Goal: Task Accomplishment & Management: Use online tool/utility

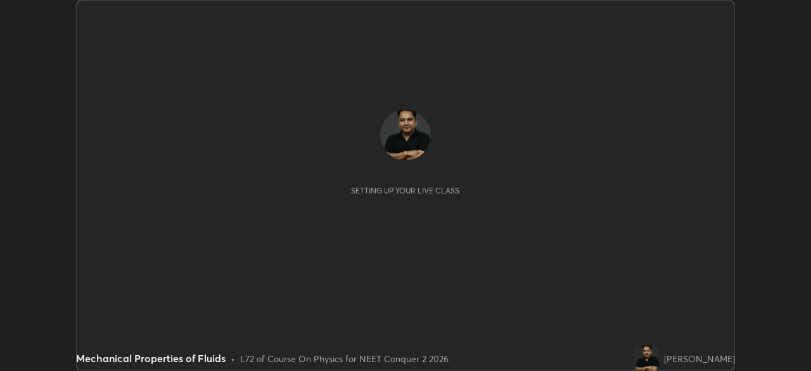
scroll to position [371, 810]
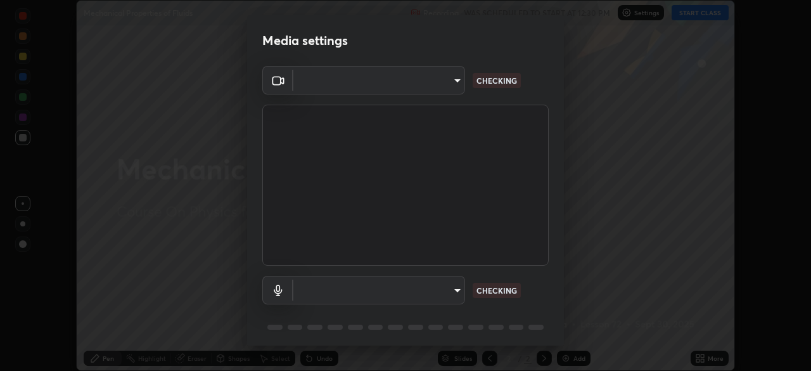
type input "718deecf834a2402e9859888758a2701a1d92989cf10273566d2a6ce3300f65d"
click at [428, 291] on body "Erase all Mechanical Properties of Fluids Recording WAS SCHEDULED TO START AT 1…" at bounding box center [405, 185] width 811 height 371
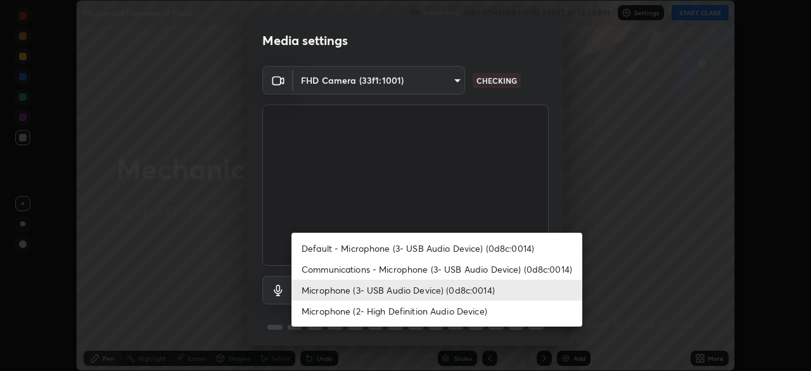
click at [427, 310] on li "Microphone (2- High Definition Audio Device)" at bounding box center [436, 310] width 291 height 21
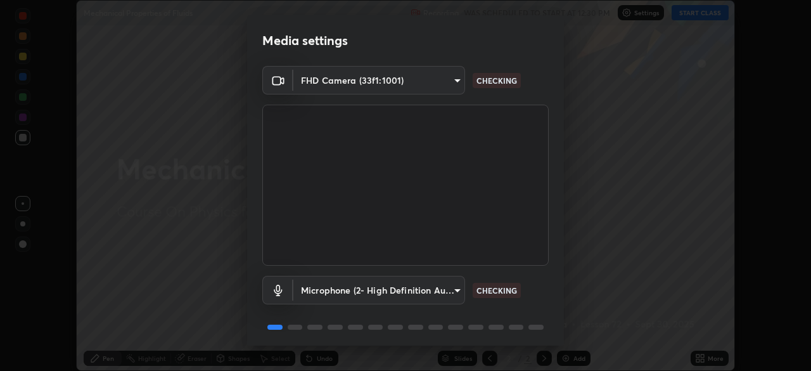
click at [433, 289] on body "Erase all Mechanical Properties of Fluids Recording WAS SCHEDULED TO START AT 1…" at bounding box center [405, 185] width 811 height 371
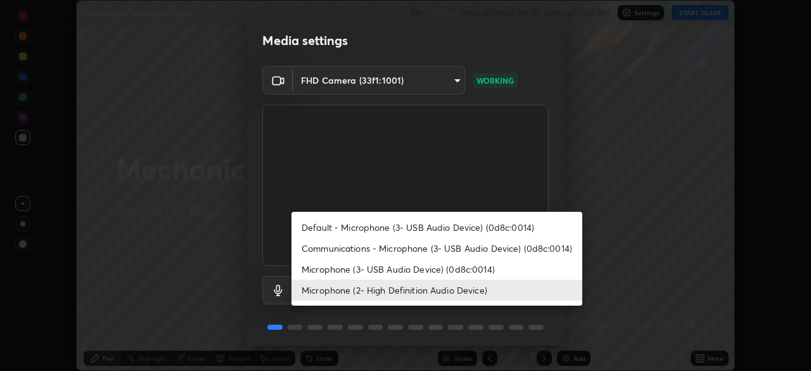
click at [457, 267] on li "Microphone (3- USB Audio Device) (0d8c:0014)" at bounding box center [436, 268] width 291 height 21
type input "a75359b4f40e144b74a4853d299cb10942348b3e6b3f88c79c501693e4cedbc6"
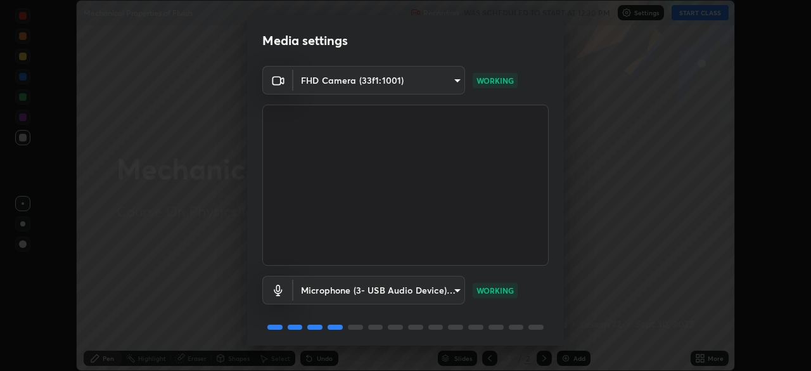
scroll to position [44, 0]
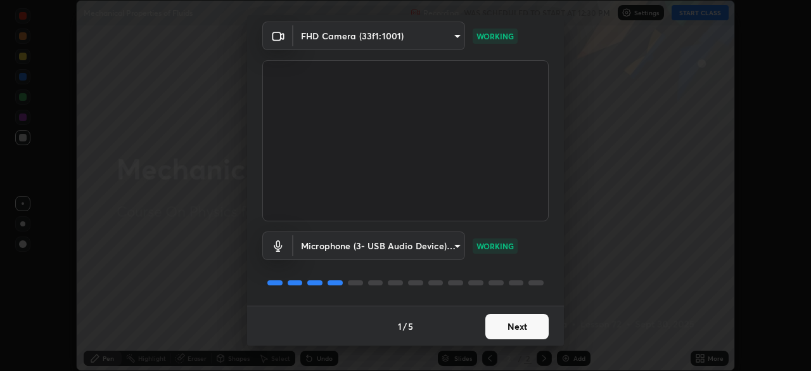
click at [514, 322] on button "Next" at bounding box center [516, 326] width 63 height 25
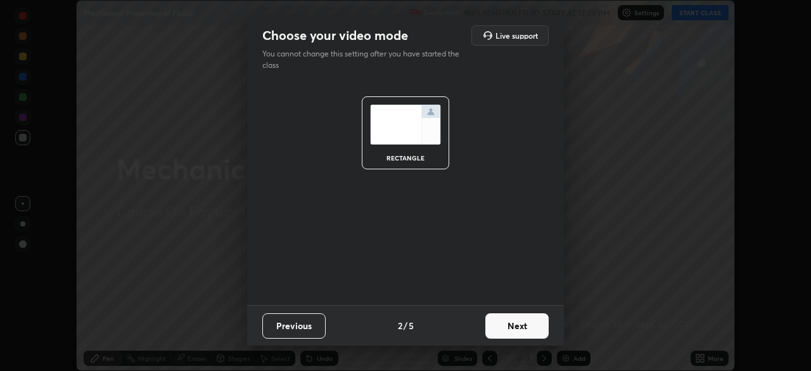
scroll to position [0, 0]
click at [516, 324] on button "Next" at bounding box center [516, 325] width 63 height 25
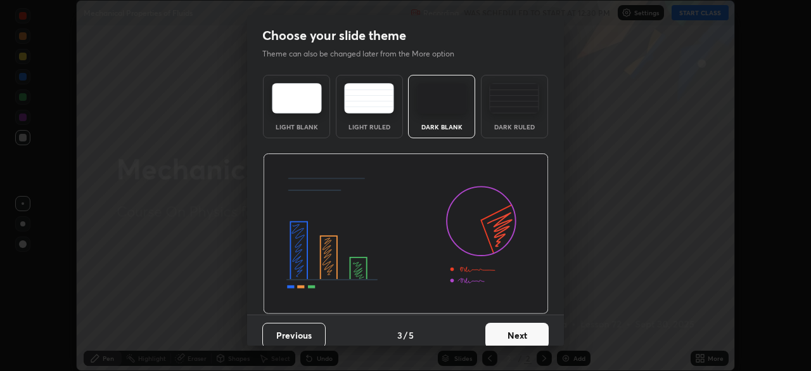
click at [516, 329] on button "Next" at bounding box center [516, 334] width 63 height 25
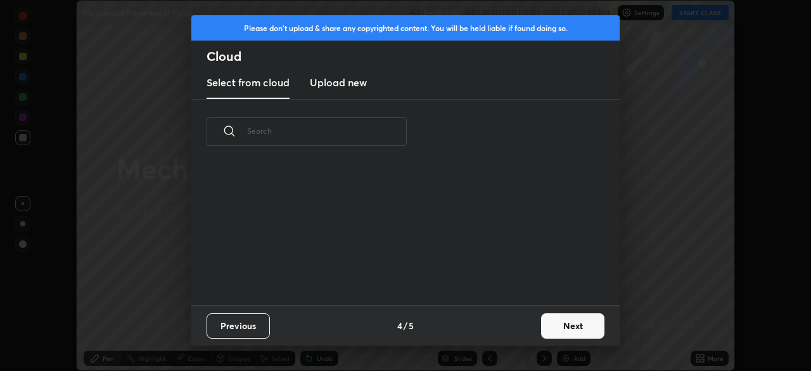
scroll to position [141, 407]
click at [345, 86] on h3 "Upload new" at bounding box center [338, 82] width 57 height 15
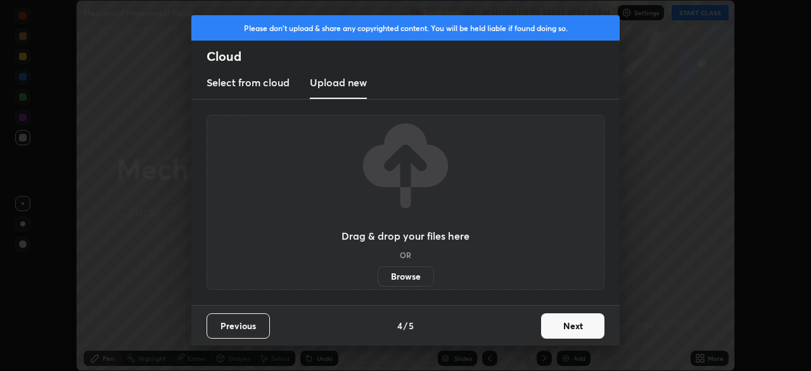
click at [409, 276] on label "Browse" at bounding box center [406, 276] width 56 height 20
click at [378, 276] on input "Browse" at bounding box center [378, 276] width 0 height 20
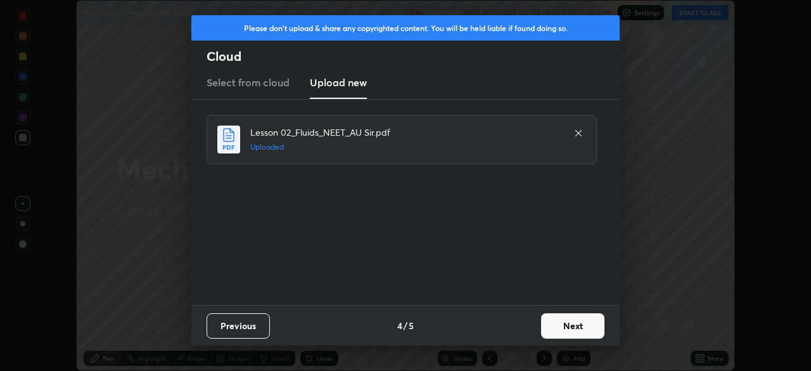
click at [571, 322] on button "Next" at bounding box center [572, 325] width 63 height 25
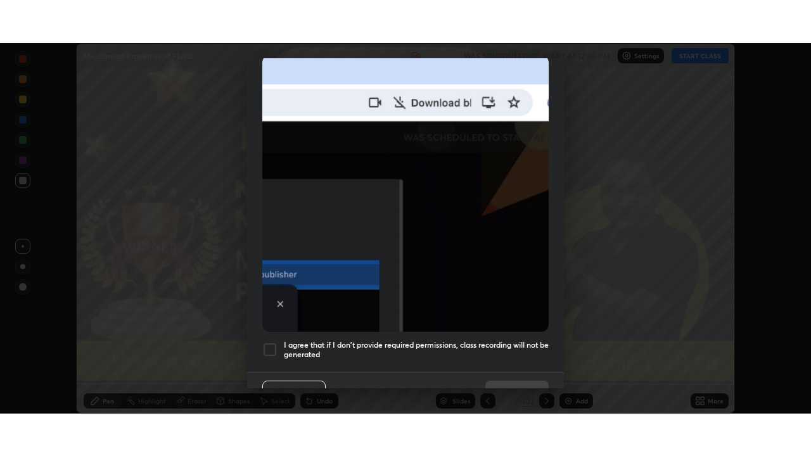
scroll to position [303, 0]
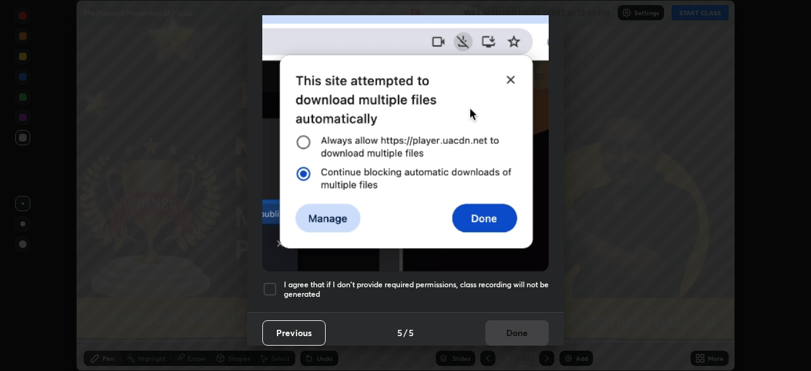
click at [273, 283] on div at bounding box center [269, 288] width 15 height 15
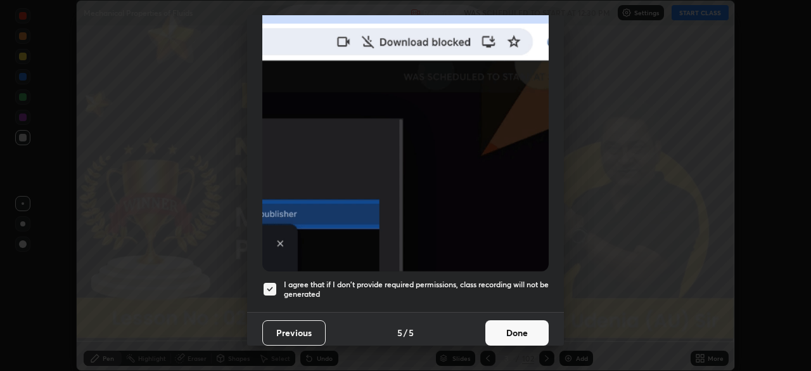
click at [517, 322] on button "Done" at bounding box center [516, 332] width 63 height 25
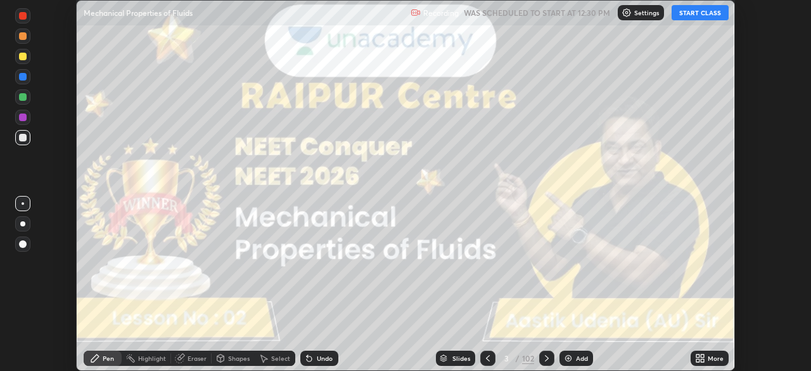
click at [701, 357] on icon at bounding box center [702, 355] width 3 height 3
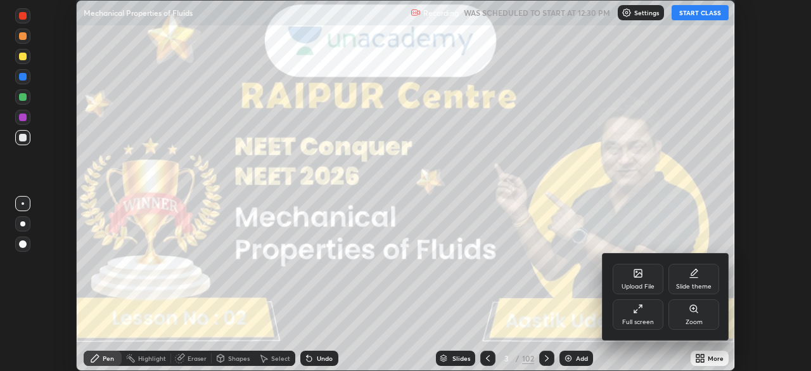
click at [644, 316] on div "Full screen" at bounding box center [638, 314] width 51 height 30
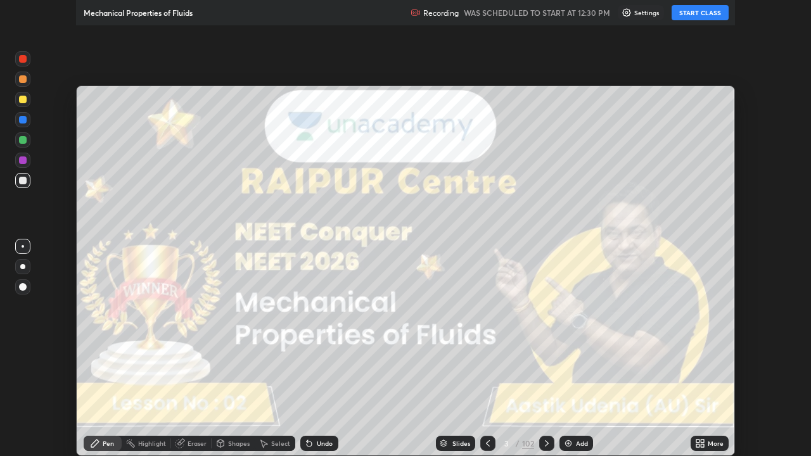
scroll to position [456, 811]
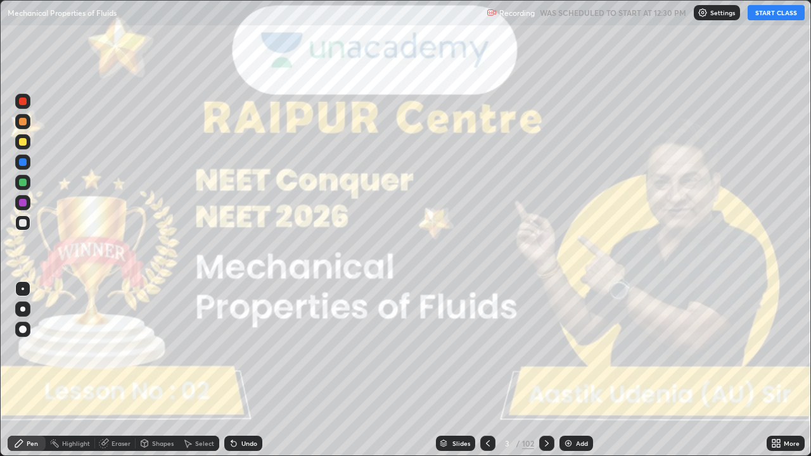
click at [765, 20] on button "START CLASS" at bounding box center [776, 12] width 57 height 15
click at [23, 309] on div at bounding box center [22, 309] width 5 height 5
click at [545, 370] on icon at bounding box center [547, 443] width 10 height 10
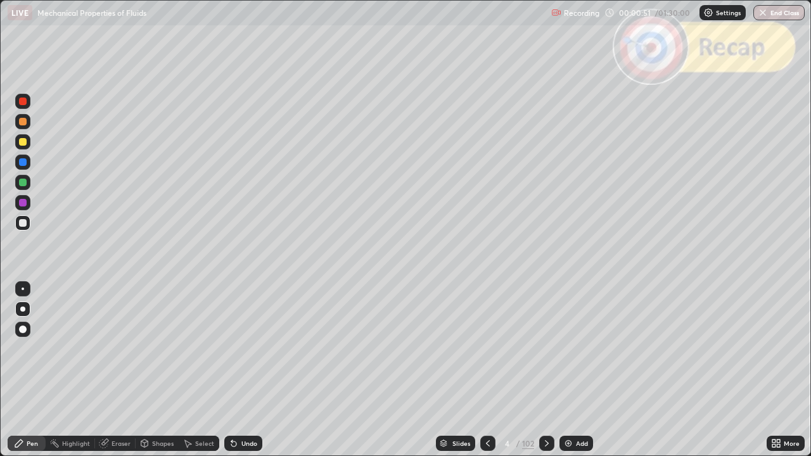
click at [547, 370] on div at bounding box center [546, 443] width 15 height 15
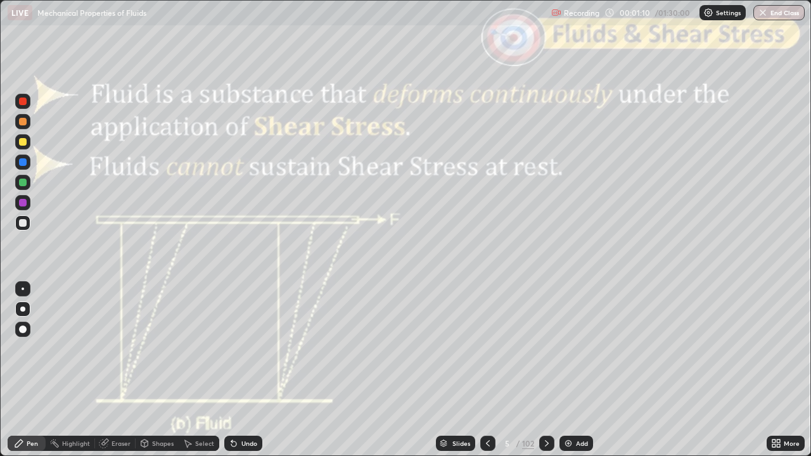
click at [545, 370] on icon at bounding box center [547, 443] width 10 height 10
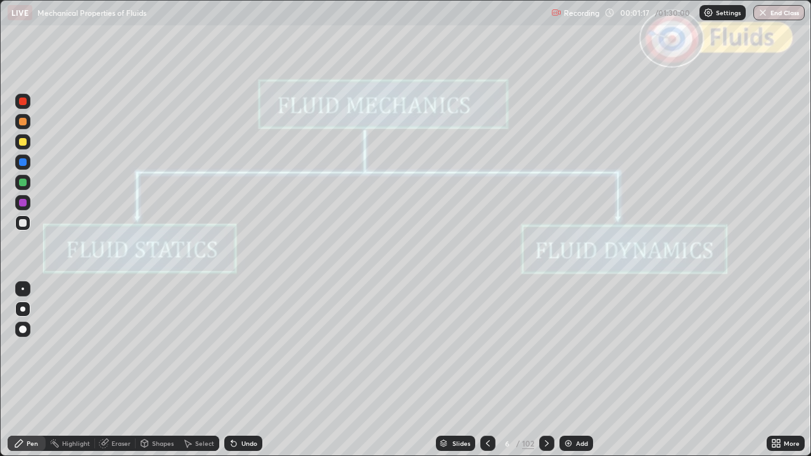
click at [552, 370] on div at bounding box center [546, 443] width 15 height 15
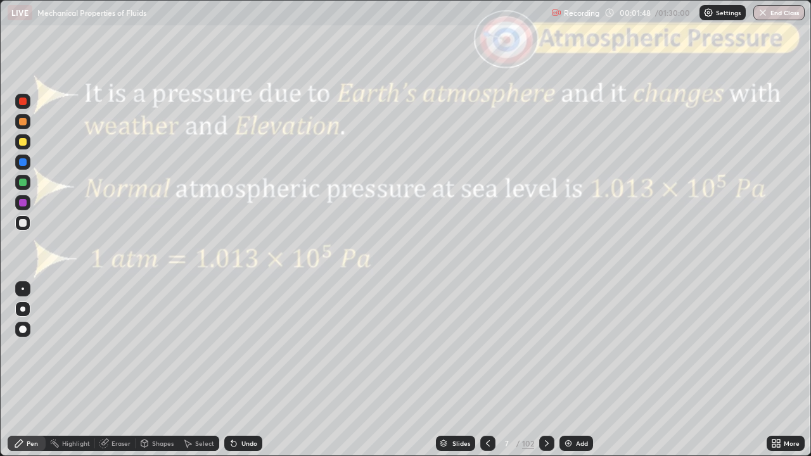
click at [545, 370] on icon at bounding box center [547, 443] width 10 height 10
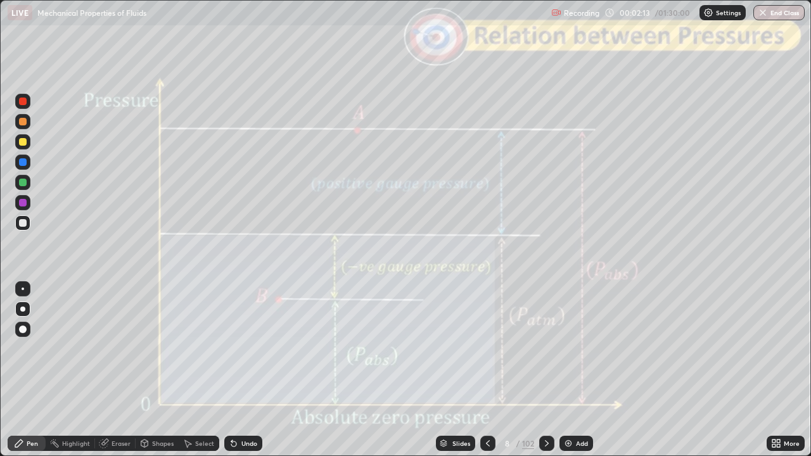
click at [545, 370] on icon at bounding box center [547, 443] width 10 height 10
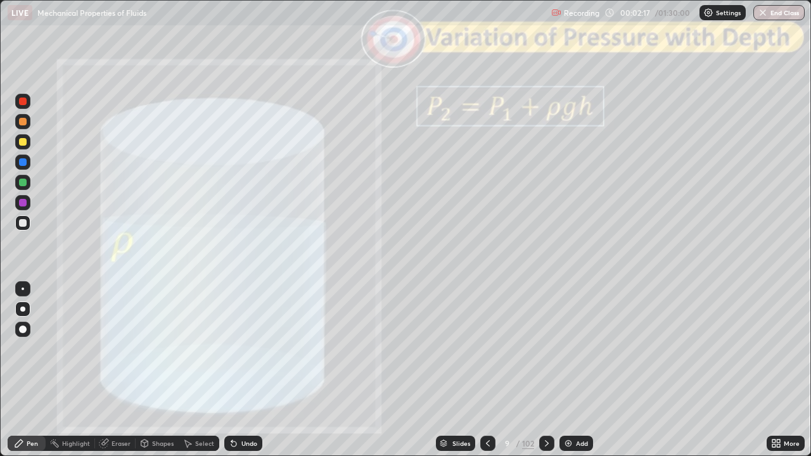
click at [161, 370] on div "Shapes" at bounding box center [163, 443] width 22 height 6
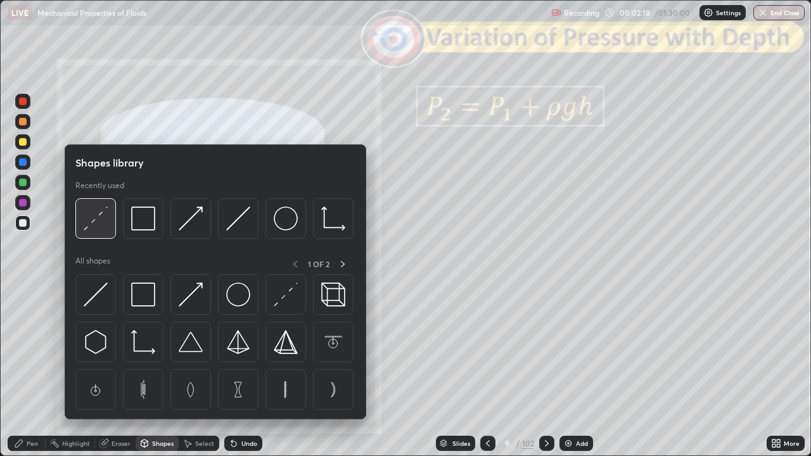
click at [104, 226] on img at bounding box center [96, 219] width 24 height 24
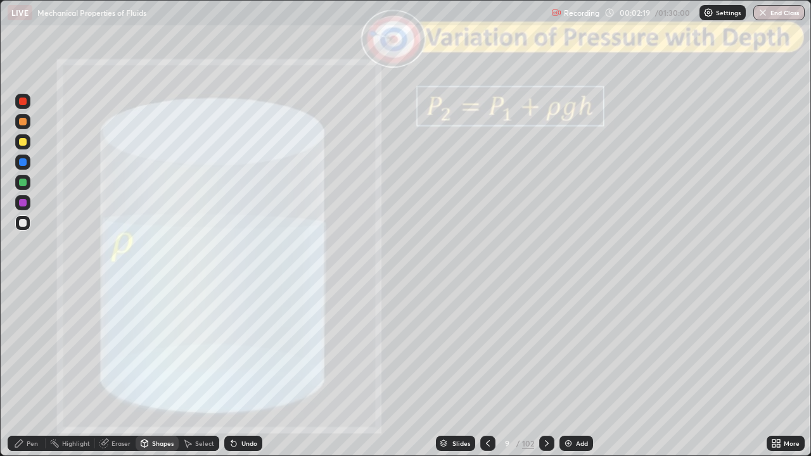
click at [22, 106] on div at bounding box center [22, 101] width 15 height 15
click at [30, 370] on div "Pen" at bounding box center [32, 443] width 11 height 6
click at [545, 370] on icon at bounding box center [547, 443] width 10 height 10
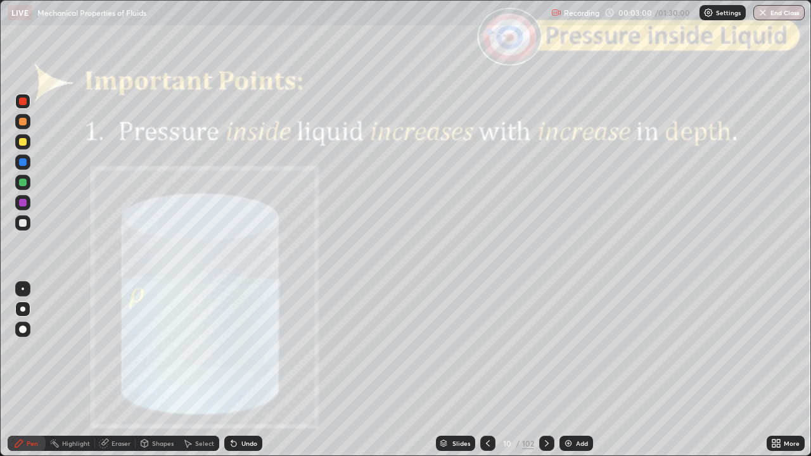
click at [154, 370] on div "Shapes" at bounding box center [163, 443] width 22 height 6
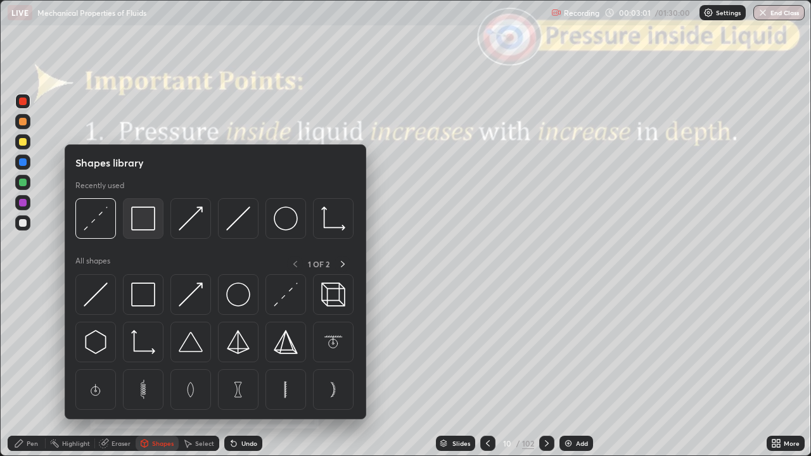
click at [146, 224] on img at bounding box center [143, 219] width 24 height 24
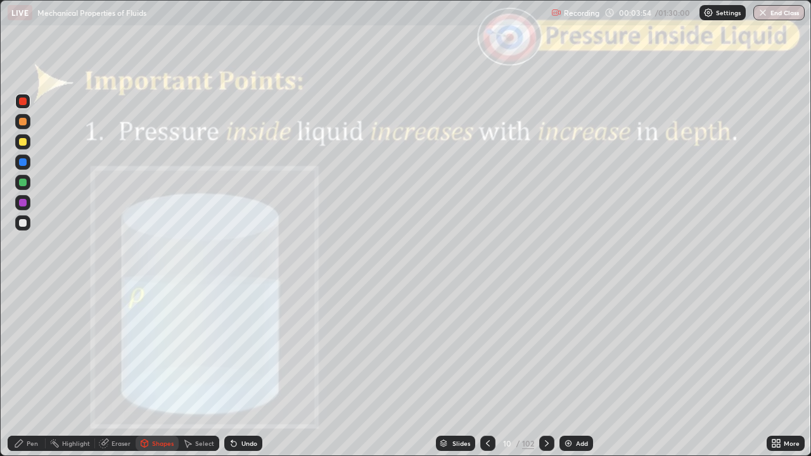
click at [544, 370] on icon at bounding box center [547, 443] width 10 height 10
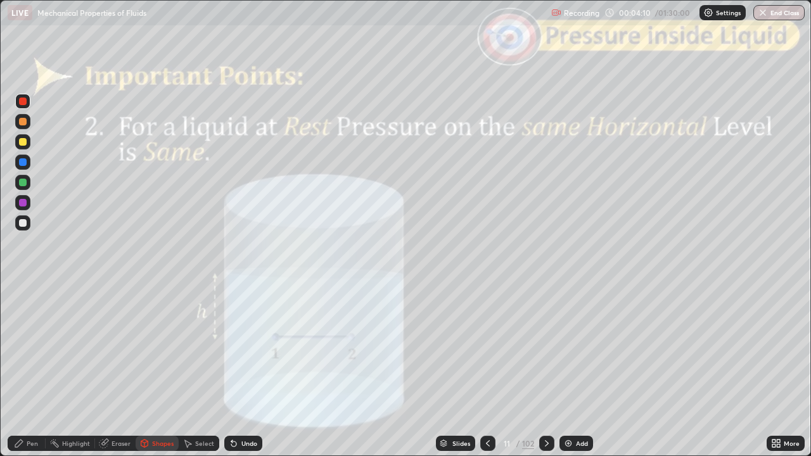
click at [27, 370] on div "Pen" at bounding box center [32, 443] width 11 height 6
click at [550, 370] on icon at bounding box center [547, 443] width 10 height 10
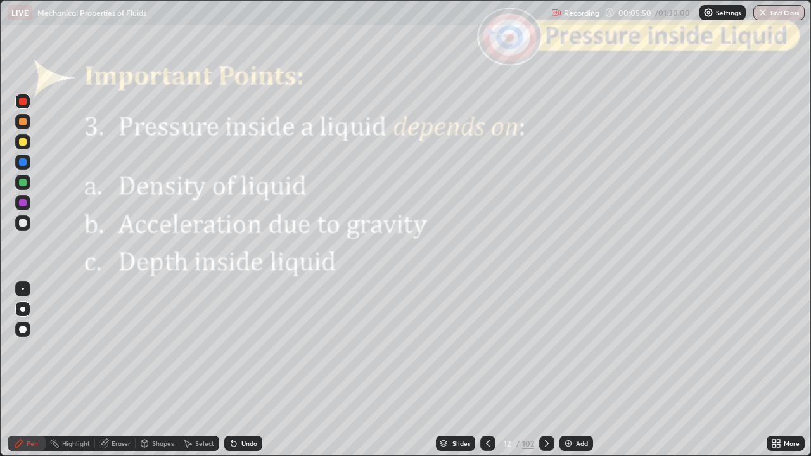
click at [544, 370] on icon at bounding box center [547, 443] width 10 height 10
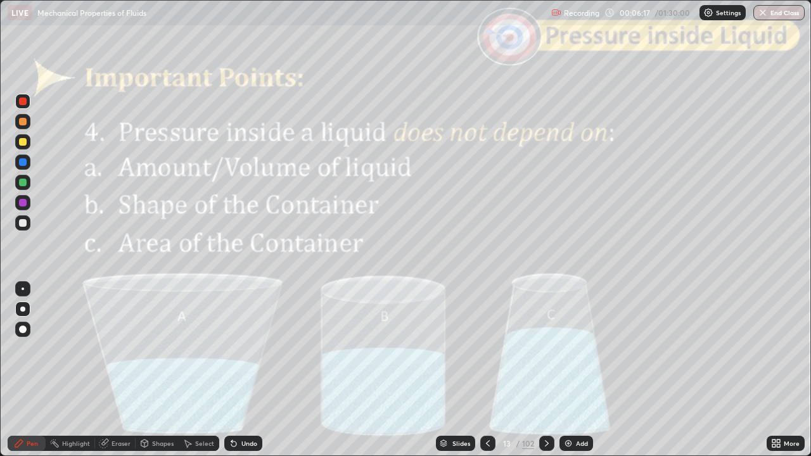
click at [156, 370] on div "Shapes" at bounding box center [163, 443] width 22 height 6
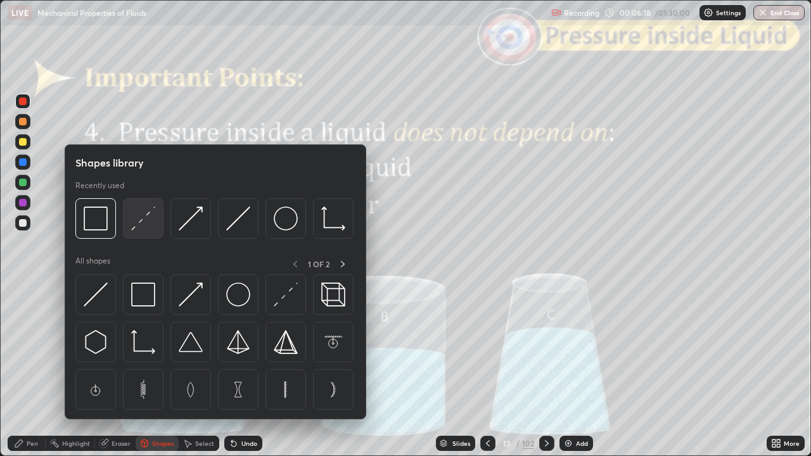
click at [147, 225] on img at bounding box center [143, 219] width 24 height 24
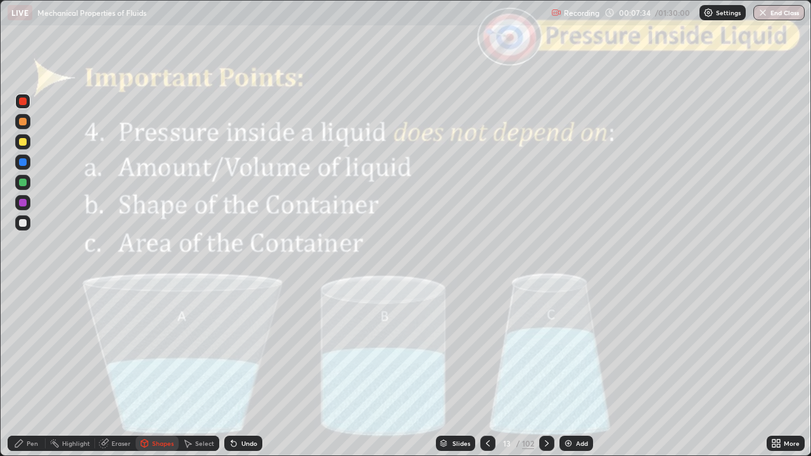
click at [545, 370] on icon at bounding box center [547, 443] width 10 height 10
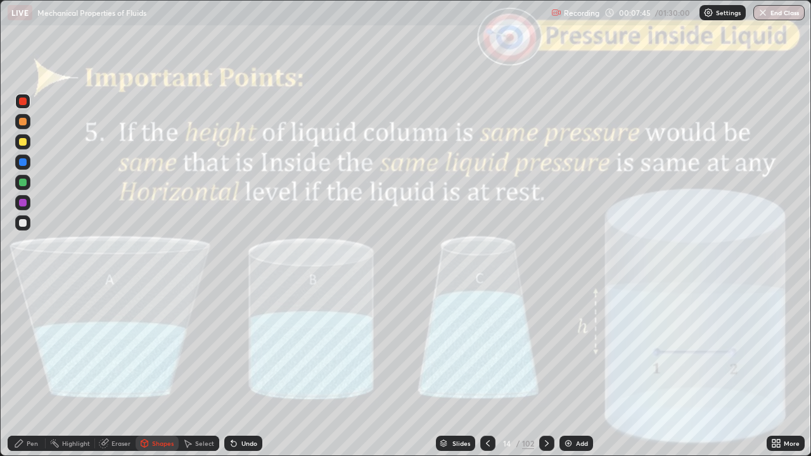
click at [23, 370] on icon at bounding box center [19, 443] width 10 height 10
click at [22, 124] on div at bounding box center [23, 122] width 8 height 8
click at [152, 370] on div "Shapes" at bounding box center [157, 443] width 43 height 15
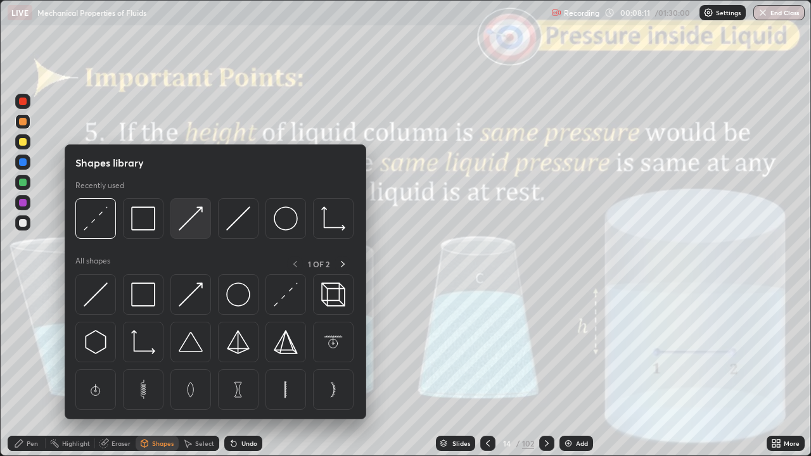
click at [196, 220] on img at bounding box center [191, 219] width 24 height 24
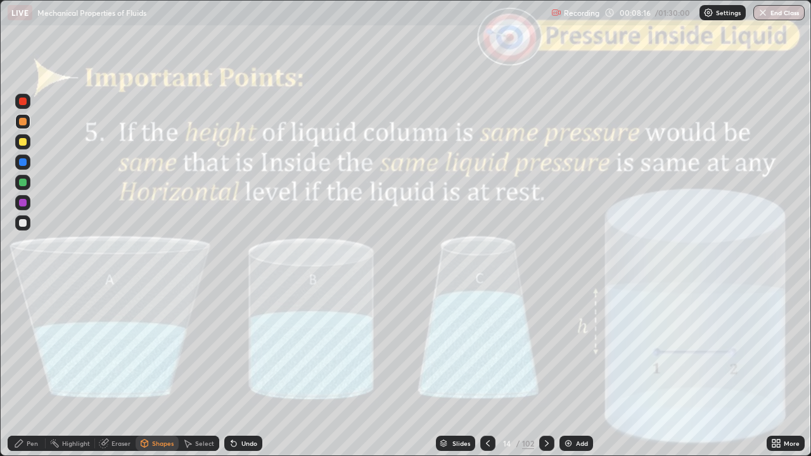
click at [16, 370] on div "Pen" at bounding box center [27, 443] width 38 height 15
click at [23, 182] on div at bounding box center [23, 183] width 8 height 8
click at [253, 370] on div "Undo" at bounding box center [243, 443] width 38 height 15
click at [21, 208] on div at bounding box center [22, 202] width 15 height 15
click at [544, 370] on icon at bounding box center [547, 443] width 10 height 10
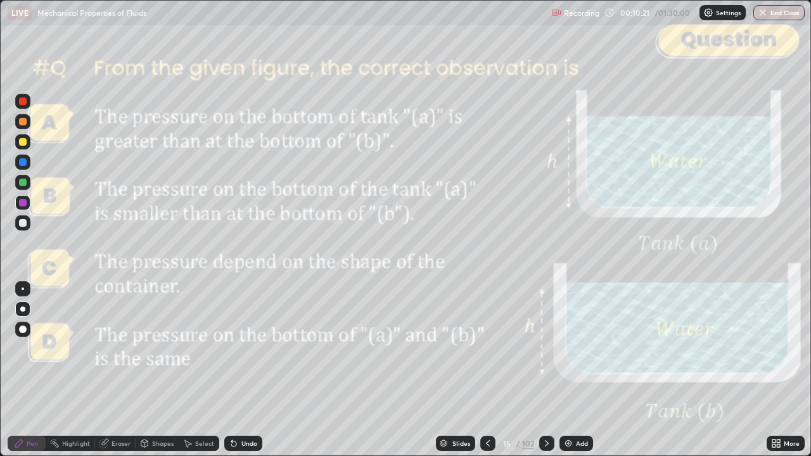
click at [545, 370] on div at bounding box center [546, 443] width 15 height 15
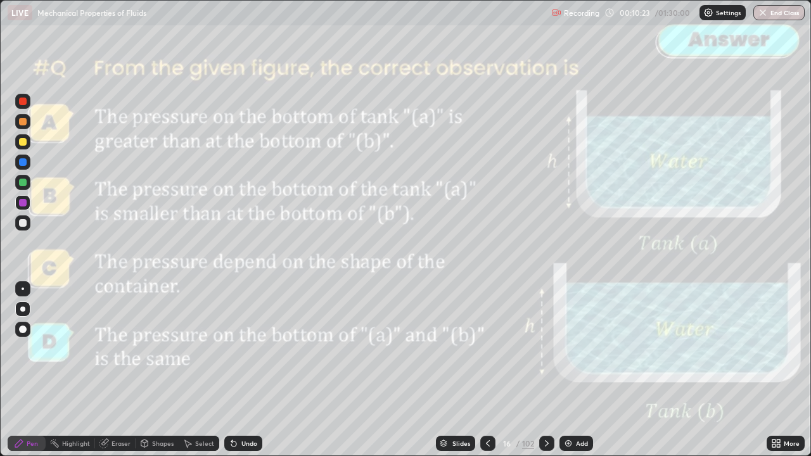
click at [546, 370] on icon at bounding box center [547, 443] width 10 height 10
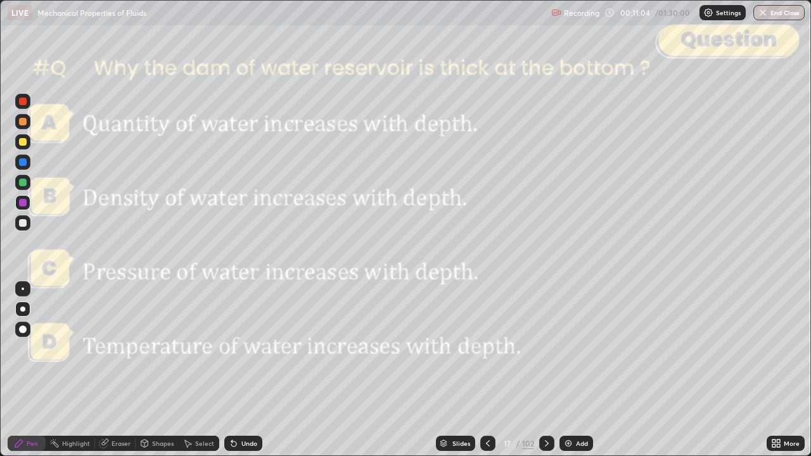
click at [545, 370] on icon at bounding box center [547, 443] width 10 height 10
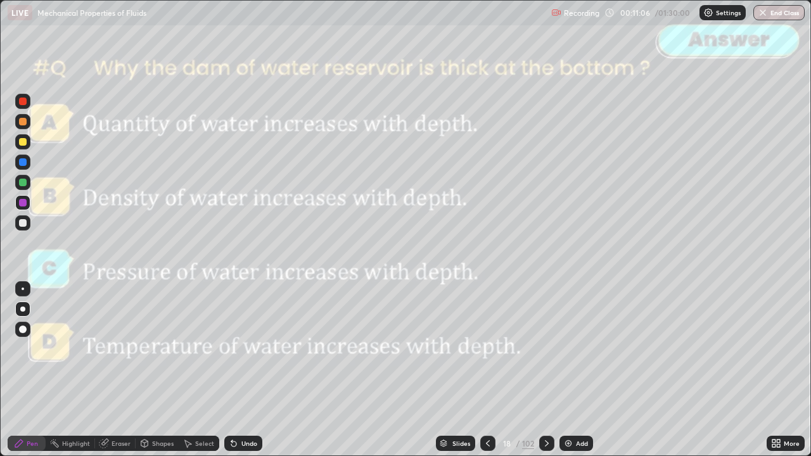
click at [546, 370] on icon at bounding box center [547, 443] width 10 height 10
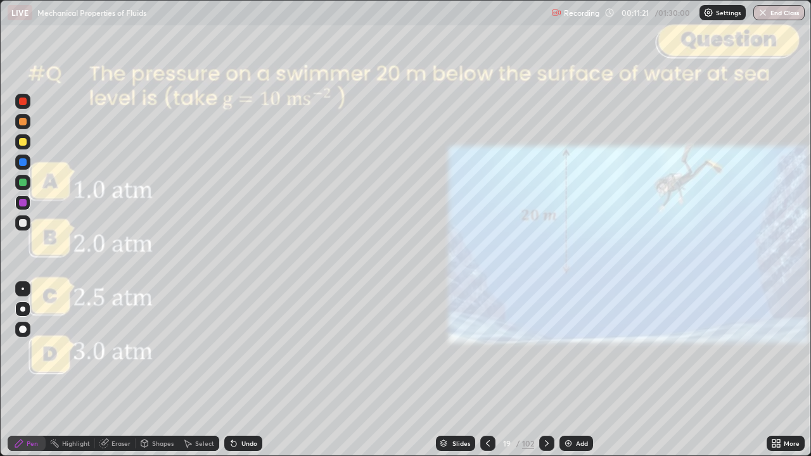
click at [23, 223] on div at bounding box center [23, 223] width 8 height 8
click at [23, 122] on div at bounding box center [23, 122] width 8 height 8
click at [158, 370] on div "Shapes" at bounding box center [163, 443] width 22 height 6
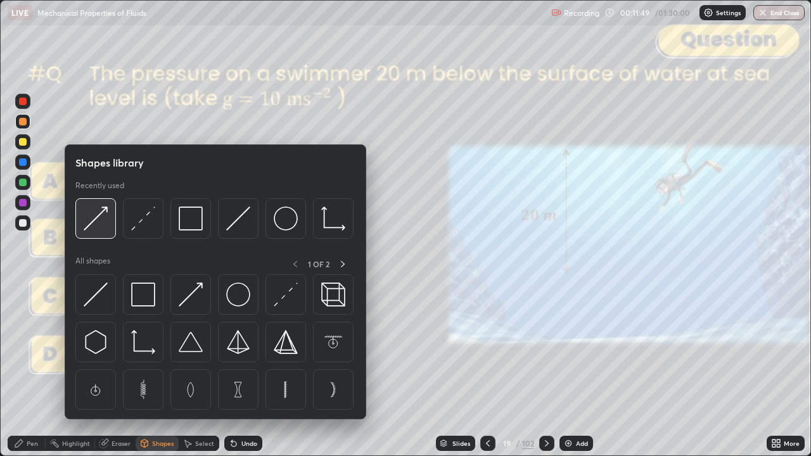
click at [98, 225] on img at bounding box center [96, 219] width 24 height 24
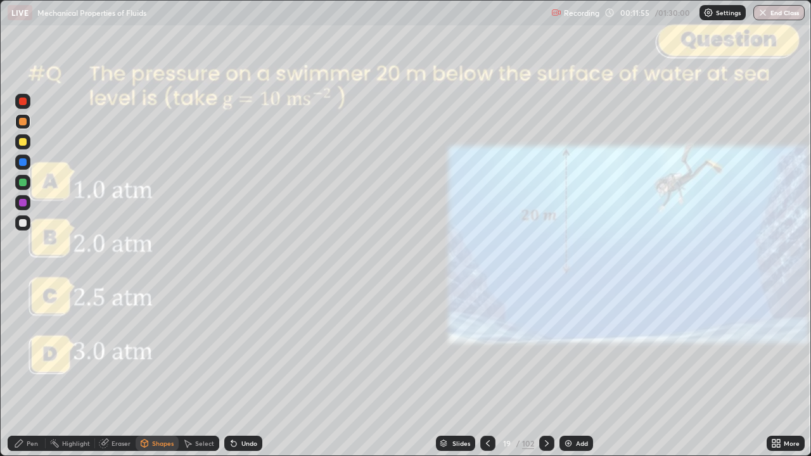
click at [27, 370] on div "Pen" at bounding box center [32, 443] width 11 height 6
click at [27, 108] on div at bounding box center [22, 101] width 15 height 15
click at [22, 148] on div at bounding box center [22, 141] width 15 height 15
click at [545, 370] on icon at bounding box center [547, 443] width 10 height 10
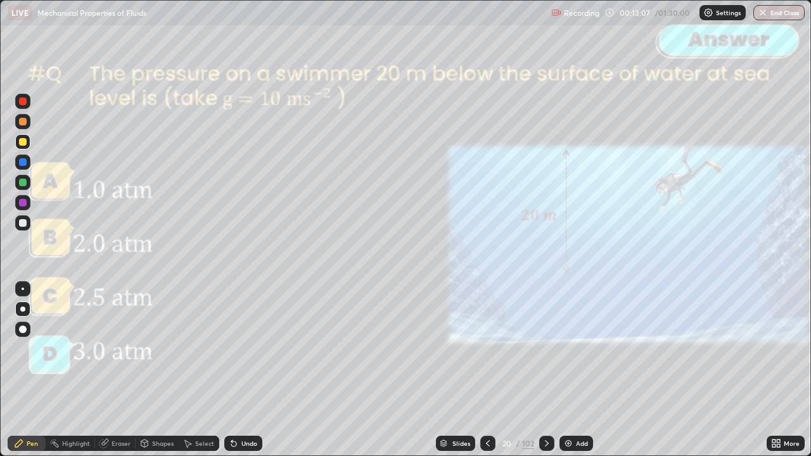
click at [545, 370] on icon at bounding box center [547, 443] width 4 height 6
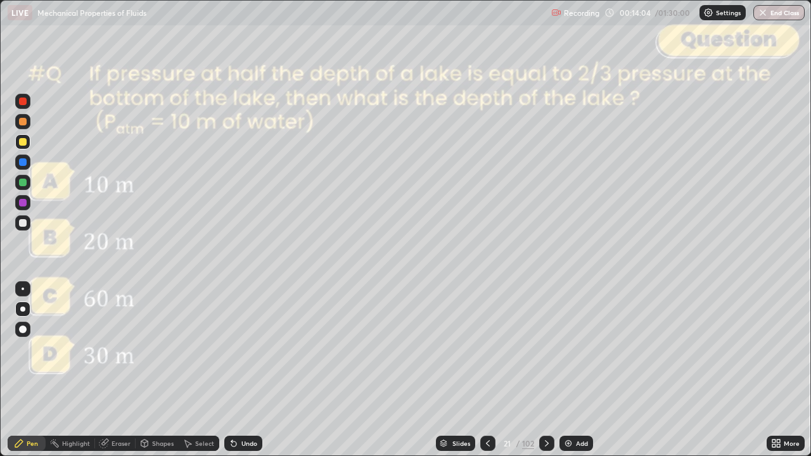
click at [159, 370] on div "Shapes" at bounding box center [163, 443] width 22 height 6
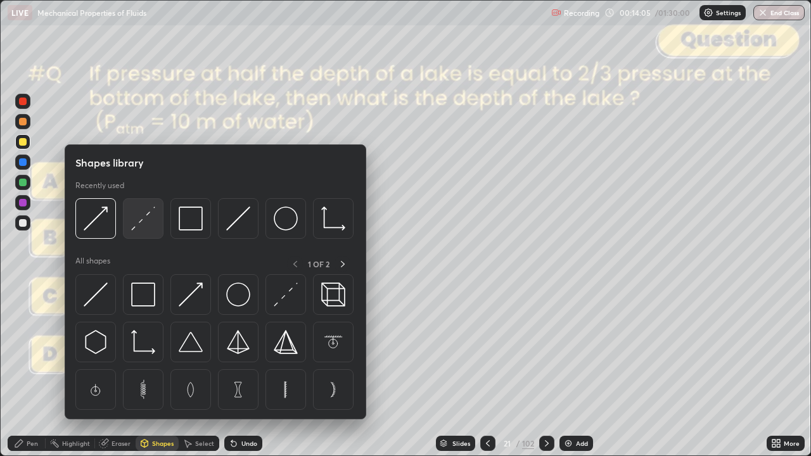
click at [149, 223] on img at bounding box center [143, 219] width 24 height 24
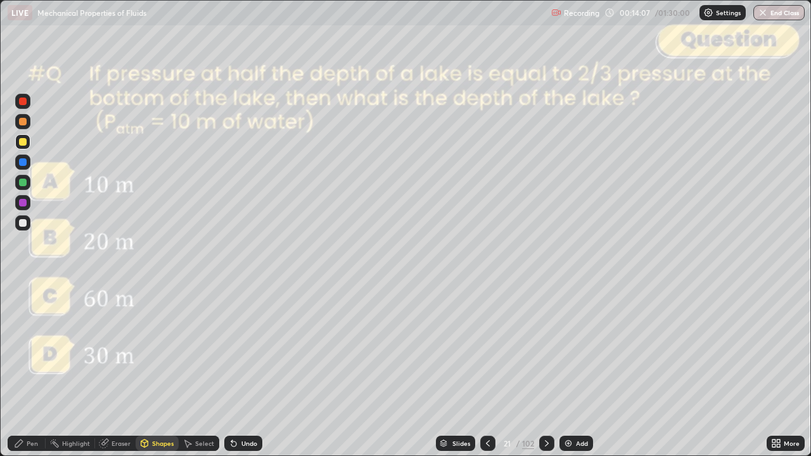
click at [249, 370] on div "Undo" at bounding box center [249, 443] width 16 height 6
click at [24, 165] on div at bounding box center [23, 162] width 8 height 8
click at [160, 370] on div "Shapes" at bounding box center [163, 443] width 22 height 6
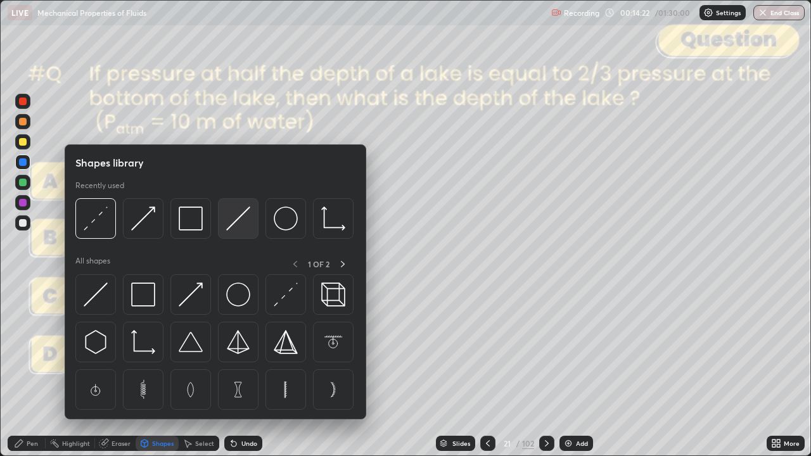
click at [243, 220] on img at bounding box center [238, 219] width 24 height 24
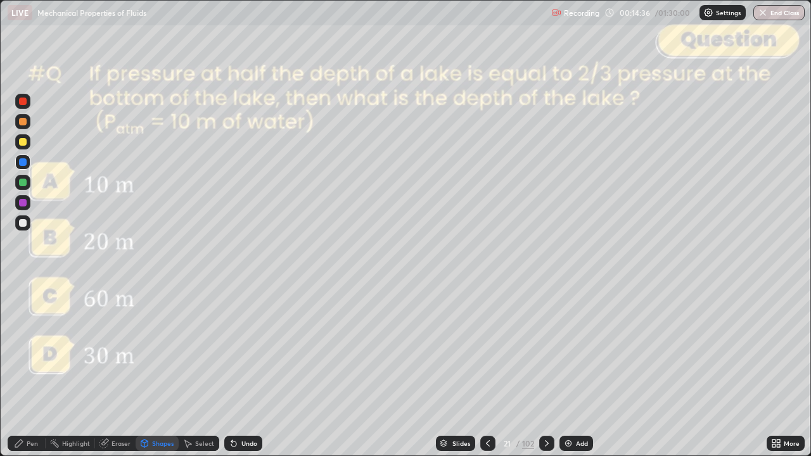
click at [23, 224] on div at bounding box center [23, 223] width 8 height 8
click at [245, 370] on div "Undo" at bounding box center [249, 443] width 16 height 6
click at [241, 370] on div "Undo" at bounding box center [243, 443] width 38 height 15
click at [251, 370] on div "Undo" at bounding box center [243, 443] width 38 height 15
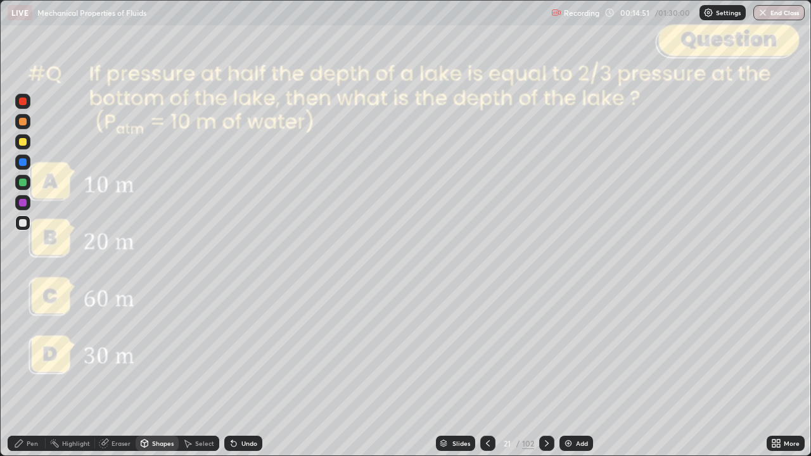
click at [253, 370] on div "Undo" at bounding box center [249, 443] width 16 height 6
click at [248, 370] on div "Undo" at bounding box center [243, 443] width 38 height 15
click at [32, 370] on div "Pen" at bounding box center [32, 443] width 11 height 6
click at [23, 122] on div at bounding box center [23, 122] width 8 height 8
click at [163, 370] on div "Shapes" at bounding box center [163, 443] width 22 height 6
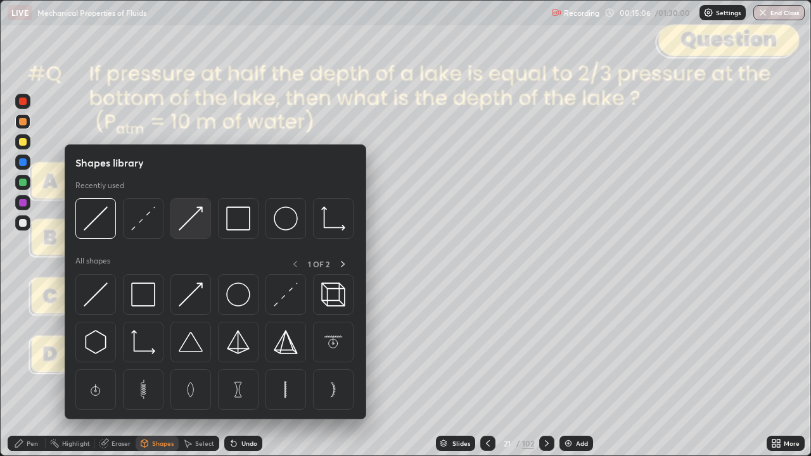
click at [195, 224] on img at bounding box center [191, 219] width 24 height 24
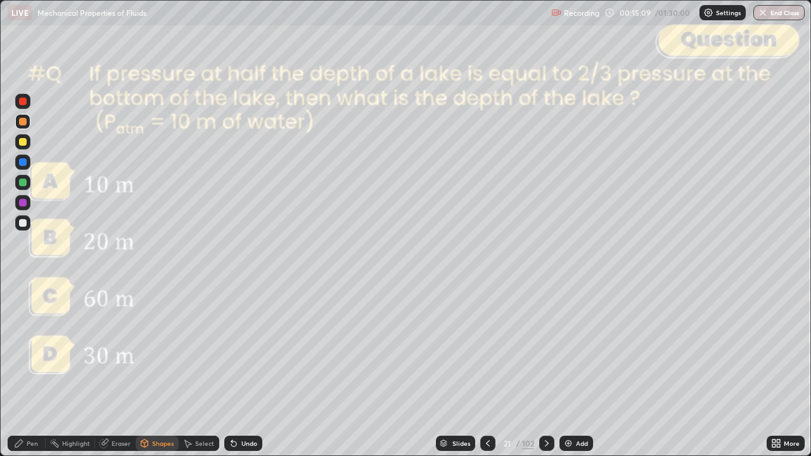
click at [37, 370] on div "Pen" at bounding box center [32, 443] width 11 height 6
click at [150, 370] on div "Shapes" at bounding box center [157, 443] width 43 height 15
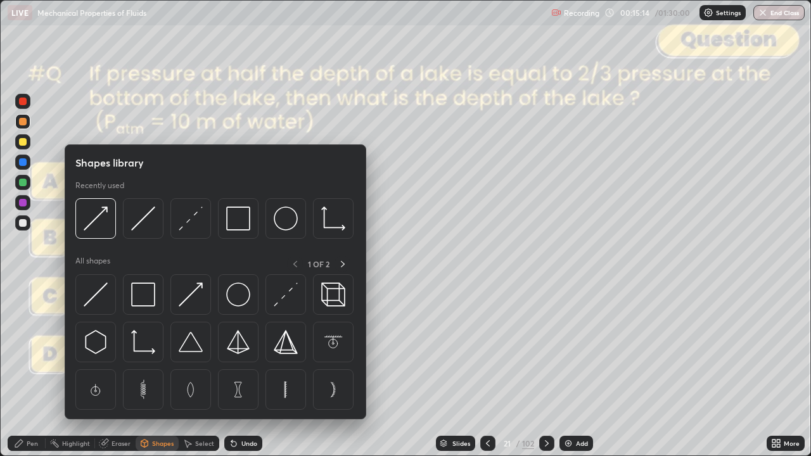
click at [193, 226] on img at bounding box center [191, 219] width 24 height 24
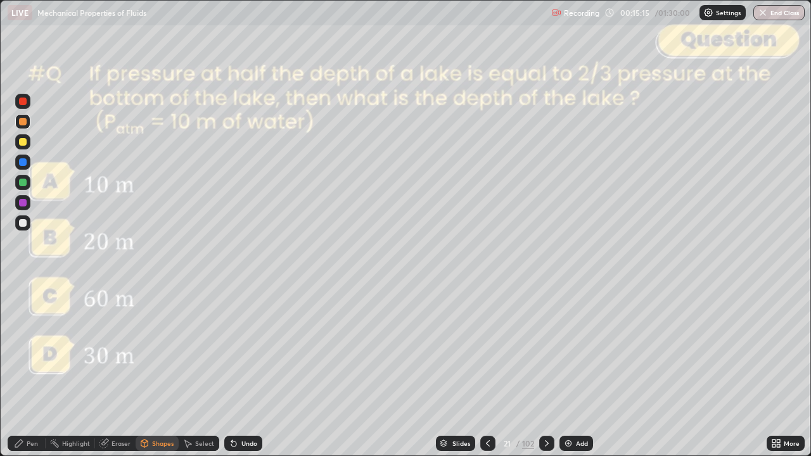
click at [22, 104] on div at bounding box center [23, 102] width 8 height 8
click at [29, 370] on div "Pen" at bounding box center [32, 443] width 11 height 6
click at [24, 185] on div at bounding box center [23, 183] width 8 height 8
click at [23, 144] on div at bounding box center [23, 142] width 8 height 8
click at [24, 184] on div at bounding box center [23, 183] width 8 height 8
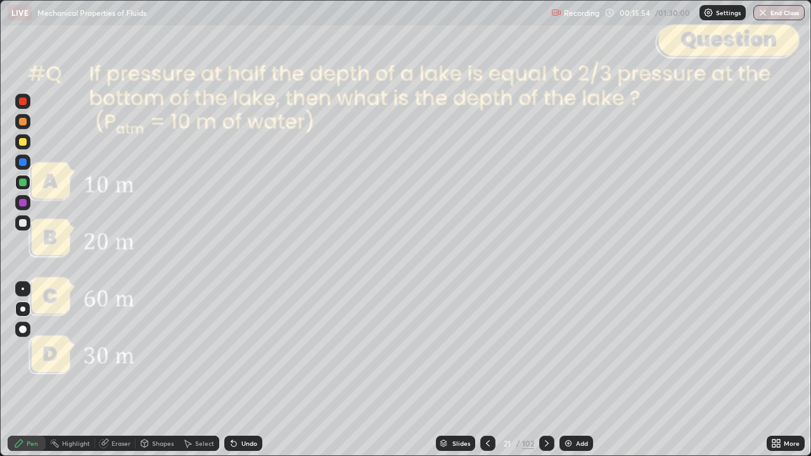
click at [23, 144] on div at bounding box center [23, 142] width 8 height 8
click at [247, 370] on div "Undo" at bounding box center [249, 443] width 16 height 6
click at [23, 123] on div at bounding box center [23, 122] width 8 height 8
click at [241, 370] on div "Undo" at bounding box center [249, 443] width 16 height 6
click at [248, 370] on div "Undo" at bounding box center [243, 443] width 38 height 15
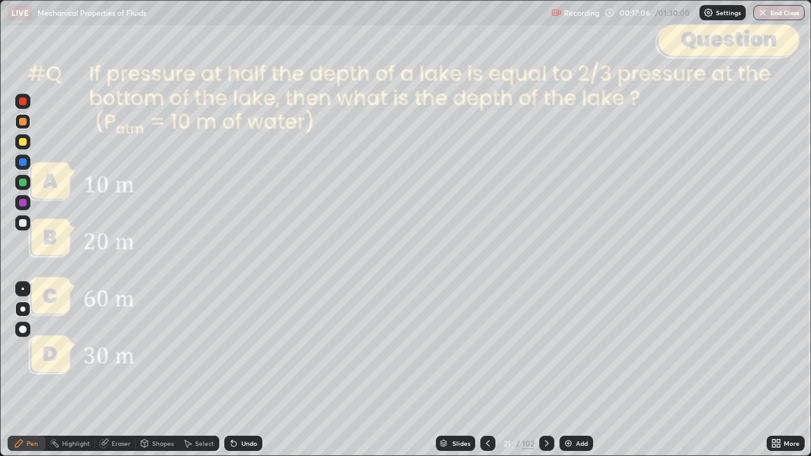
click at [23, 101] on div at bounding box center [23, 102] width 8 height 8
click at [541, 370] on div at bounding box center [546, 443] width 15 height 15
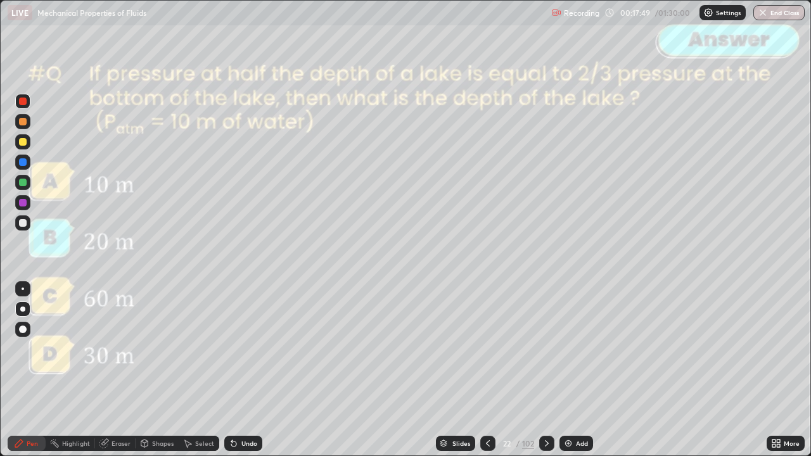
click at [543, 370] on icon at bounding box center [547, 443] width 10 height 10
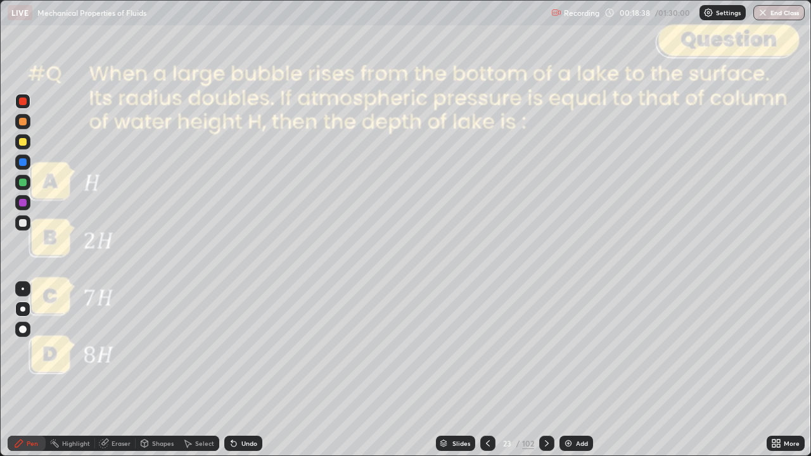
click at [451, 370] on div "Slides" at bounding box center [455, 443] width 39 height 15
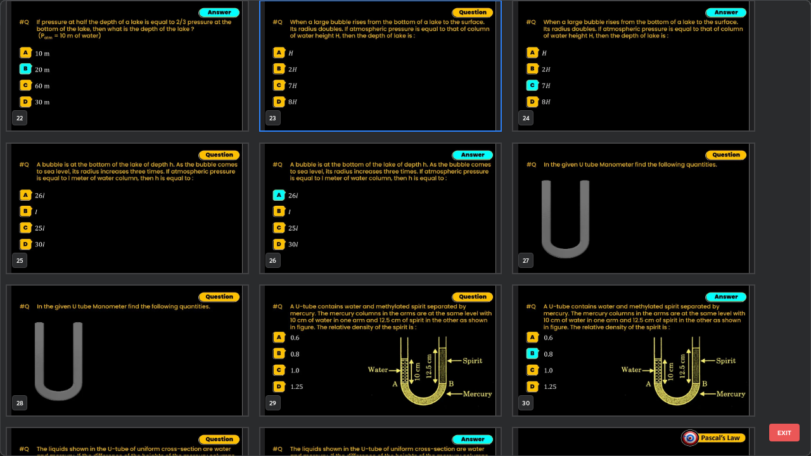
scroll to position [1004, 0]
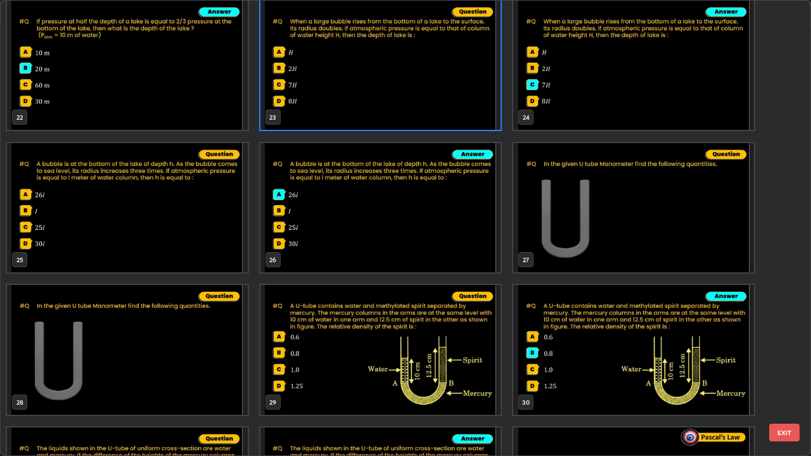
click at [787, 370] on button "EXIT" at bounding box center [784, 433] width 30 height 18
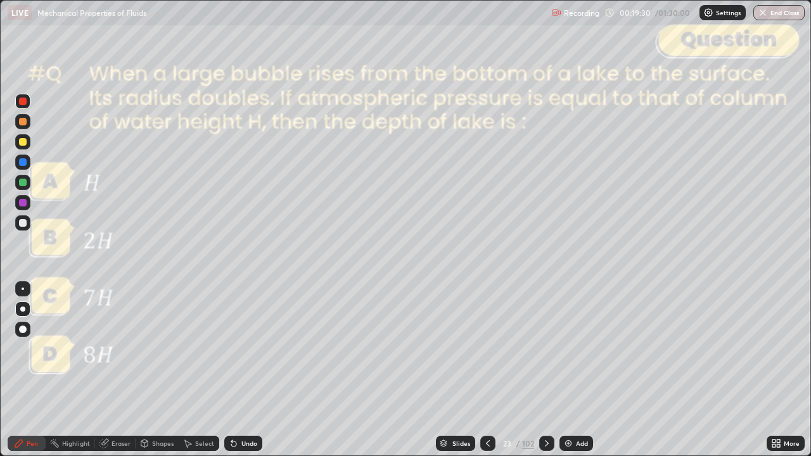
click at [23, 163] on div at bounding box center [23, 162] width 8 height 8
click at [157, 370] on div "Shapes" at bounding box center [163, 443] width 22 height 6
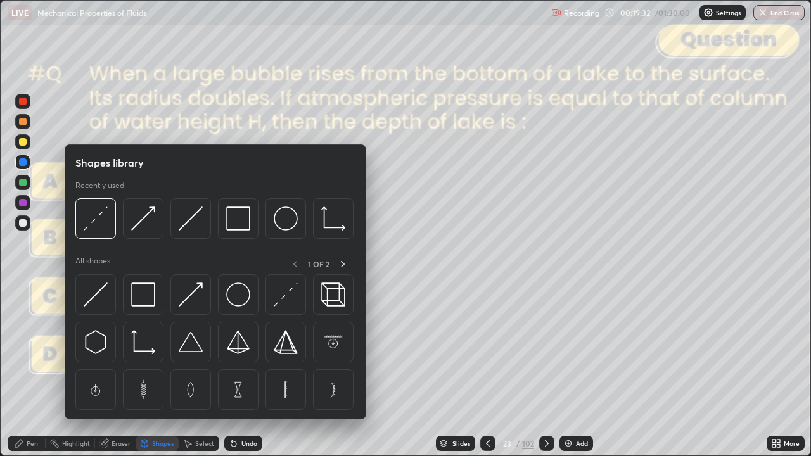
click at [189, 221] on img at bounding box center [191, 219] width 24 height 24
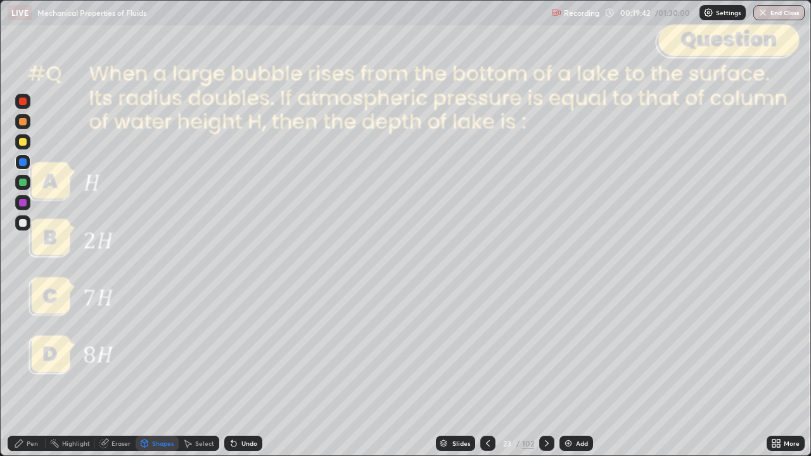
click at [27, 370] on div "Pen" at bounding box center [32, 443] width 11 height 6
click at [240, 370] on div "Undo" at bounding box center [243, 443] width 38 height 15
click at [25, 226] on div at bounding box center [23, 223] width 8 height 8
click at [25, 124] on div at bounding box center [23, 122] width 8 height 8
click at [160, 370] on div "Shapes" at bounding box center [163, 443] width 22 height 6
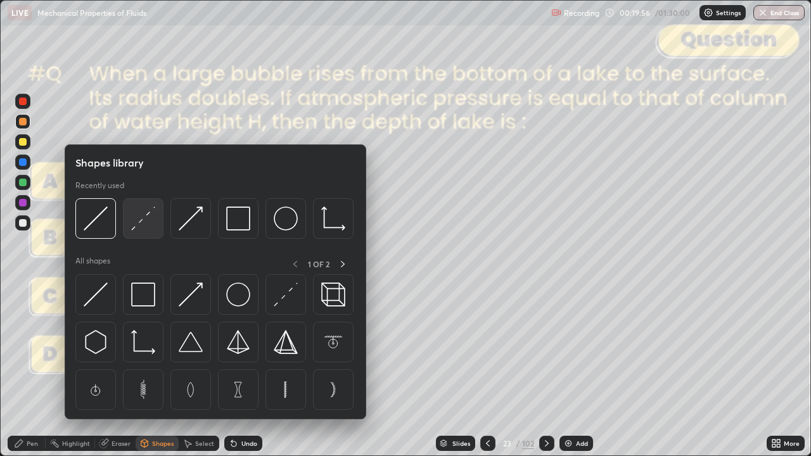
click at [147, 226] on img at bounding box center [143, 219] width 24 height 24
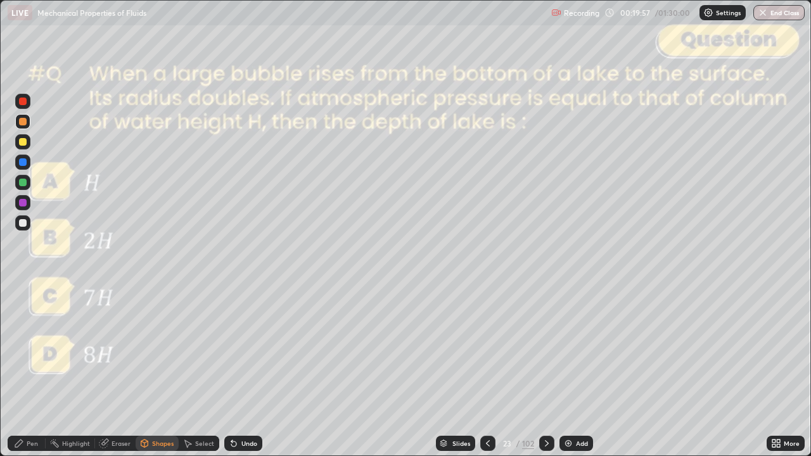
click at [25, 106] on div at bounding box center [22, 101] width 15 height 15
click at [28, 370] on div "Pen" at bounding box center [32, 443] width 11 height 6
click at [21, 124] on div at bounding box center [23, 122] width 8 height 8
click at [21, 104] on div at bounding box center [23, 102] width 8 height 8
click at [23, 143] on div at bounding box center [23, 142] width 8 height 8
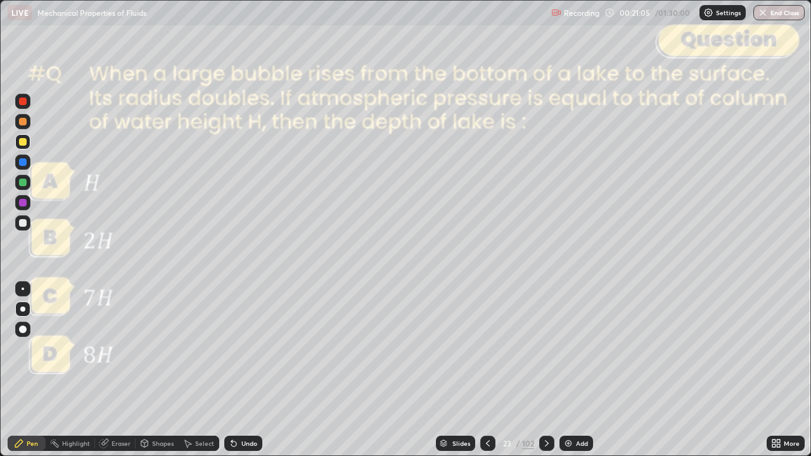
click at [162, 370] on div "Shapes" at bounding box center [163, 443] width 22 height 6
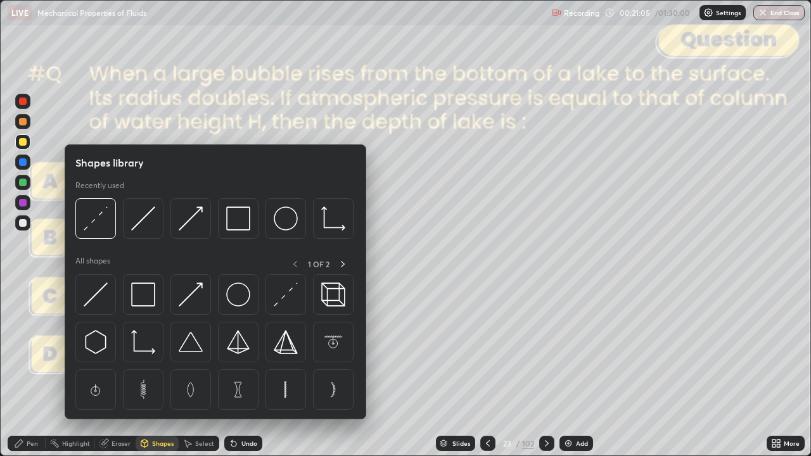
click at [195, 226] on img at bounding box center [191, 219] width 24 height 24
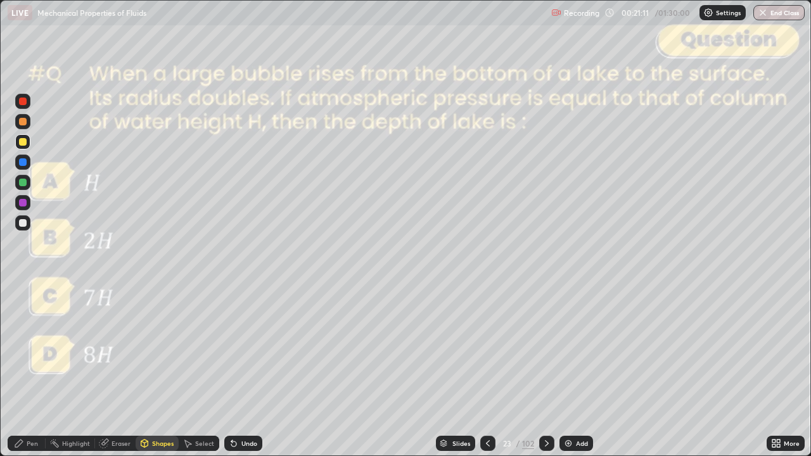
click at [9, 370] on div "Pen" at bounding box center [27, 443] width 38 height 15
click at [153, 370] on div "Shapes" at bounding box center [163, 443] width 22 height 6
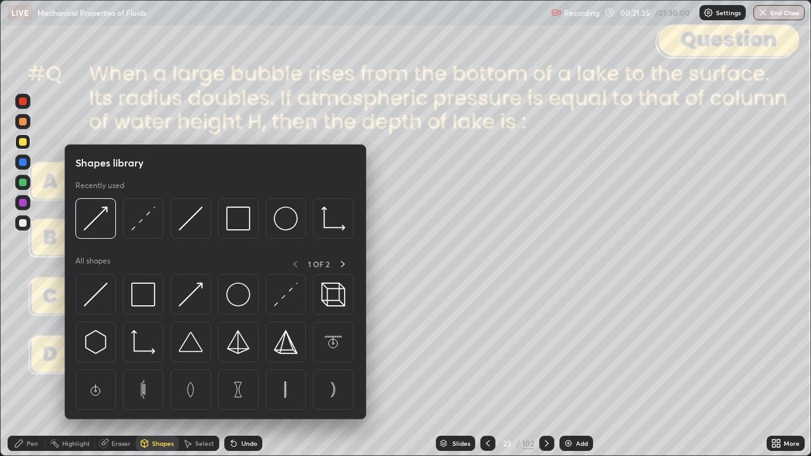
click at [142, 226] on img at bounding box center [143, 219] width 24 height 24
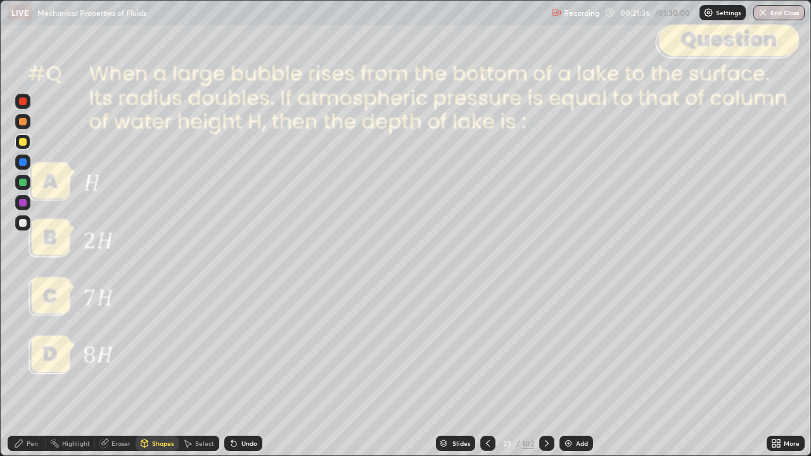
click at [23, 101] on div at bounding box center [23, 102] width 8 height 8
click at [32, 370] on div "Pen" at bounding box center [32, 443] width 11 height 6
click at [18, 226] on div at bounding box center [22, 222] width 15 height 15
click at [251, 370] on div "Undo" at bounding box center [243, 443] width 38 height 15
click at [252, 370] on div "Undo" at bounding box center [243, 443] width 38 height 15
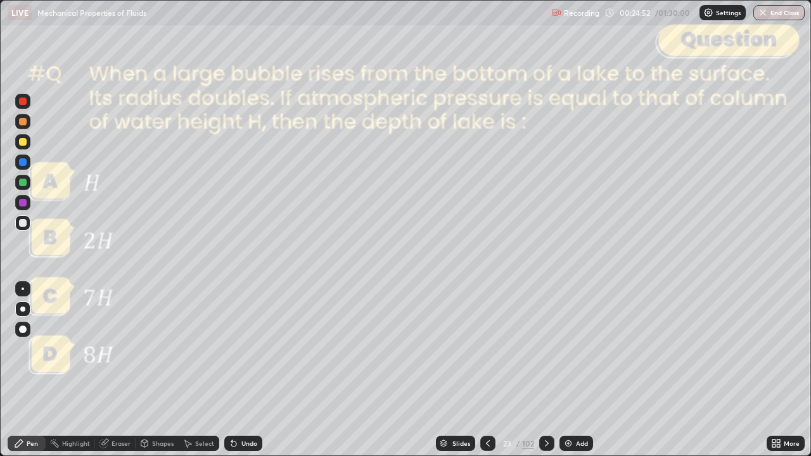
click at [544, 370] on icon at bounding box center [547, 443] width 10 height 10
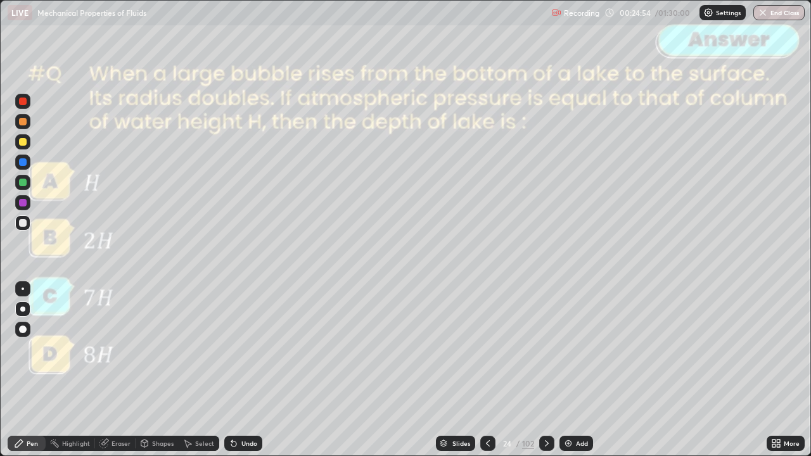
click at [545, 370] on icon at bounding box center [547, 443] width 10 height 10
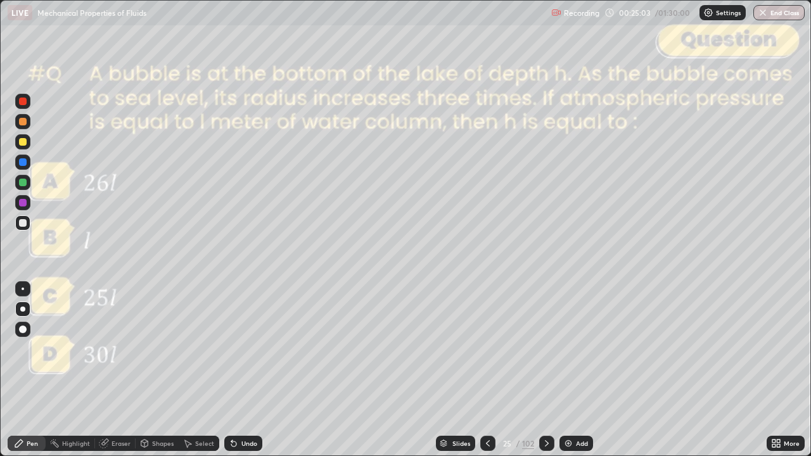
click at [544, 370] on icon at bounding box center [547, 443] width 10 height 10
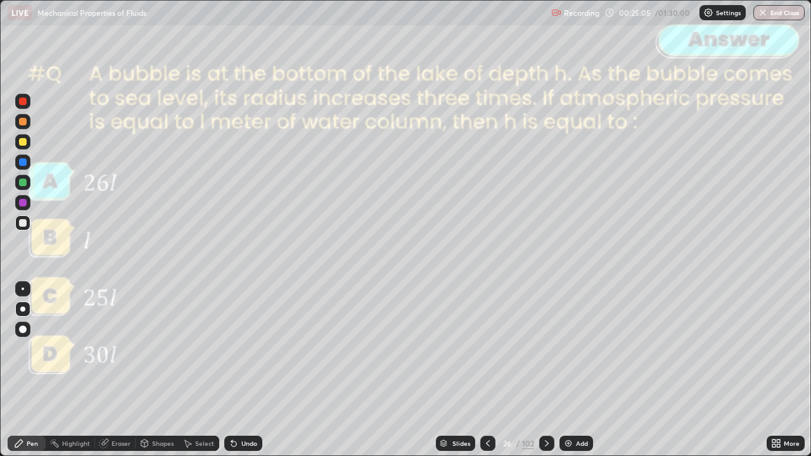
click at [545, 370] on icon at bounding box center [547, 443] width 10 height 10
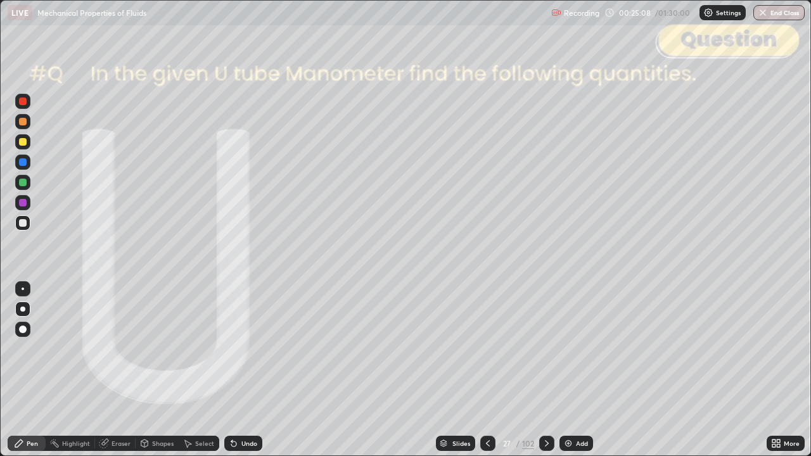
click at [459, 370] on div "Slides" at bounding box center [461, 443] width 18 height 6
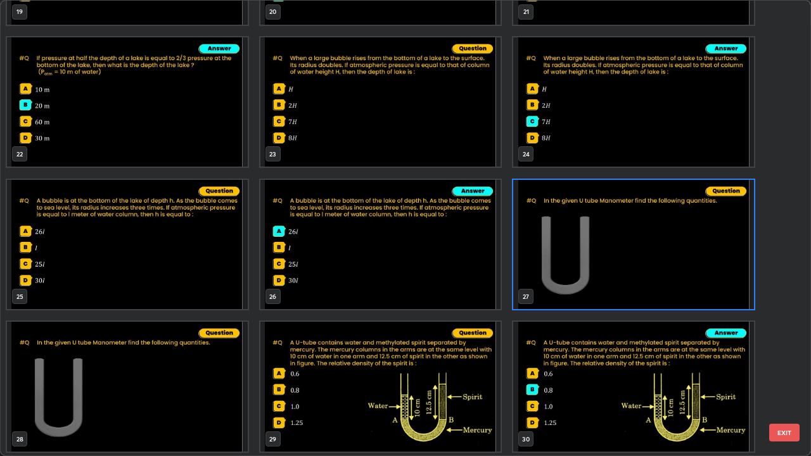
scroll to position [993, 0]
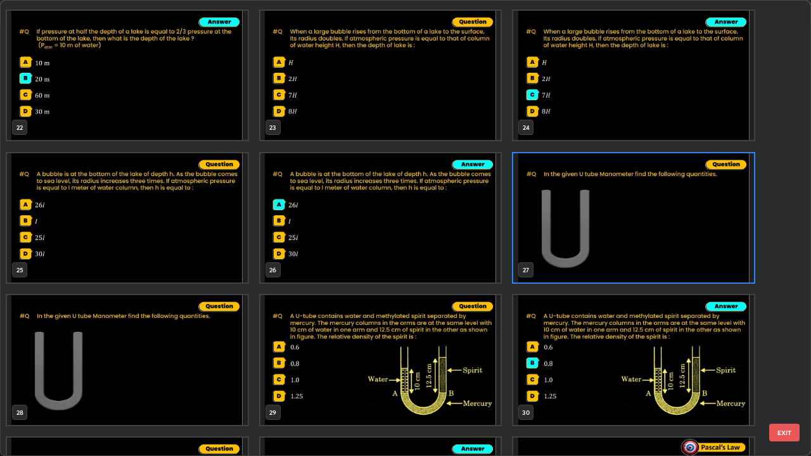
click at [791, 370] on button "EXIT" at bounding box center [784, 433] width 30 height 18
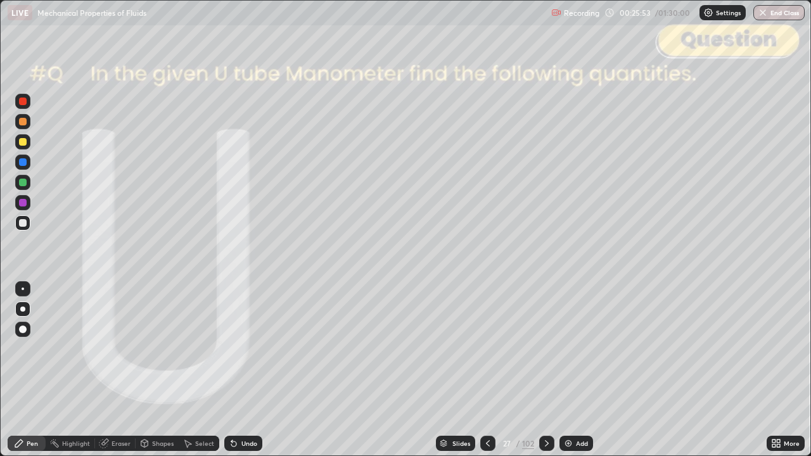
click at [544, 370] on icon at bounding box center [547, 443] width 10 height 10
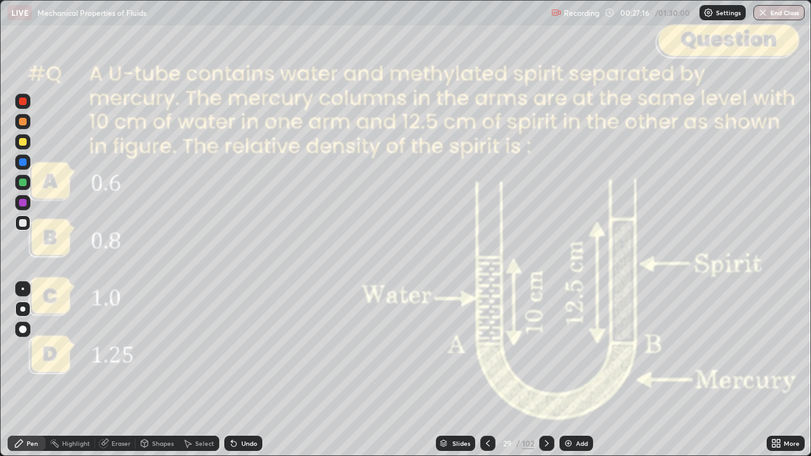
click at [459, 370] on div "Slides" at bounding box center [461, 443] width 18 height 6
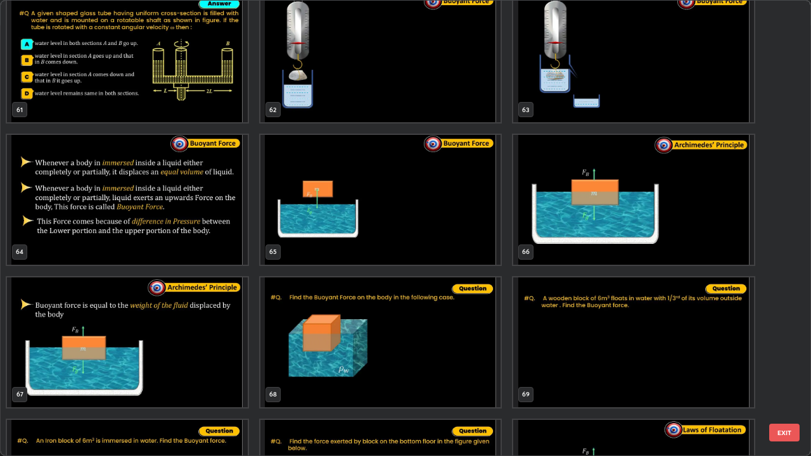
scroll to position [2912, 0]
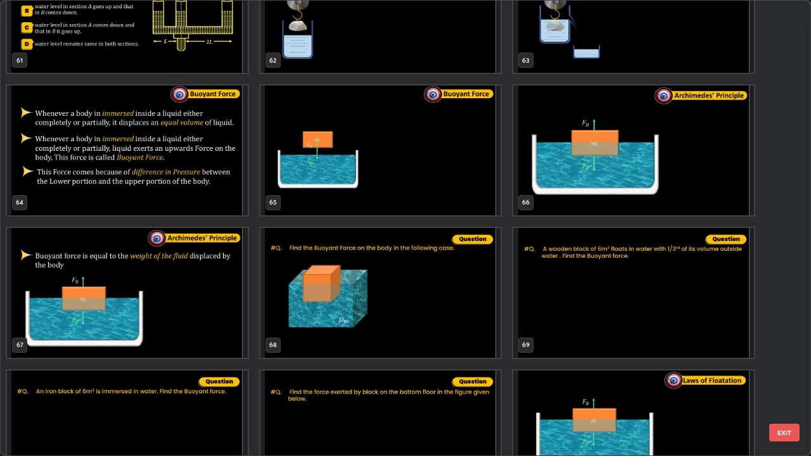
click at [787, 370] on button "EXIT" at bounding box center [784, 433] width 30 height 18
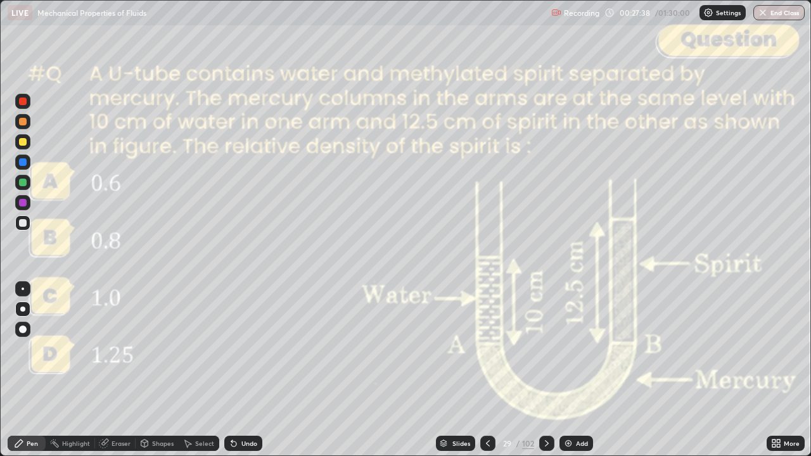
click at [149, 370] on div "Shapes" at bounding box center [157, 443] width 43 height 15
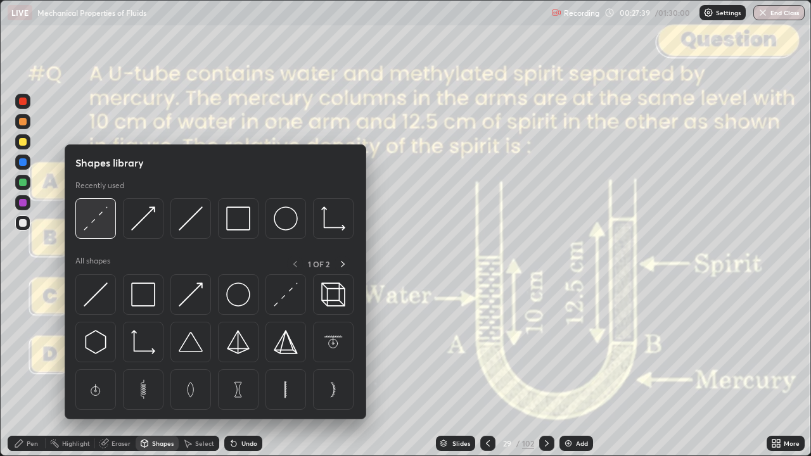
click at [91, 229] on img at bounding box center [96, 219] width 24 height 24
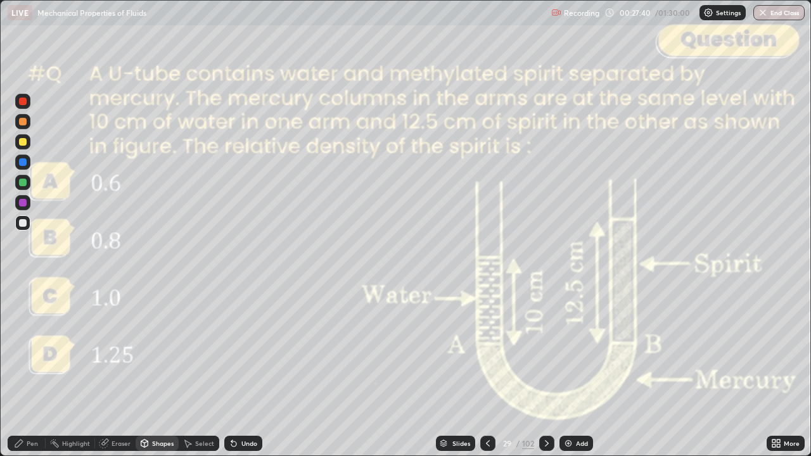
click at [24, 106] on div at bounding box center [22, 101] width 15 height 15
click at [22, 122] on div at bounding box center [23, 122] width 8 height 8
click at [155, 370] on div "Shapes" at bounding box center [157, 443] width 43 height 15
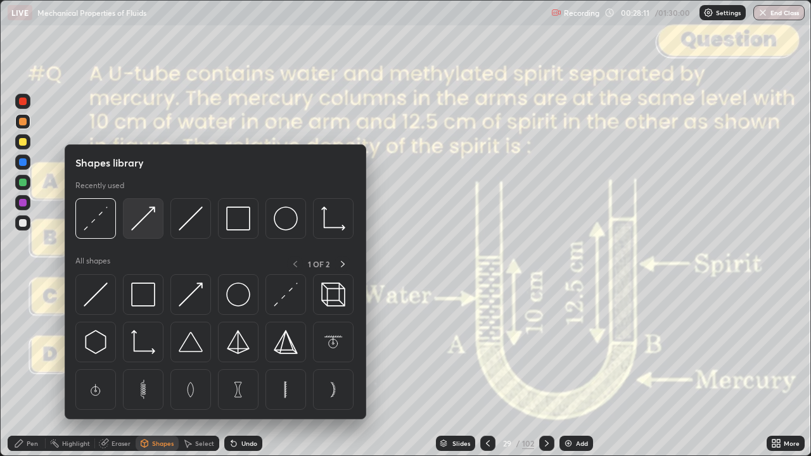
click at [156, 225] on div at bounding box center [143, 218] width 41 height 41
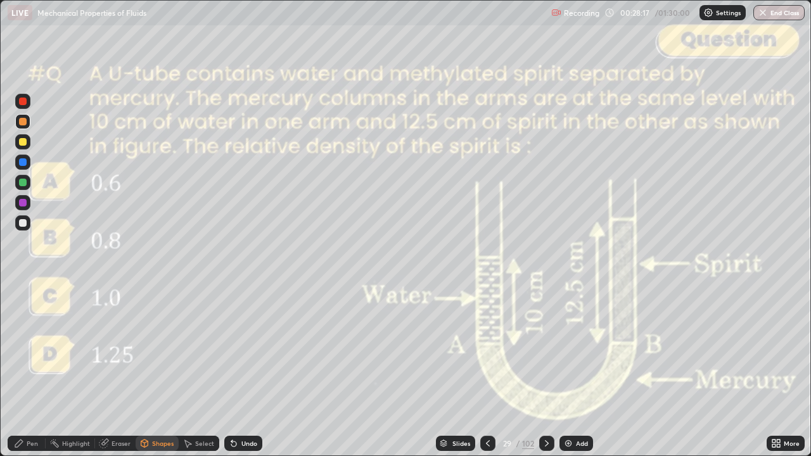
click at [31, 370] on div "Pen" at bounding box center [32, 443] width 11 height 6
click at [23, 223] on div at bounding box center [23, 223] width 8 height 8
click at [24, 104] on div at bounding box center [23, 102] width 8 height 8
click at [23, 224] on div at bounding box center [23, 223] width 8 height 8
click at [545, 370] on icon at bounding box center [547, 443] width 10 height 10
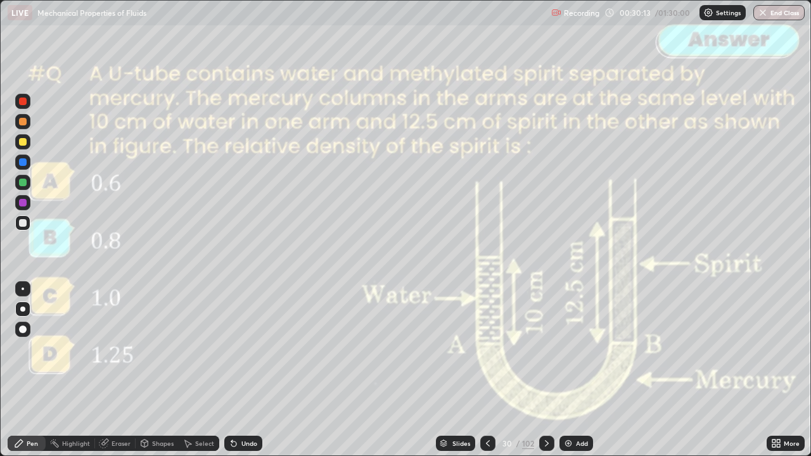
click at [544, 370] on icon at bounding box center [547, 443] width 10 height 10
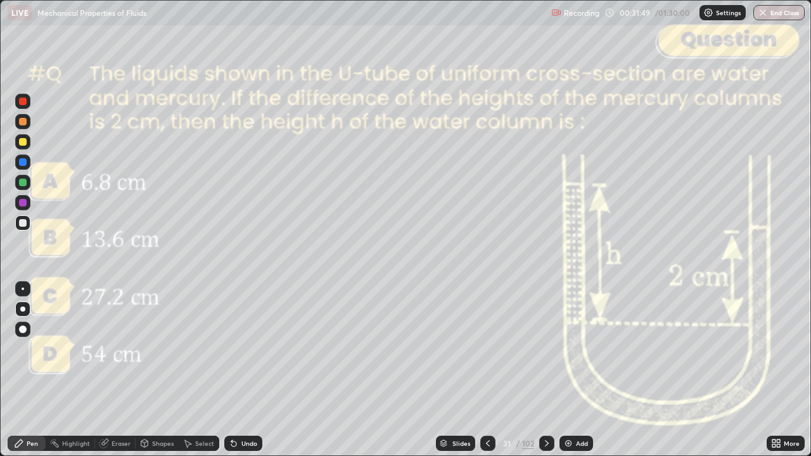
click at [150, 370] on div "Shapes" at bounding box center [157, 443] width 43 height 15
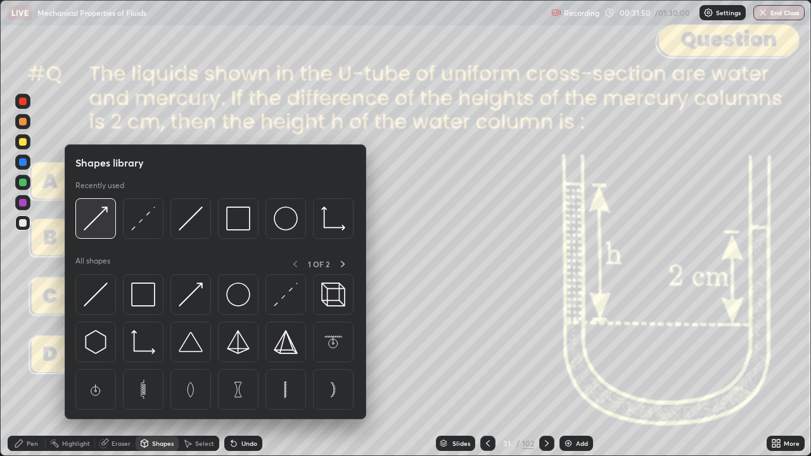
click at [94, 226] on img at bounding box center [96, 219] width 24 height 24
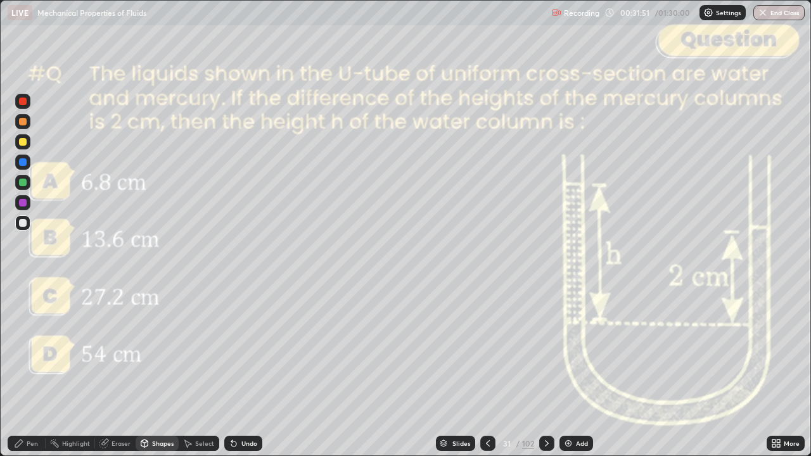
click at [24, 129] on div at bounding box center [22, 121] width 15 height 15
click at [250, 370] on div "Undo" at bounding box center [243, 443] width 38 height 15
click at [32, 370] on div "Pen" at bounding box center [32, 443] width 11 height 6
click at [170, 370] on div "Shapes" at bounding box center [163, 443] width 22 height 6
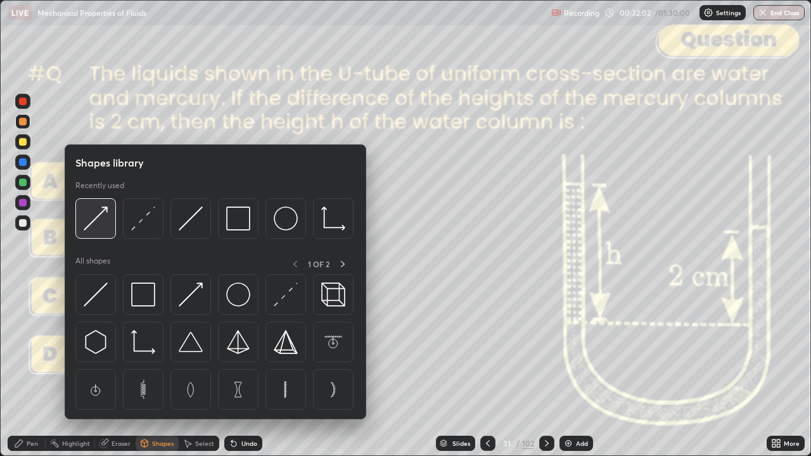
click at [99, 223] on img at bounding box center [96, 219] width 24 height 24
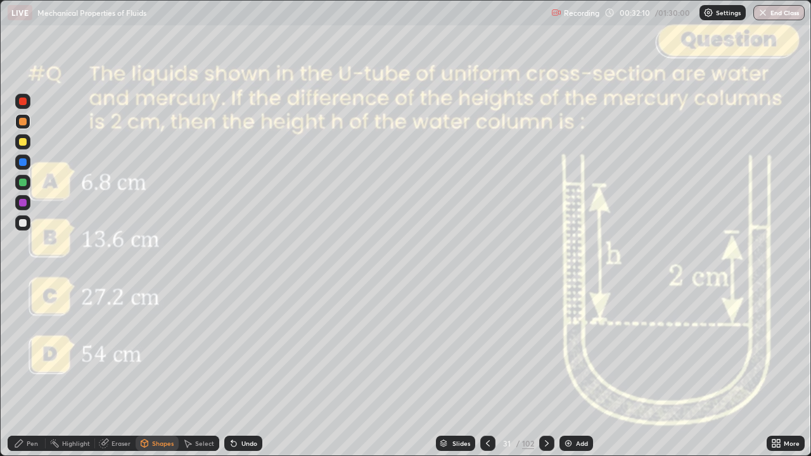
click at [32, 370] on div "Pen" at bounding box center [32, 443] width 11 height 6
click at [247, 370] on div "Undo" at bounding box center [249, 443] width 16 height 6
click at [252, 370] on div "Undo" at bounding box center [249, 443] width 16 height 6
click at [241, 370] on div "Undo" at bounding box center [243, 443] width 38 height 15
click at [545, 370] on icon at bounding box center [547, 443] width 4 height 6
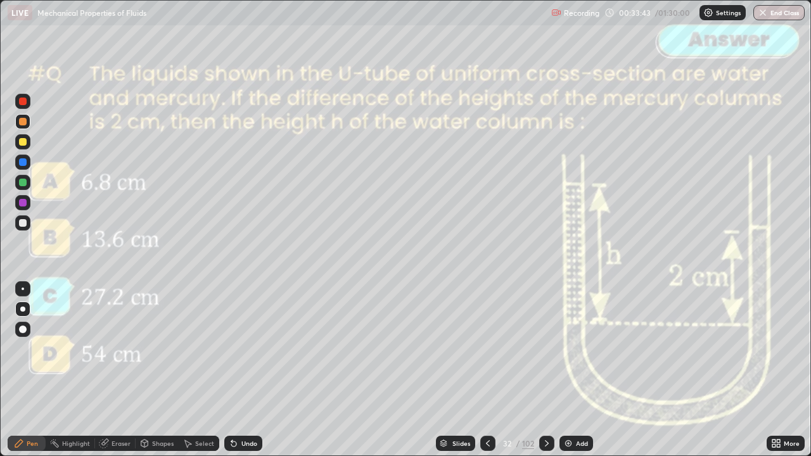
click at [552, 370] on div at bounding box center [546, 443] width 15 height 15
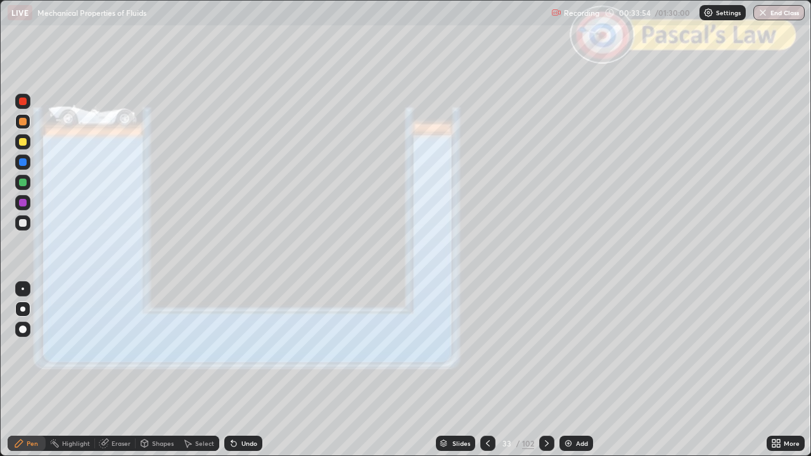
click at [450, 370] on div "Slides" at bounding box center [455, 443] width 39 height 15
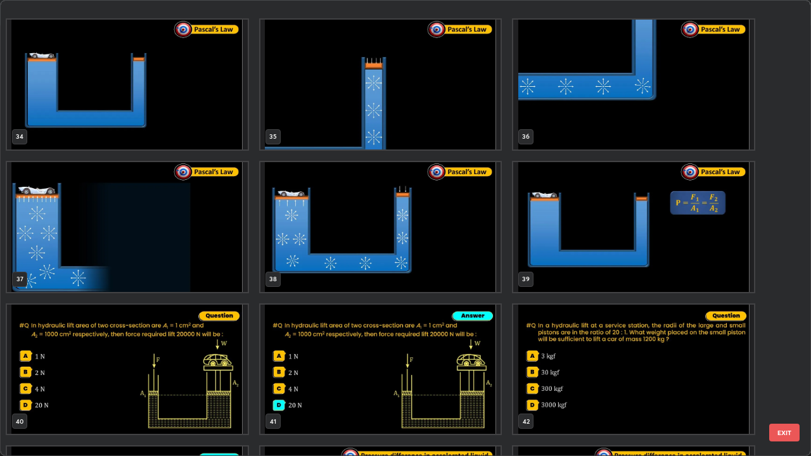
scroll to position [1589, 0]
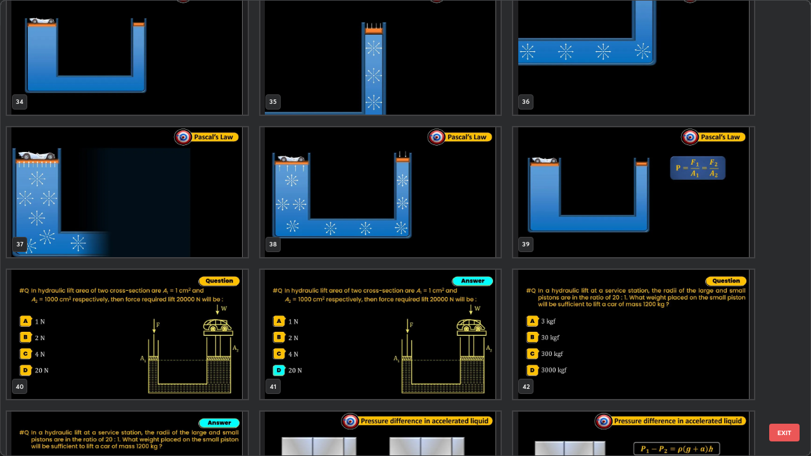
click at [786, 370] on button "EXIT" at bounding box center [784, 433] width 30 height 18
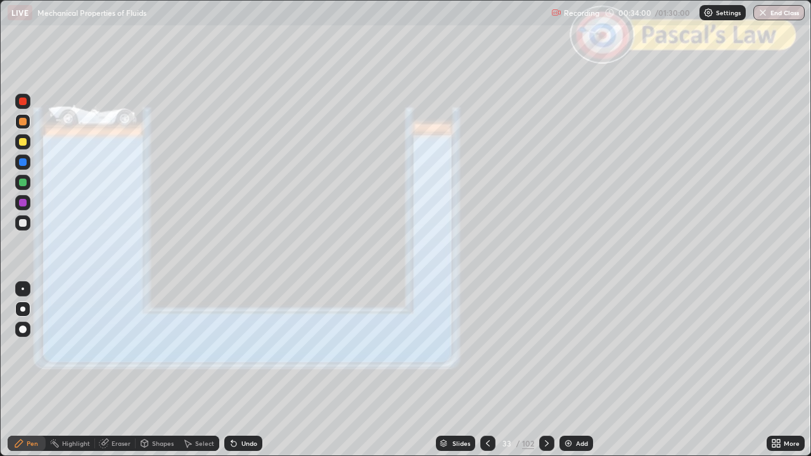
scroll to position [0, 0]
click at [252, 370] on div "Undo" at bounding box center [243, 443] width 38 height 15
click at [23, 103] on div at bounding box center [23, 102] width 8 height 8
click at [545, 370] on icon at bounding box center [547, 443] width 10 height 10
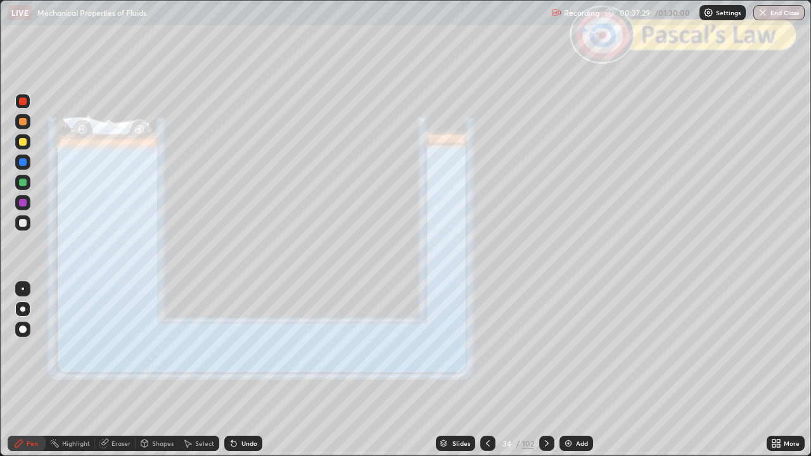
click at [545, 370] on icon at bounding box center [547, 443] width 4 height 6
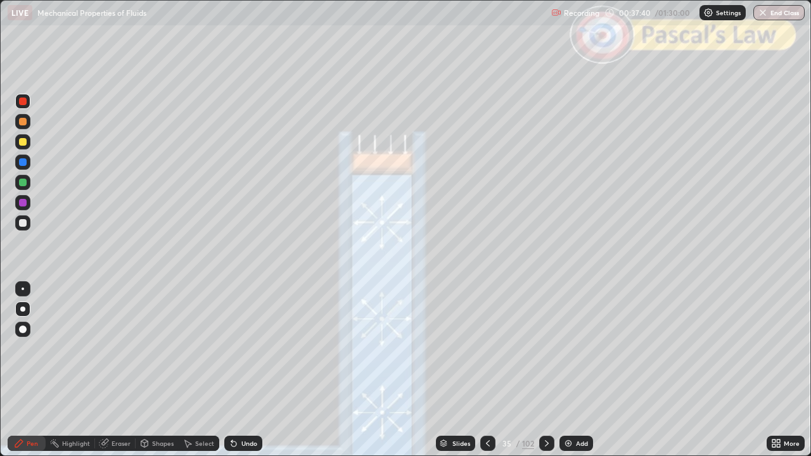
click at [24, 118] on div at bounding box center [23, 122] width 8 height 8
click at [547, 370] on icon at bounding box center [547, 443] width 10 height 10
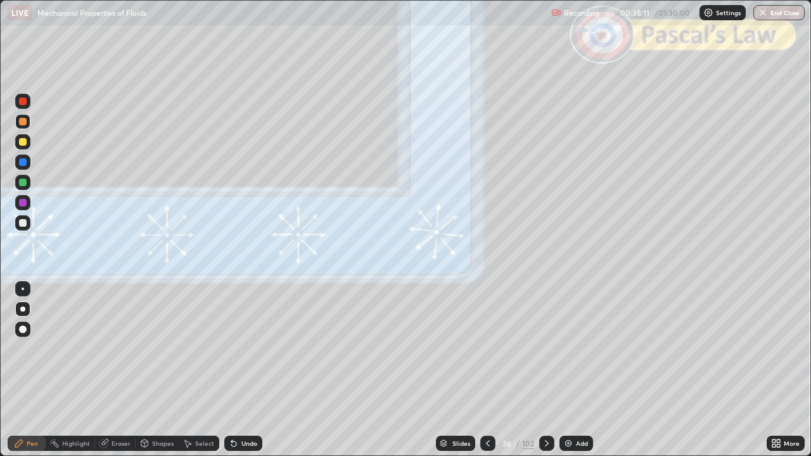
click at [551, 370] on icon at bounding box center [547, 443] width 10 height 10
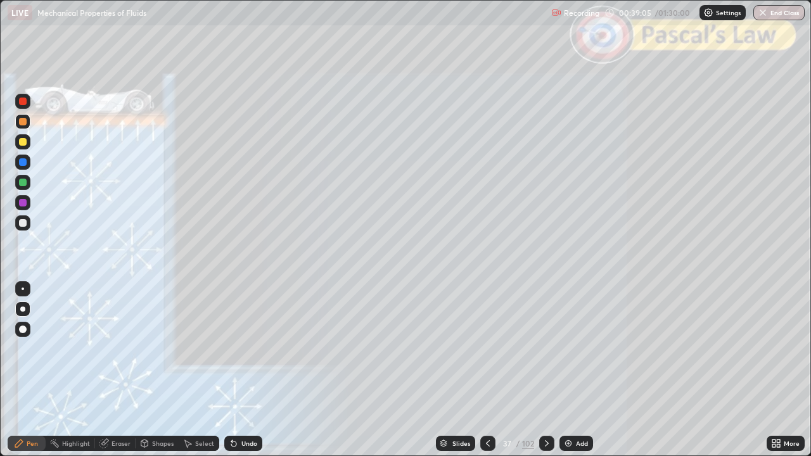
click at [545, 370] on icon at bounding box center [547, 443] width 10 height 10
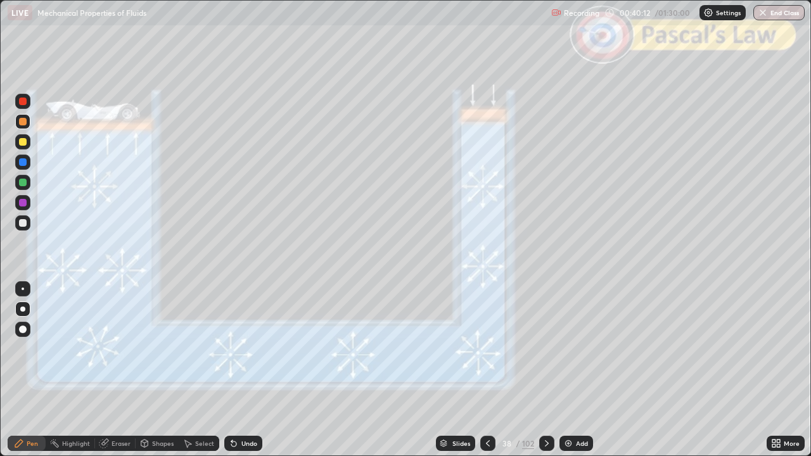
click at [553, 370] on div at bounding box center [546, 443] width 15 height 15
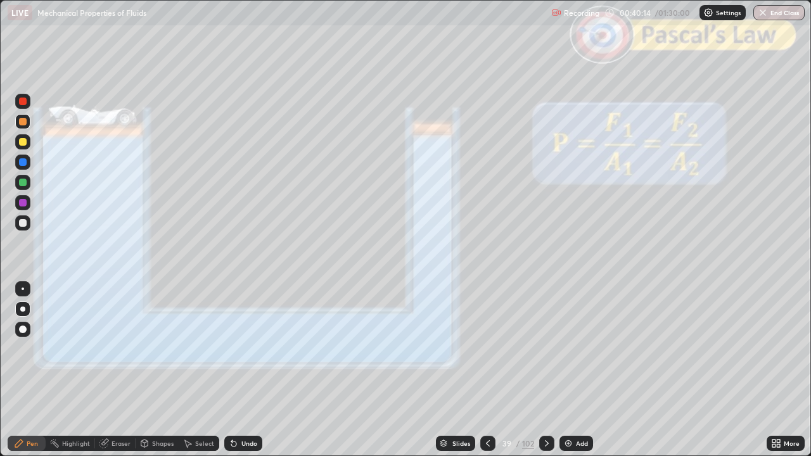
click at [545, 370] on icon at bounding box center [547, 443] width 10 height 10
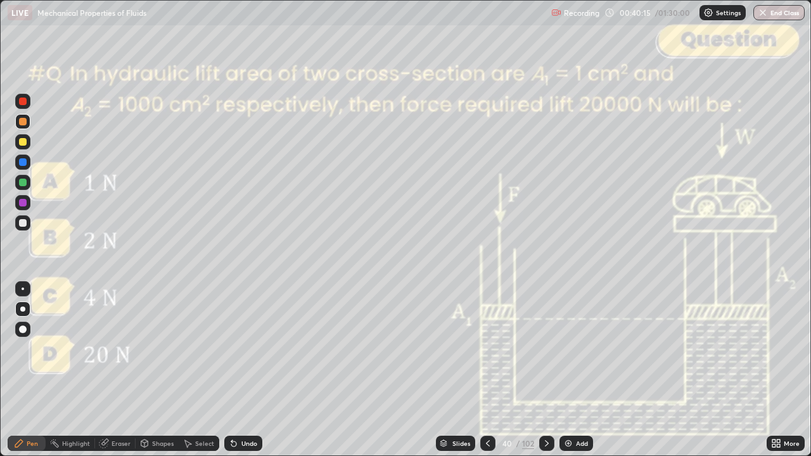
click at [492, 370] on div at bounding box center [487, 443] width 15 height 15
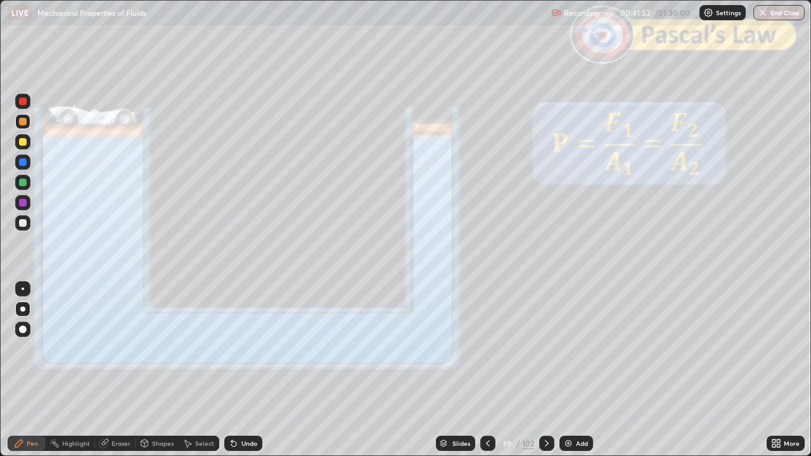
click at [545, 370] on icon at bounding box center [547, 443] width 10 height 10
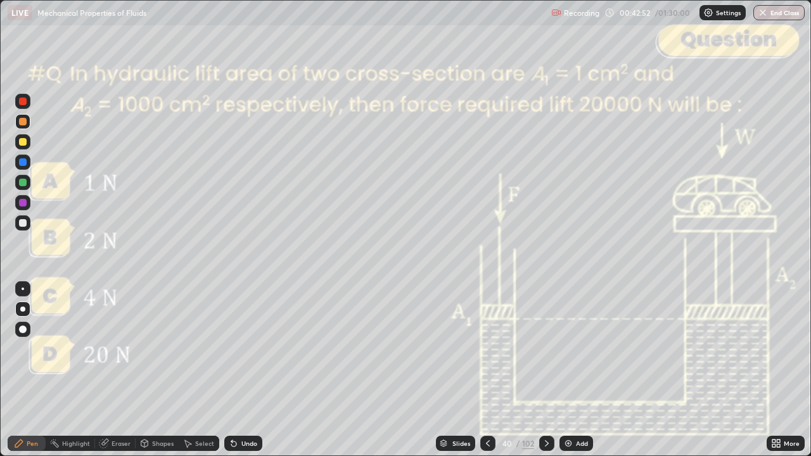
click at [545, 370] on icon at bounding box center [547, 443] width 10 height 10
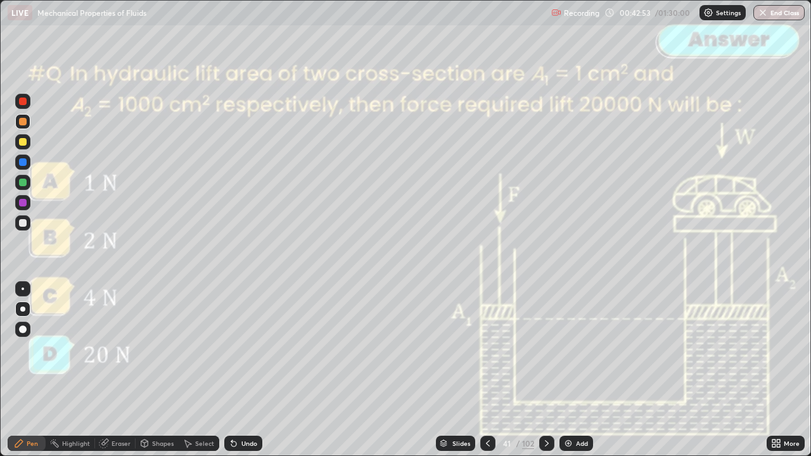
click at [545, 370] on icon at bounding box center [547, 443] width 4 height 6
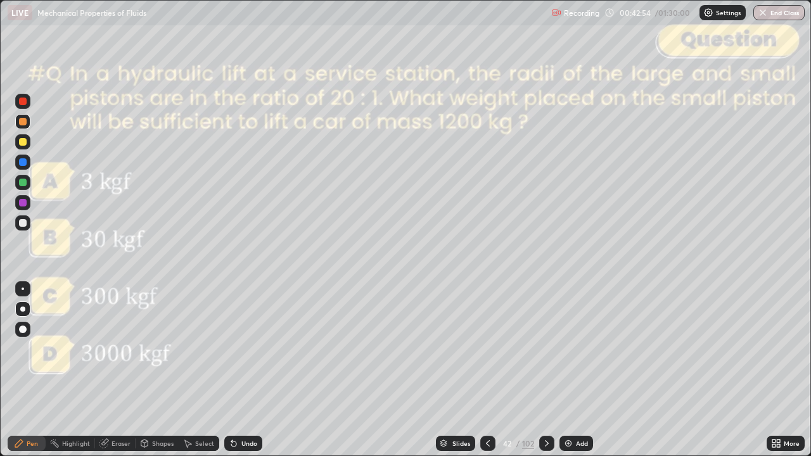
click at [549, 370] on div at bounding box center [546, 443] width 15 height 15
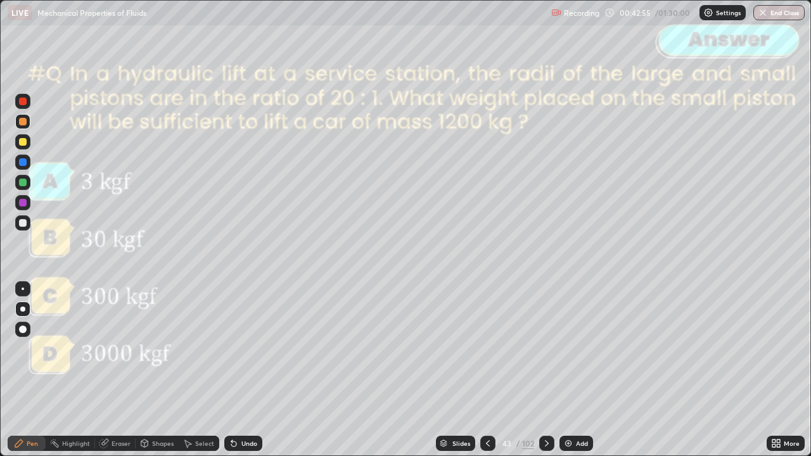
click at [544, 370] on icon at bounding box center [547, 443] width 10 height 10
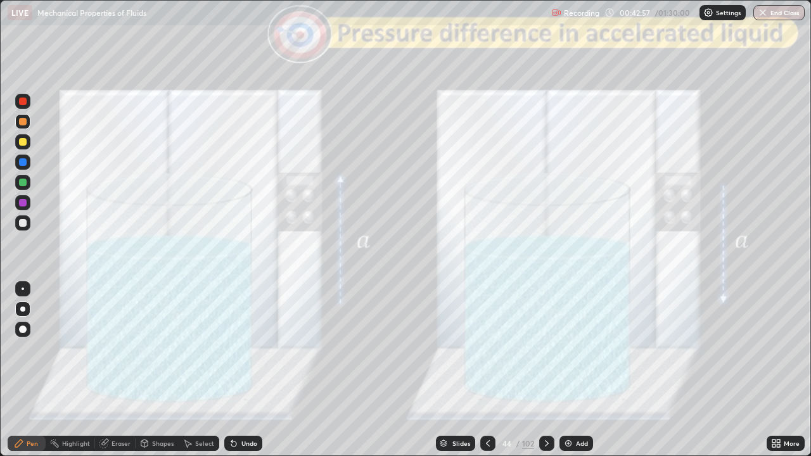
click at [486, 370] on icon at bounding box center [488, 443] width 10 height 10
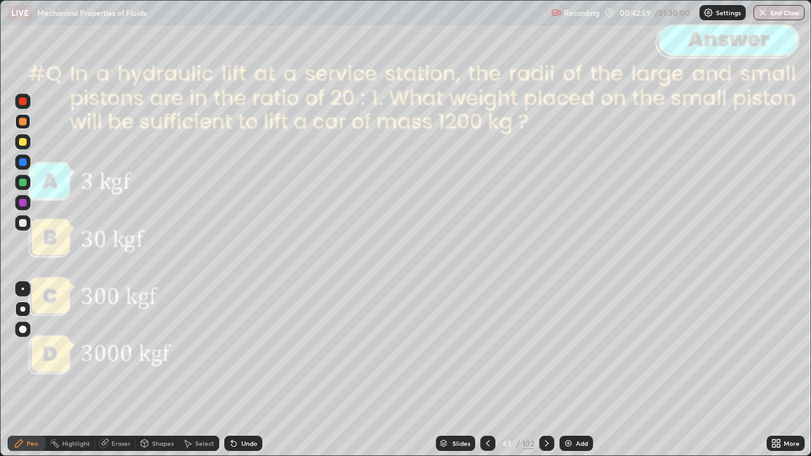
click at [547, 370] on div at bounding box center [546, 443] width 15 height 15
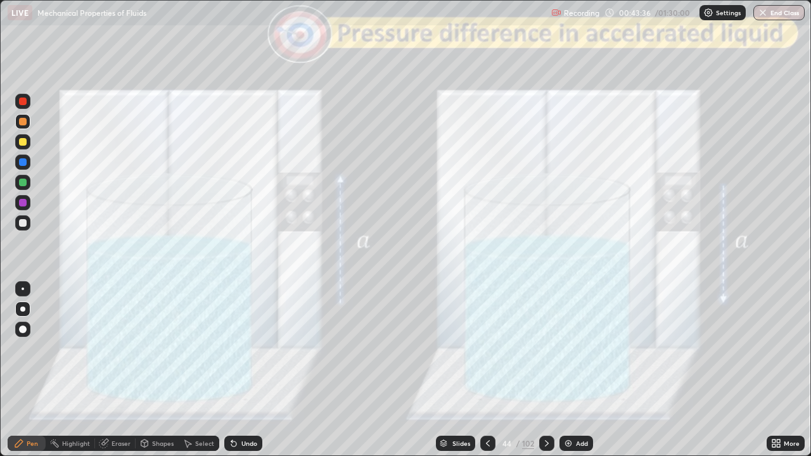
click at [22, 101] on div at bounding box center [23, 102] width 8 height 8
click at [156, 370] on div "Shapes" at bounding box center [163, 443] width 22 height 6
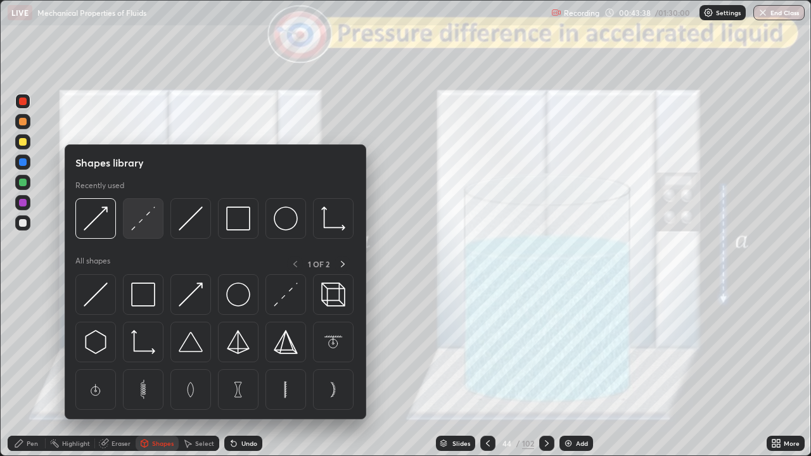
click at [147, 222] on img at bounding box center [143, 219] width 24 height 24
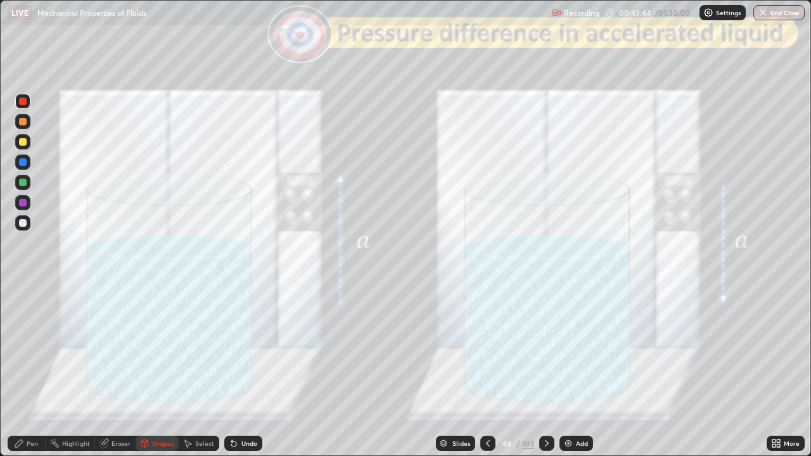
click at [18, 370] on icon at bounding box center [19, 444] width 8 height 8
click at [22, 158] on div at bounding box center [23, 162] width 8 height 8
click at [25, 225] on div at bounding box center [23, 223] width 8 height 8
click at [239, 370] on div "Undo" at bounding box center [240, 443] width 43 height 25
click at [23, 204] on div at bounding box center [23, 203] width 8 height 8
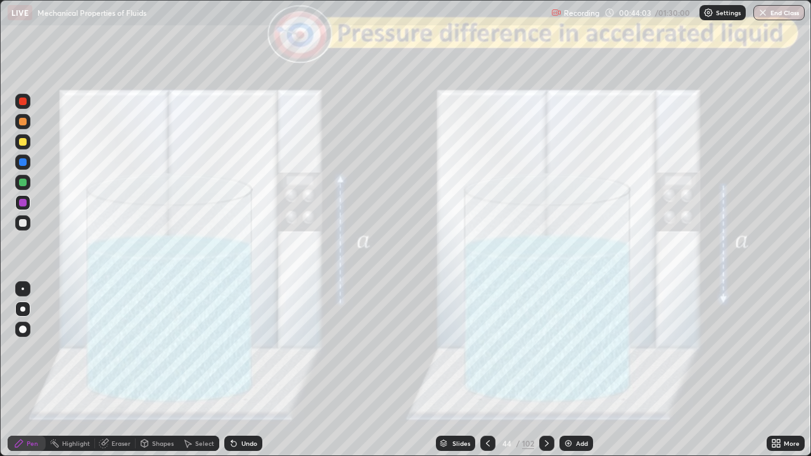
click at [23, 105] on div at bounding box center [23, 102] width 8 height 8
click at [23, 122] on div at bounding box center [23, 122] width 8 height 8
click at [236, 370] on icon at bounding box center [234, 443] width 10 height 10
click at [231, 370] on icon at bounding box center [231, 440] width 1 height 1
click at [237, 370] on icon at bounding box center [234, 443] width 10 height 10
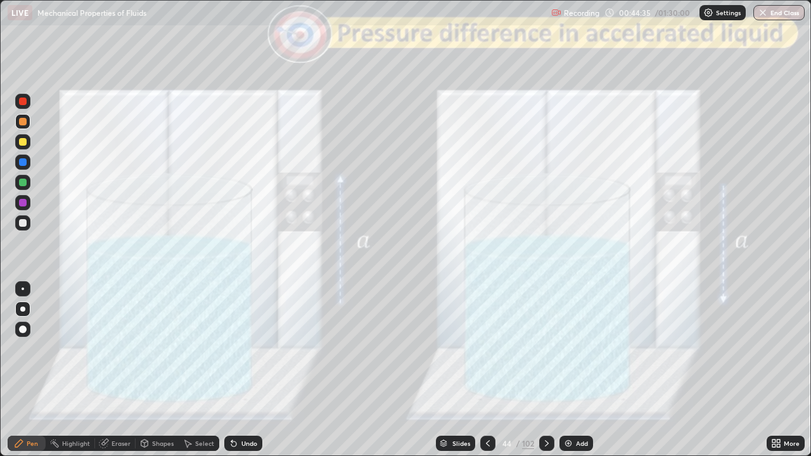
click at [240, 370] on div "Undo" at bounding box center [243, 443] width 38 height 15
click at [241, 370] on div "Undo" at bounding box center [249, 443] width 16 height 6
click at [245, 370] on div "Undo" at bounding box center [249, 443] width 16 height 6
click at [23, 204] on div at bounding box center [23, 203] width 8 height 8
click at [158, 370] on div "Shapes" at bounding box center [163, 443] width 22 height 6
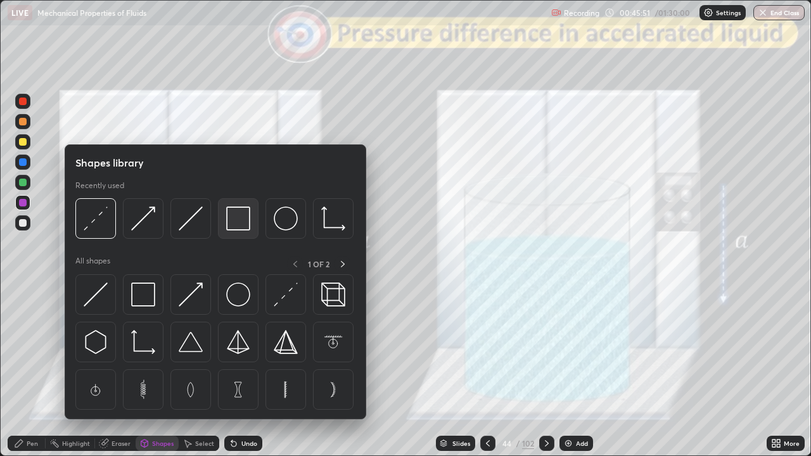
click at [231, 219] on img at bounding box center [238, 219] width 24 height 24
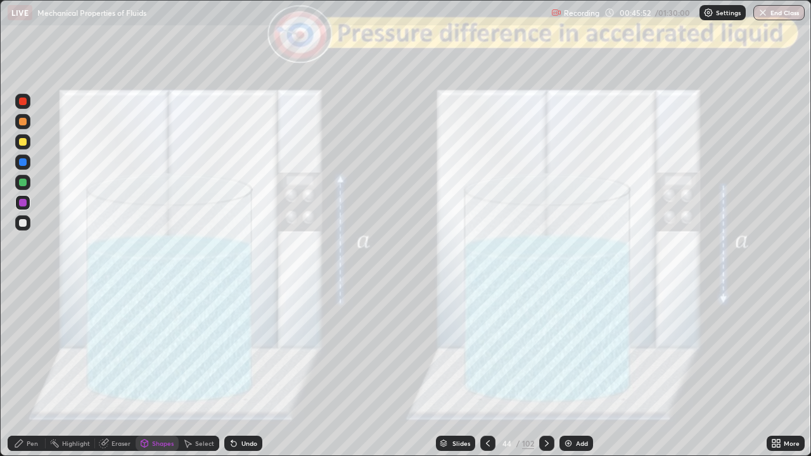
click at [22, 100] on div at bounding box center [23, 102] width 8 height 8
click at [151, 370] on div "Shapes" at bounding box center [157, 443] width 43 height 15
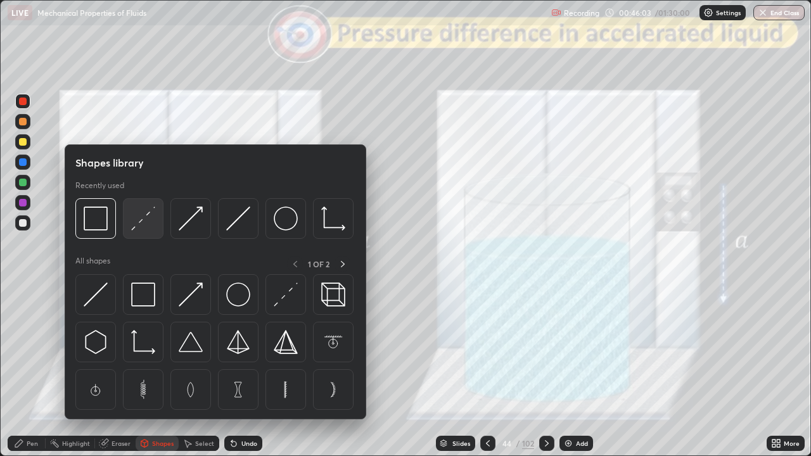
click at [141, 233] on div at bounding box center [143, 218] width 41 height 41
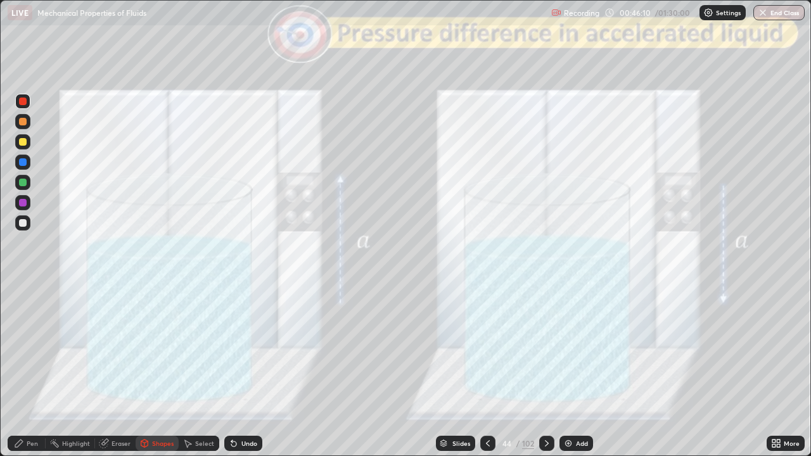
click at [27, 370] on div "Pen" at bounding box center [32, 443] width 11 height 6
click at [242, 370] on div "Undo" at bounding box center [249, 443] width 16 height 6
click at [20, 162] on div at bounding box center [23, 162] width 8 height 8
click at [23, 203] on div at bounding box center [23, 203] width 8 height 8
click at [23, 143] on div at bounding box center [23, 142] width 8 height 8
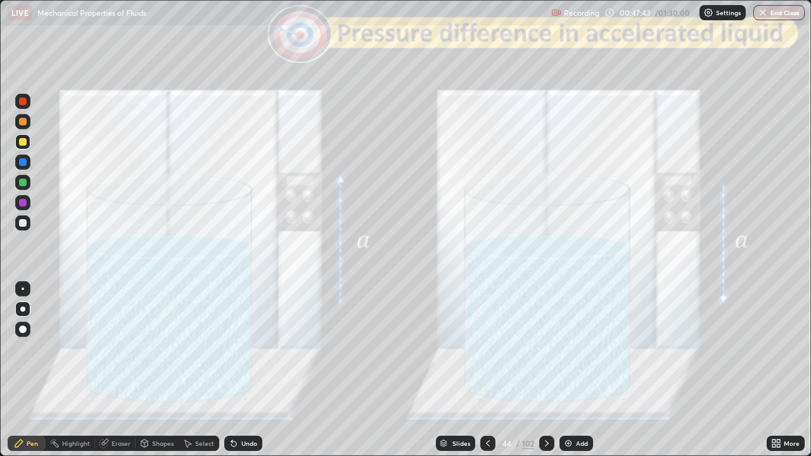
click at [449, 370] on div "Slides" at bounding box center [455, 443] width 39 height 15
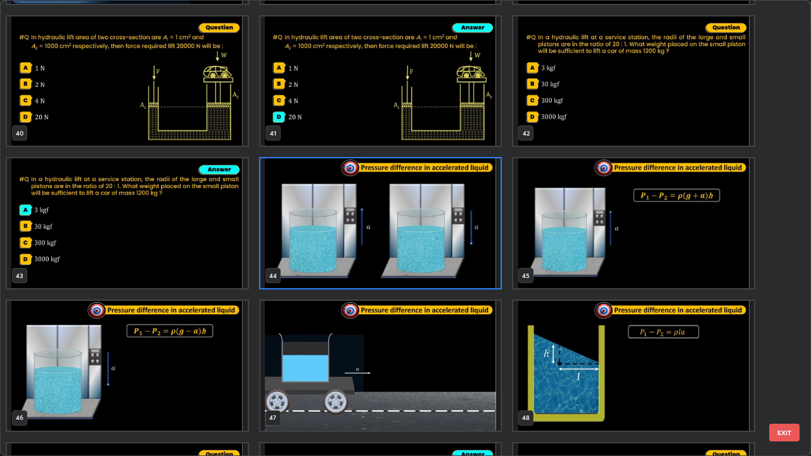
scroll to position [1846, 0]
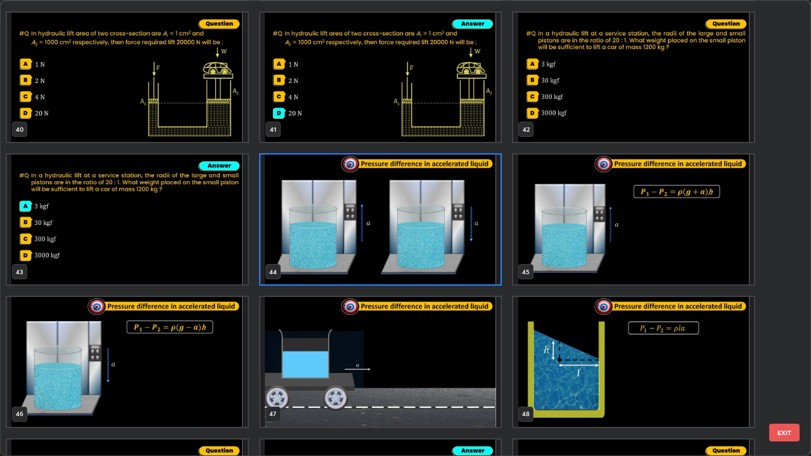
click at [785, 370] on button "EXIT" at bounding box center [784, 433] width 30 height 18
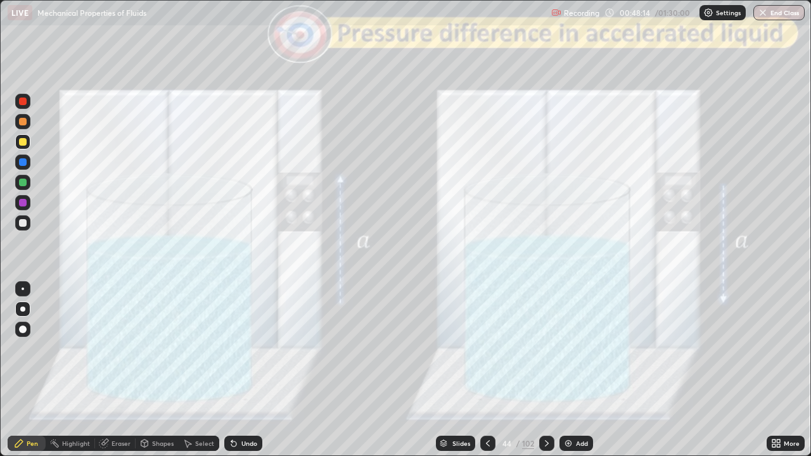
click at [545, 370] on icon at bounding box center [547, 443] width 4 height 6
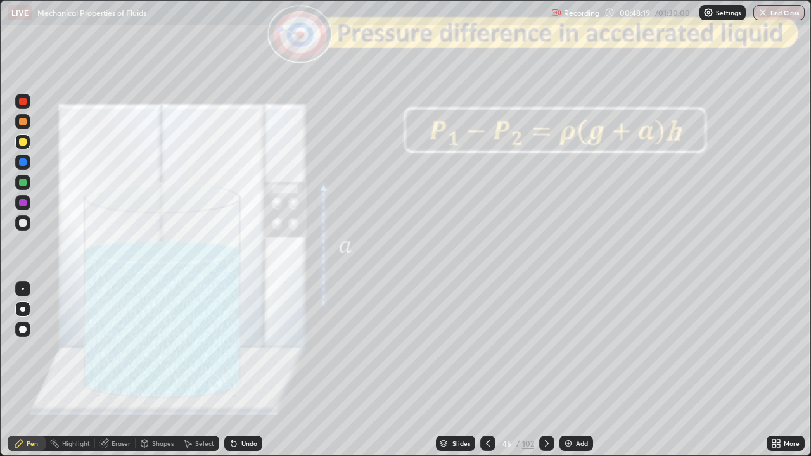
click at [545, 370] on icon at bounding box center [547, 443] width 10 height 10
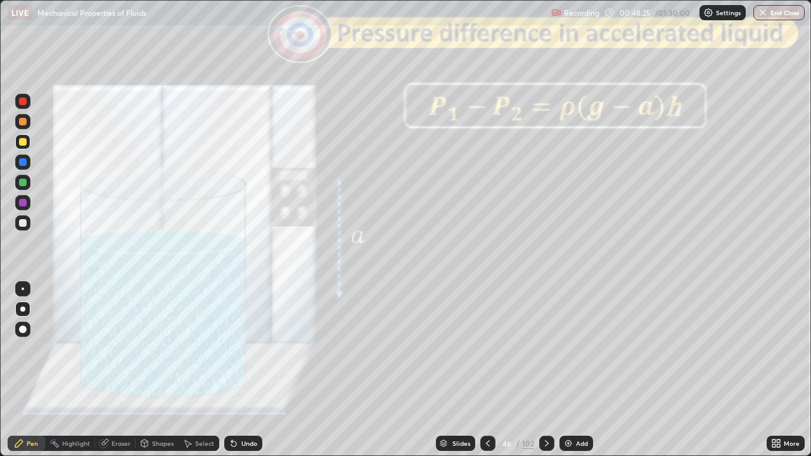
click at [545, 370] on icon at bounding box center [547, 443] width 10 height 10
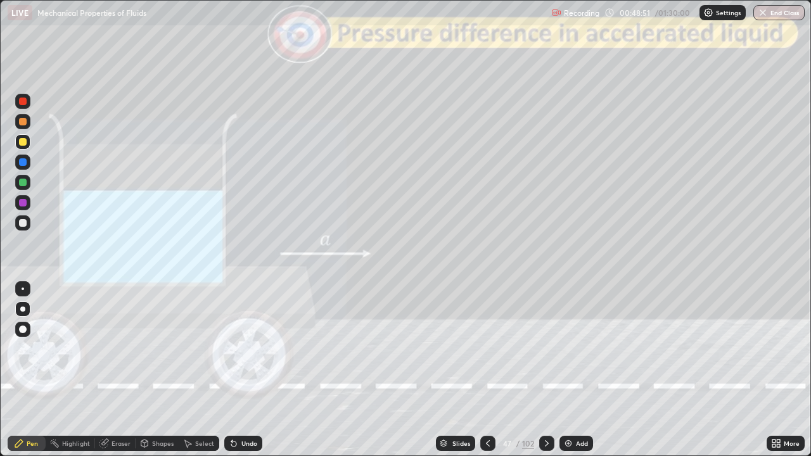
click at [544, 370] on icon at bounding box center [547, 443] width 10 height 10
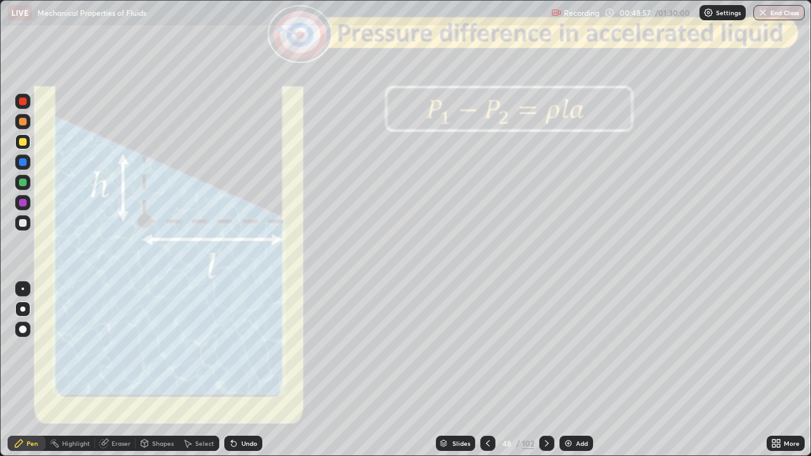
click at [24, 124] on div at bounding box center [23, 122] width 8 height 8
click at [159, 370] on div "Shapes" at bounding box center [163, 443] width 22 height 6
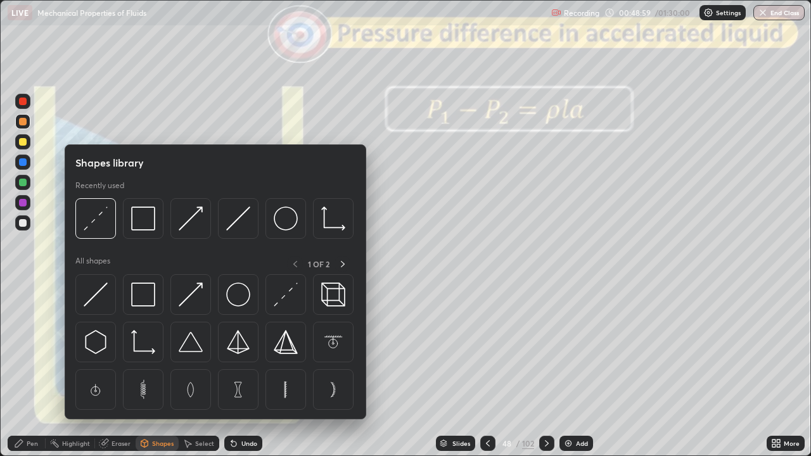
click at [195, 225] on img at bounding box center [191, 219] width 24 height 24
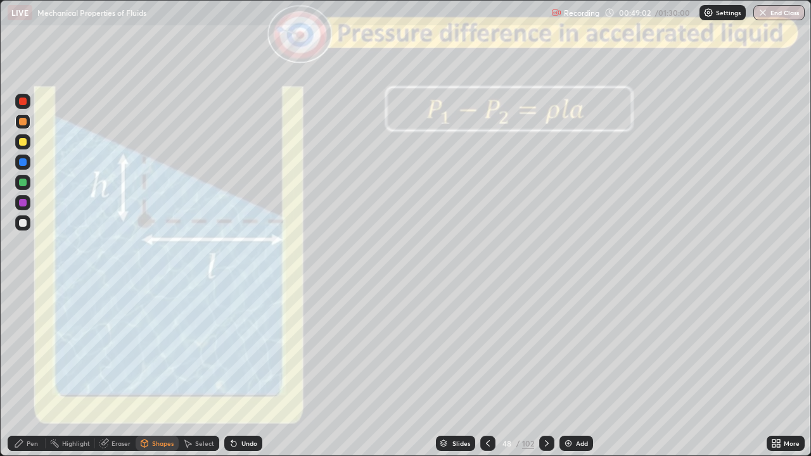
click at [23, 370] on div "Pen" at bounding box center [27, 443] width 38 height 15
click at [22, 205] on div at bounding box center [23, 203] width 8 height 8
click at [20, 104] on div at bounding box center [23, 102] width 8 height 8
click at [15, 54] on div "Erase all" at bounding box center [23, 227] width 30 height 405
click at [24, 124] on div at bounding box center [23, 122] width 8 height 8
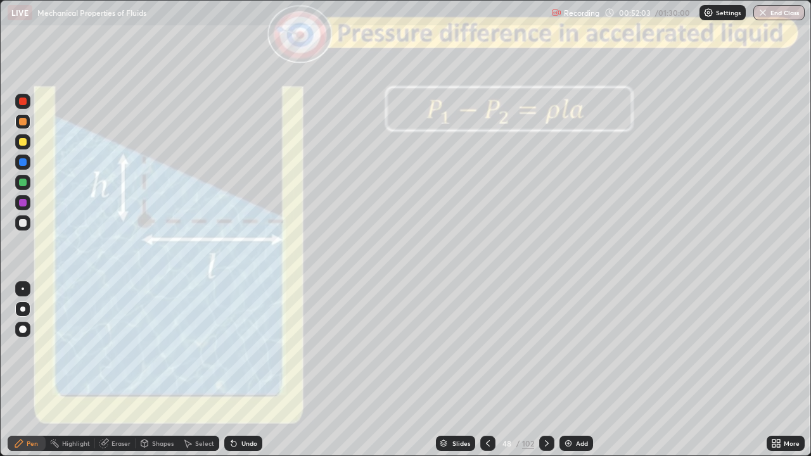
click at [156, 370] on div "Shapes" at bounding box center [163, 443] width 22 height 6
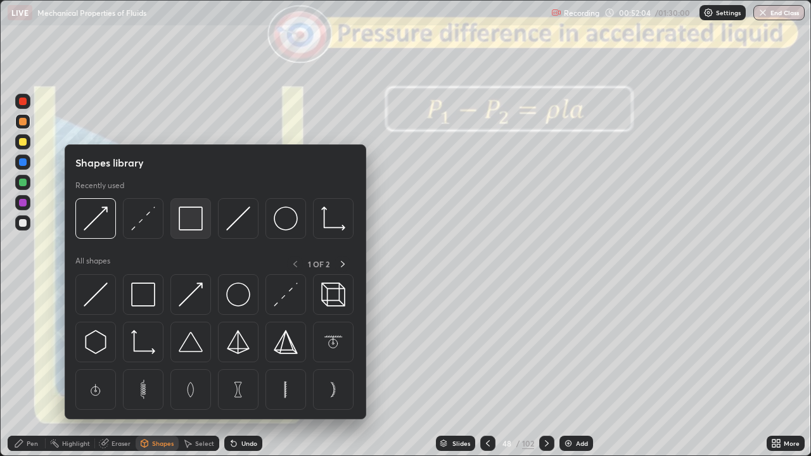
click at [189, 216] on img at bounding box center [191, 219] width 24 height 24
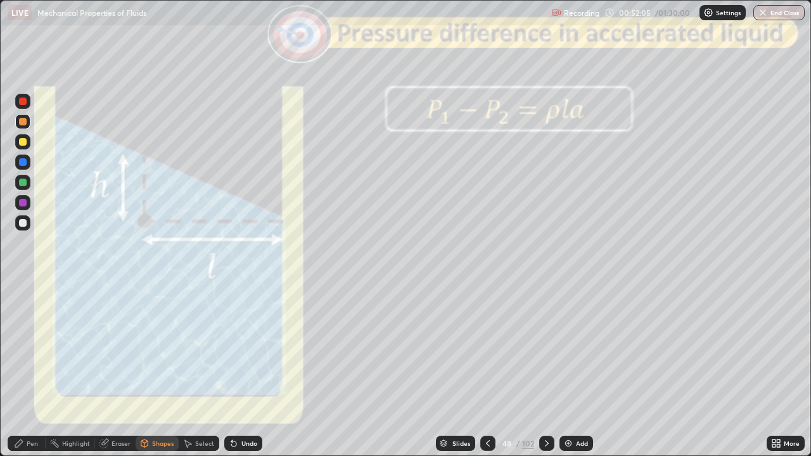
click at [23, 102] on div at bounding box center [23, 102] width 8 height 8
click at [547, 370] on div at bounding box center [546, 443] width 15 height 15
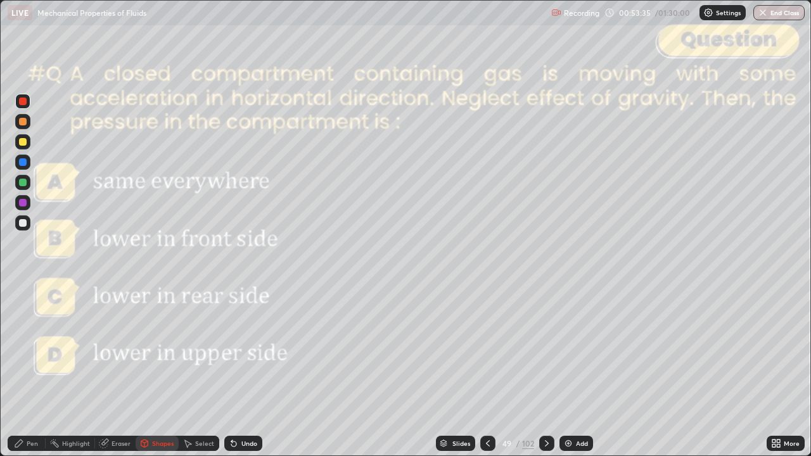
click at [544, 370] on icon at bounding box center [547, 443] width 10 height 10
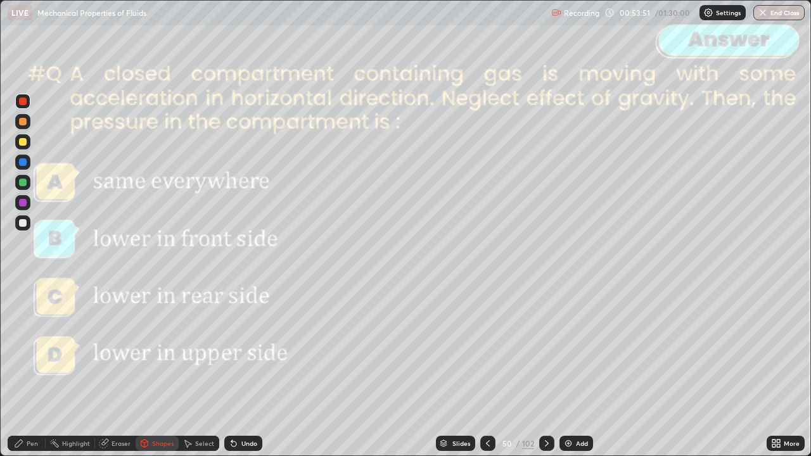
click at [545, 370] on icon at bounding box center [547, 443] width 10 height 10
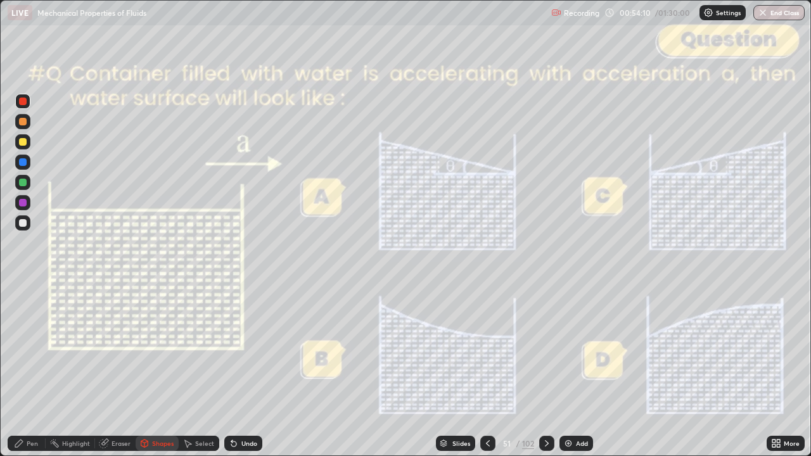
click at [542, 370] on icon at bounding box center [547, 443] width 10 height 10
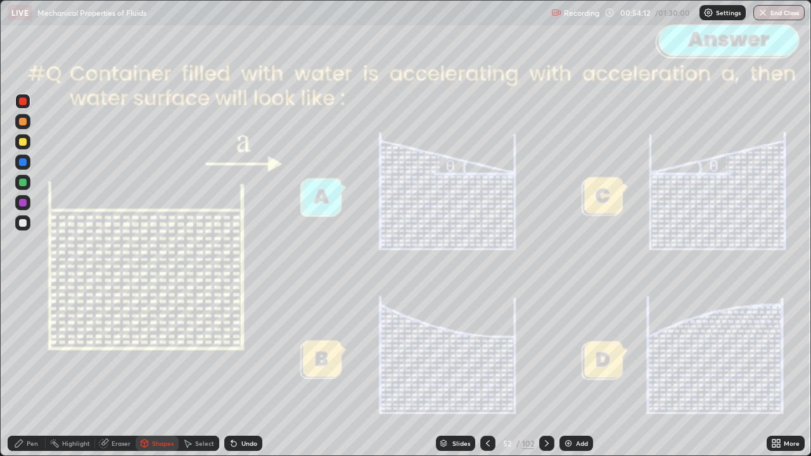
click at [547, 370] on icon at bounding box center [547, 443] width 10 height 10
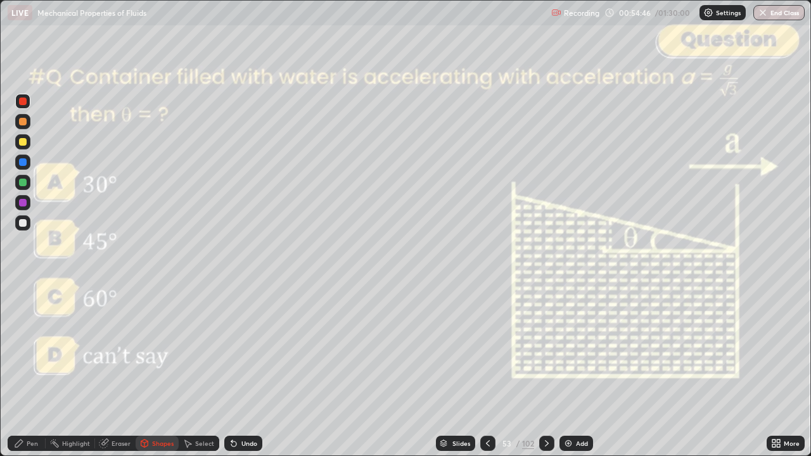
click at [32, 370] on div "Pen" at bounding box center [32, 443] width 11 height 6
click at [545, 370] on icon at bounding box center [547, 443] width 10 height 10
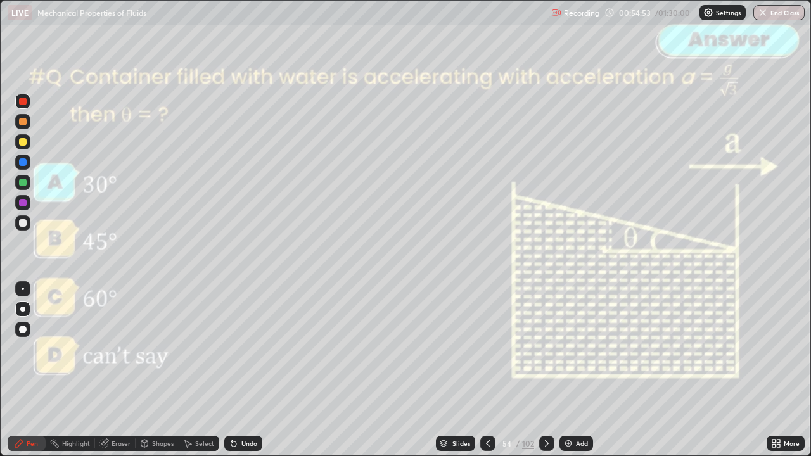
click at [545, 370] on icon at bounding box center [547, 443] width 10 height 10
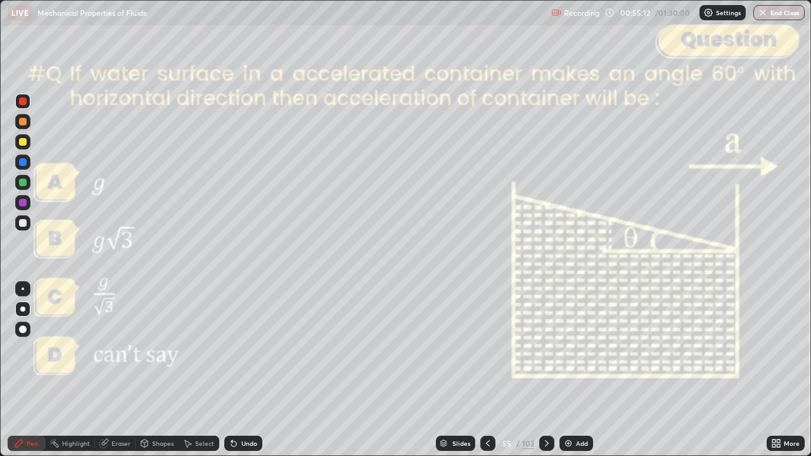
click at [545, 370] on icon at bounding box center [547, 443] width 10 height 10
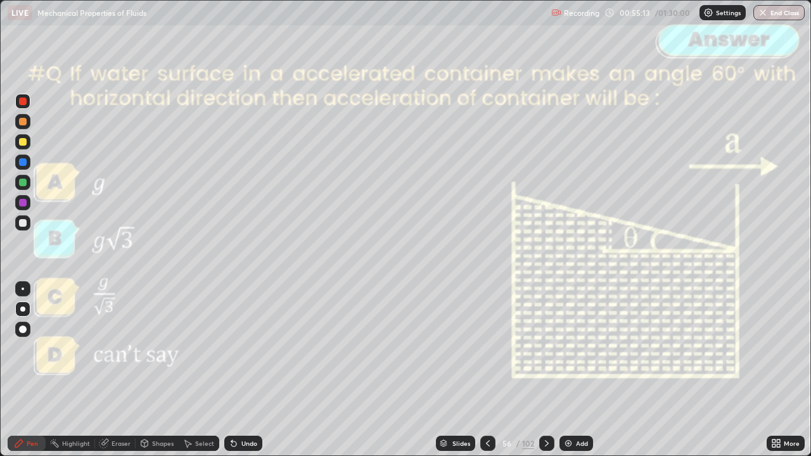
click at [545, 370] on icon at bounding box center [547, 443] width 10 height 10
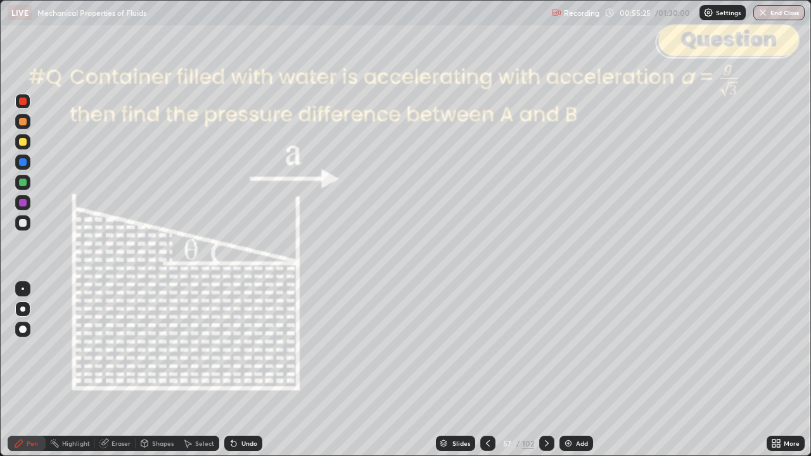
click at [247, 370] on div "Undo" at bounding box center [243, 443] width 38 height 15
click at [545, 370] on icon at bounding box center [547, 443] width 10 height 10
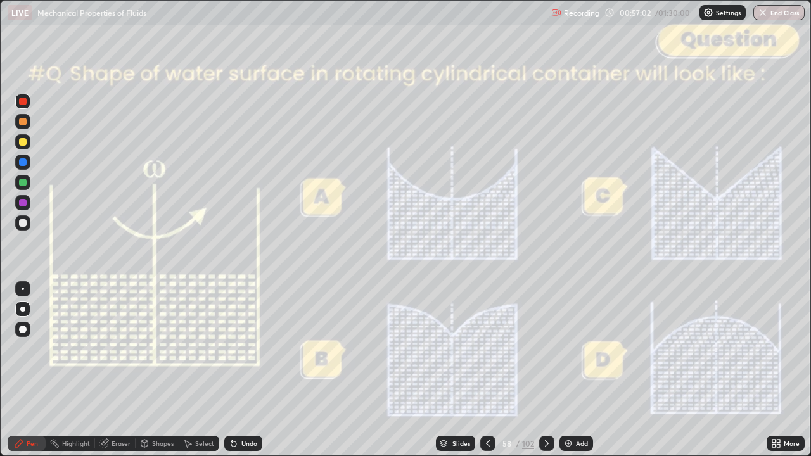
click at [546, 370] on icon at bounding box center [547, 443] width 10 height 10
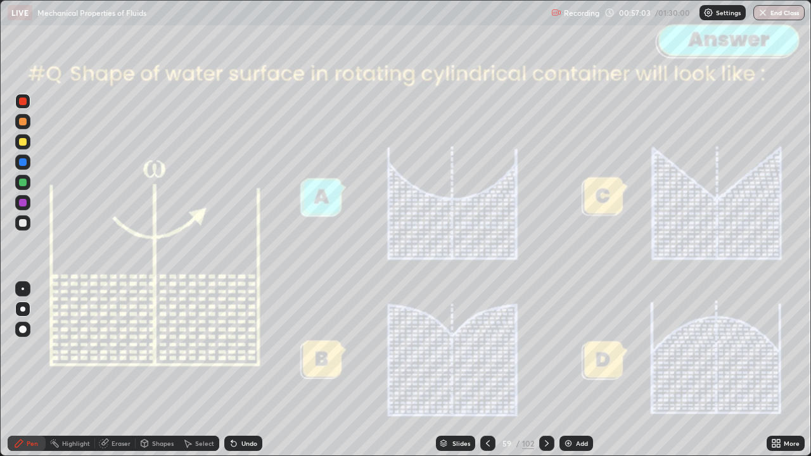
click at [545, 370] on icon at bounding box center [547, 443] width 10 height 10
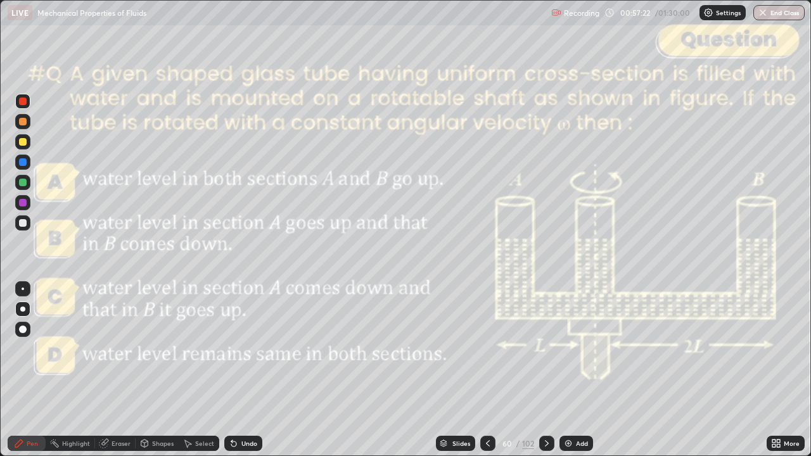
click at [487, 370] on icon at bounding box center [488, 443] width 10 height 10
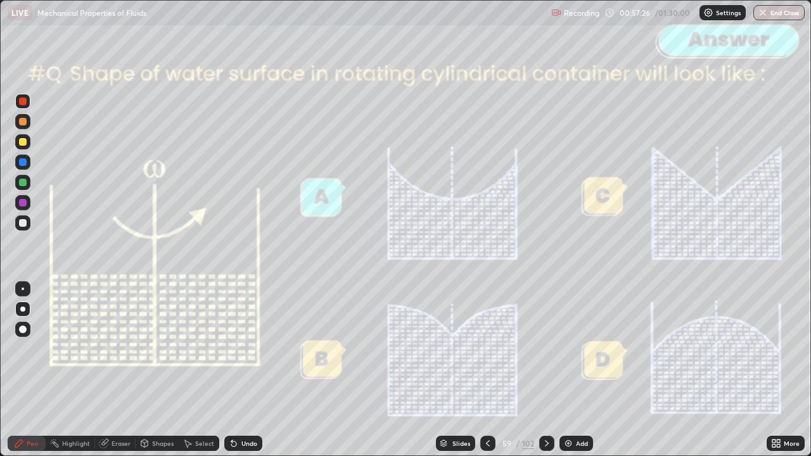
click at [545, 370] on icon at bounding box center [547, 443] width 10 height 10
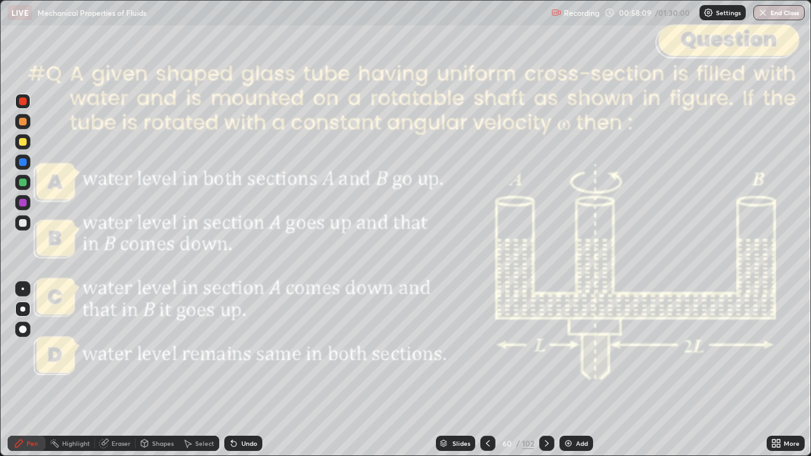
click at [543, 370] on icon at bounding box center [547, 443] width 10 height 10
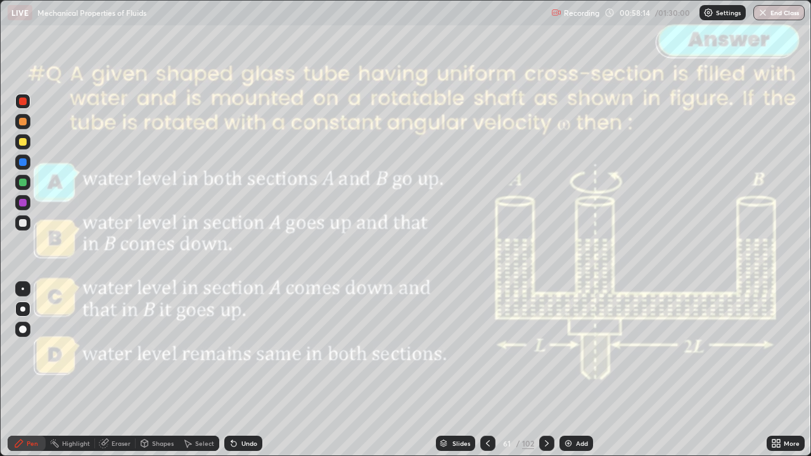
click at [546, 370] on icon at bounding box center [547, 443] width 10 height 10
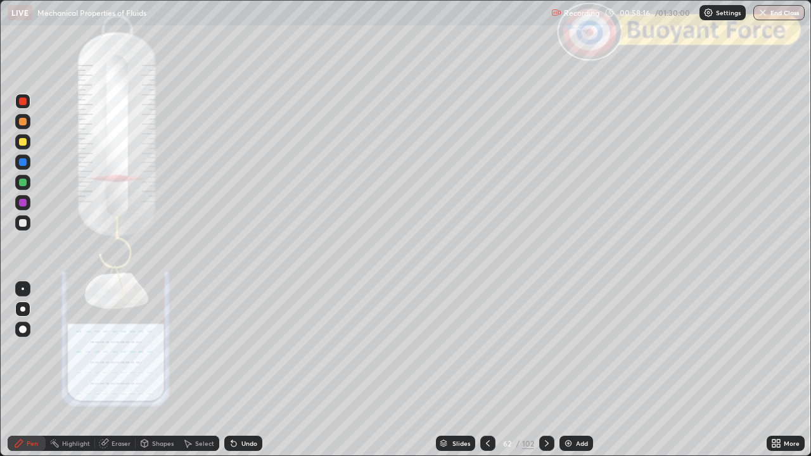
click at [487, 370] on icon at bounding box center [488, 443] width 10 height 10
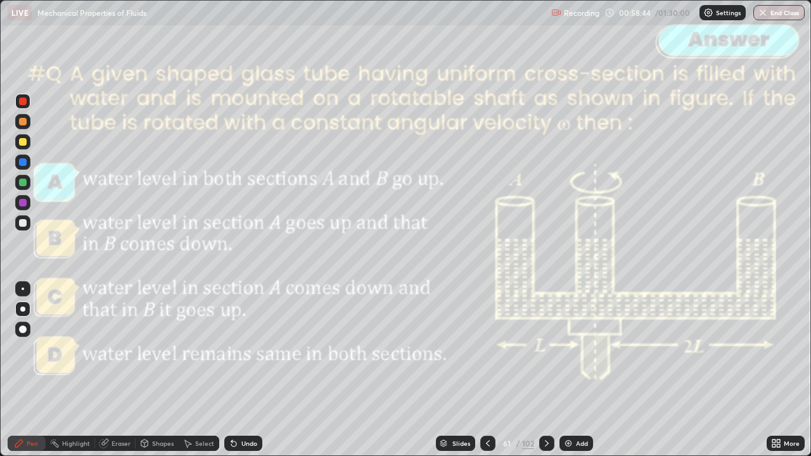
click at [544, 370] on icon at bounding box center [547, 443] width 10 height 10
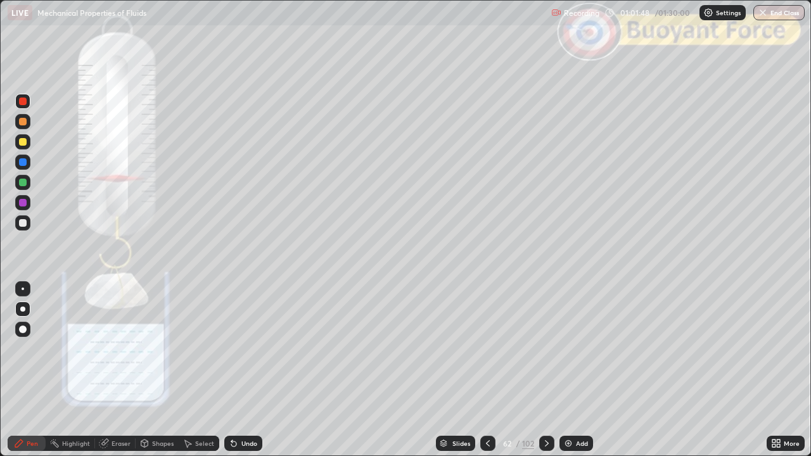
click at [22, 224] on div at bounding box center [23, 223] width 8 height 8
click at [242, 370] on div "Undo" at bounding box center [249, 443] width 16 height 6
click at [248, 370] on div "Undo" at bounding box center [249, 443] width 16 height 6
click at [452, 370] on div "Slides" at bounding box center [461, 443] width 18 height 6
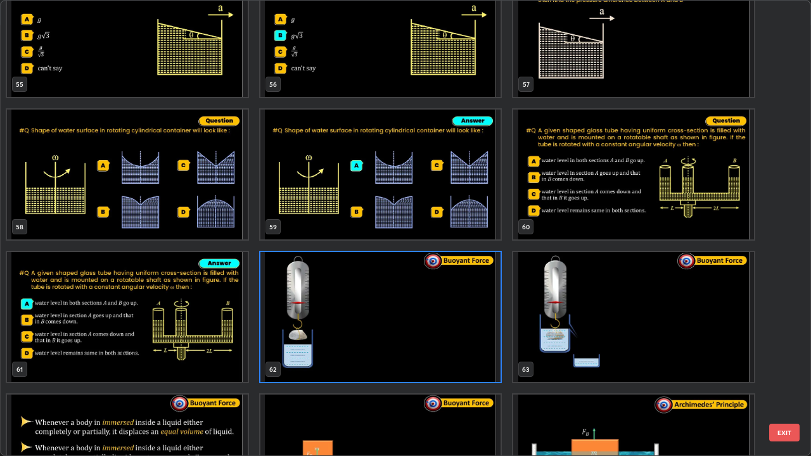
scroll to position [2620, 0]
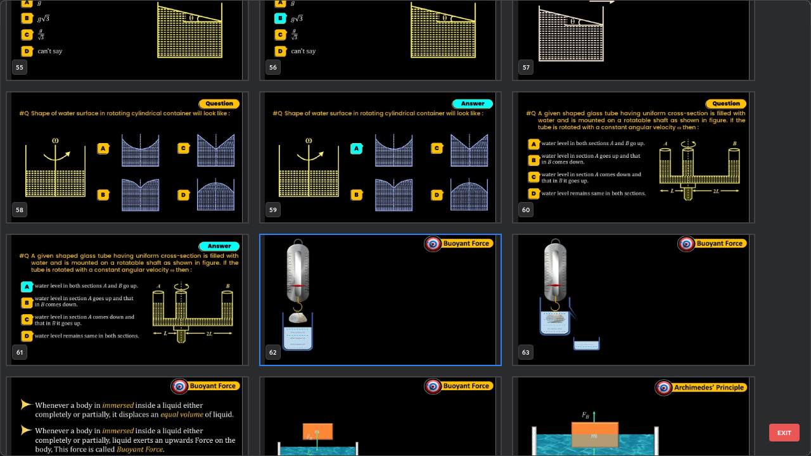
click at [784, 370] on button "EXIT" at bounding box center [784, 433] width 30 height 18
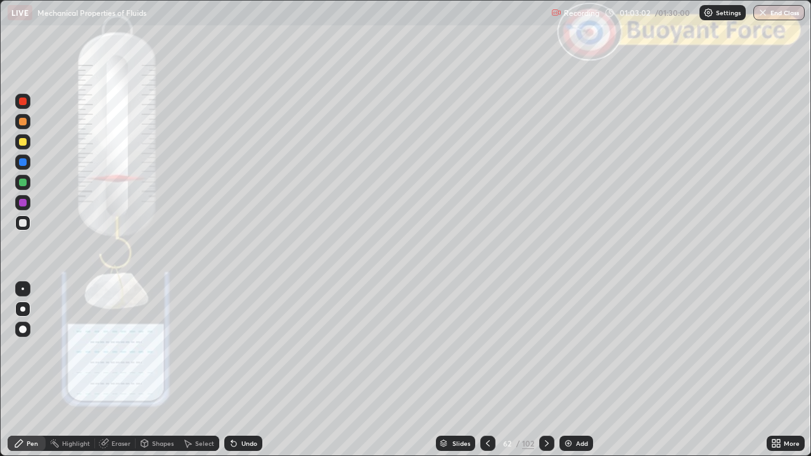
click at [24, 163] on div at bounding box center [23, 162] width 8 height 8
click at [23, 124] on div at bounding box center [23, 122] width 8 height 8
click at [22, 122] on div at bounding box center [23, 122] width 8 height 8
click at [23, 145] on div at bounding box center [23, 142] width 8 height 8
click at [545, 370] on icon at bounding box center [547, 443] width 10 height 10
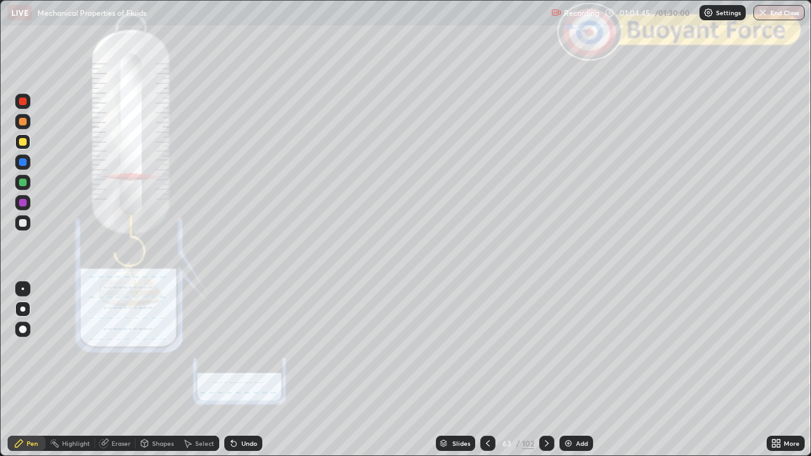
click at [546, 370] on icon at bounding box center [547, 443] width 4 height 6
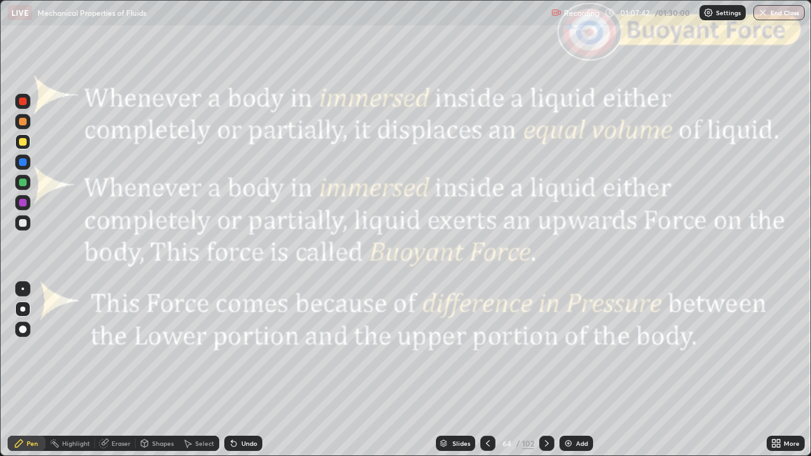
click at [545, 370] on icon at bounding box center [547, 443] width 10 height 10
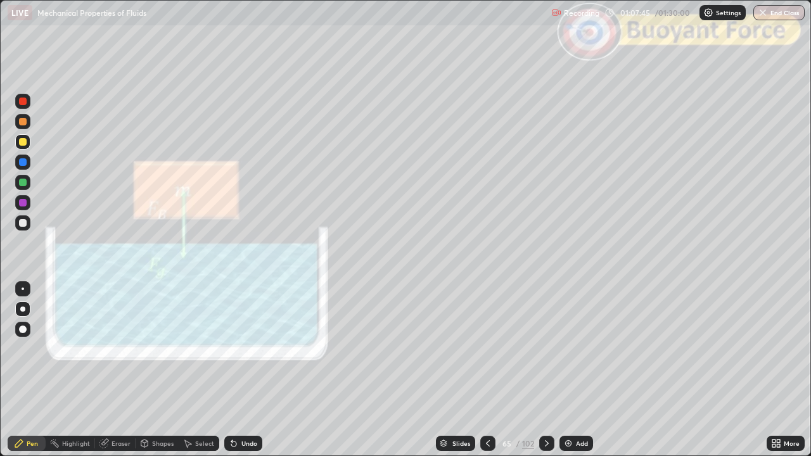
click at [545, 370] on icon at bounding box center [547, 443] width 10 height 10
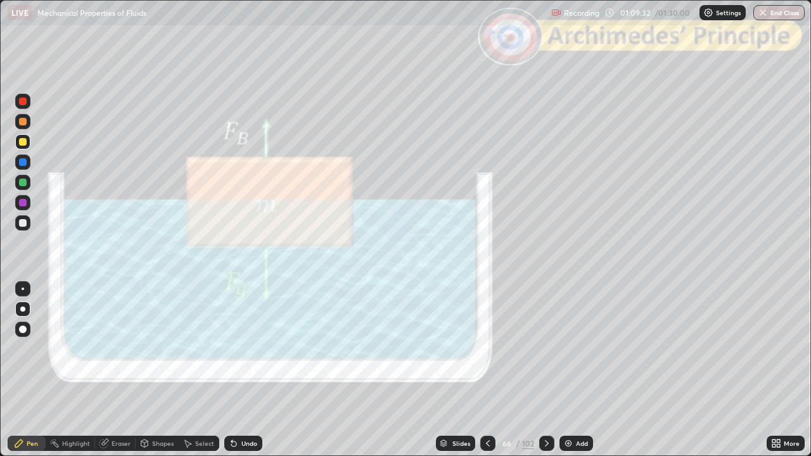
click at [23, 122] on div at bounding box center [23, 122] width 8 height 8
click at [23, 145] on div at bounding box center [23, 142] width 8 height 8
click at [24, 128] on div at bounding box center [22, 121] width 15 height 15
click at [250, 370] on div "Undo" at bounding box center [249, 443] width 16 height 6
click at [165, 370] on div "Shapes" at bounding box center [163, 443] width 22 height 6
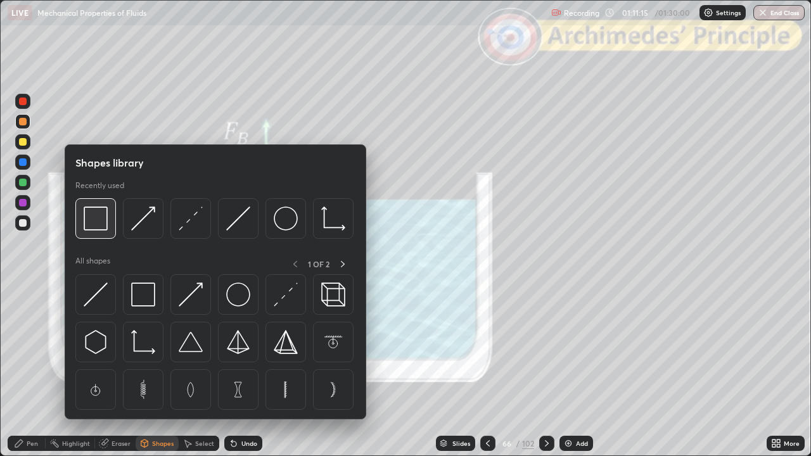
click at [99, 223] on img at bounding box center [96, 219] width 24 height 24
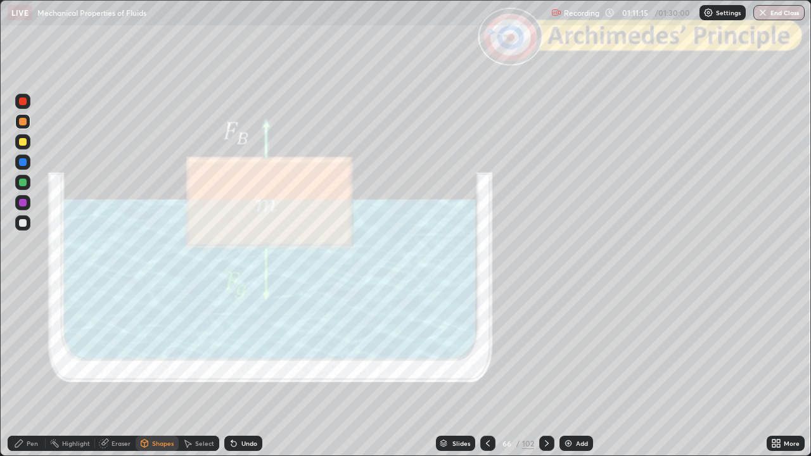
click at [24, 104] on div at bounding box center [23, 102] width 8 height 8
click at [545, 370] on div at bounding box center [546, 443] width 15 height 25
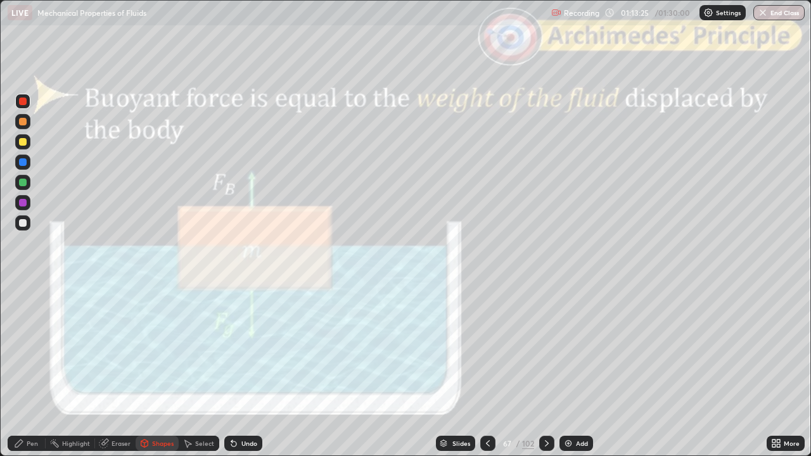
click at [545, 370] on icon at bounding box center [547, 443] width 10 height 10
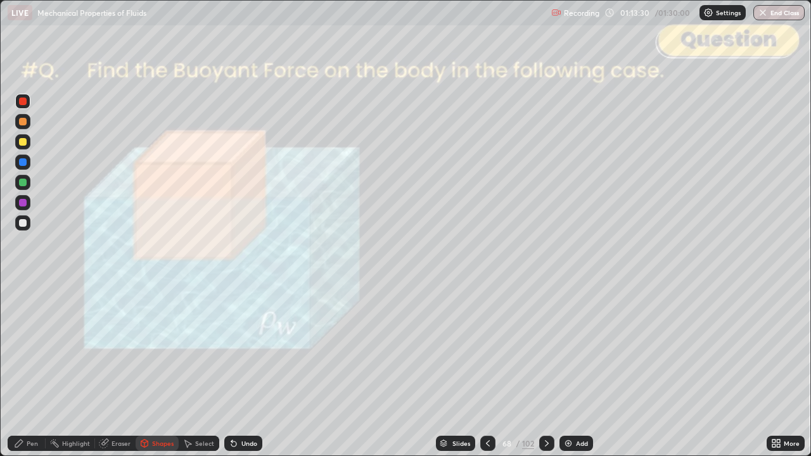
click at [545, 370] on icon at bounding box center [547, 443] width 10 height 10
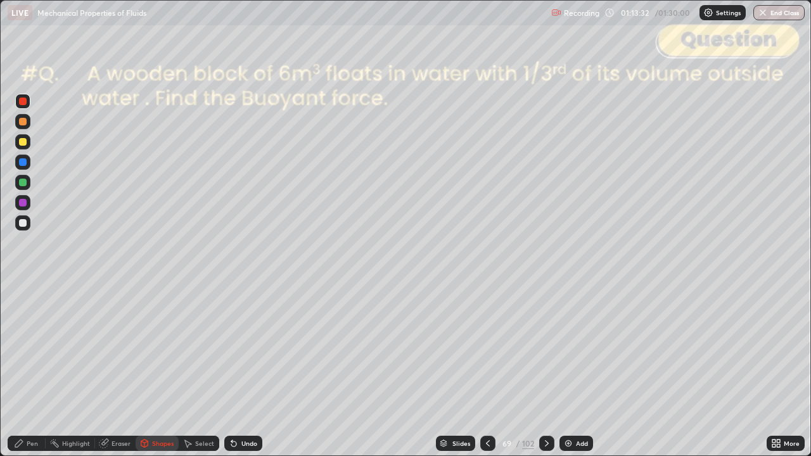
click at [487, 370] on icon at bounding box center [488, 443] width 10 height 10
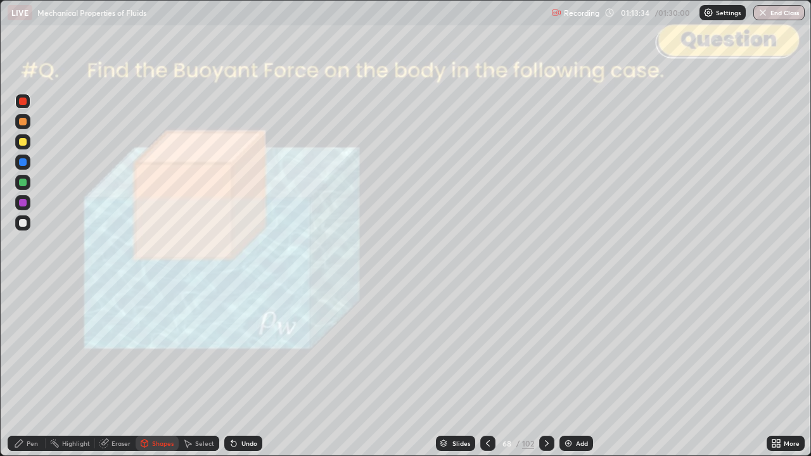
click at [23, 223] on div at bounding box center [23, 223] width 8 height 8
click at [246, 370] on div "Undo" at bounding box center [249, 443] width 16 height 6
click at [33, 370] on div "Pen" at bounding box center [32, 443] width 11 height 6
click at [545, 370] on icon at bounding box center [547, 443] width 10 height 10
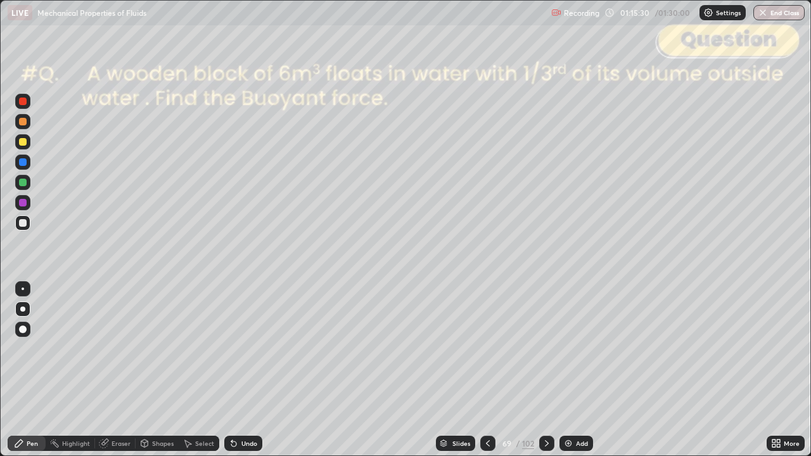
click at [547, 370] on div at bounding box center [546, 443] width 15 height 15
click at [547, 370] on icon at bounding box center [547, 443] width 10 height 10
click at [545, 370] on icon at bounding box center [547, 443] width 10 height 10
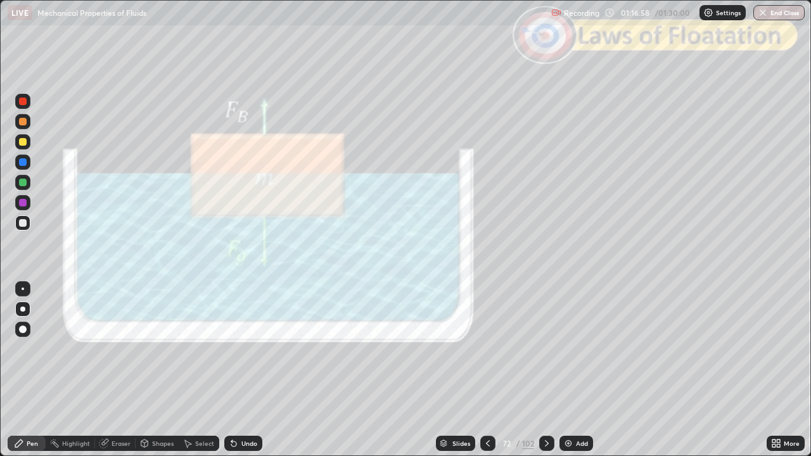
click at [25, 124] on div at bounding box center [23, 122] width 8 height 8
click at [158, 370] on div "Shapes" at bounding box center [163, 443] width 22 height 6
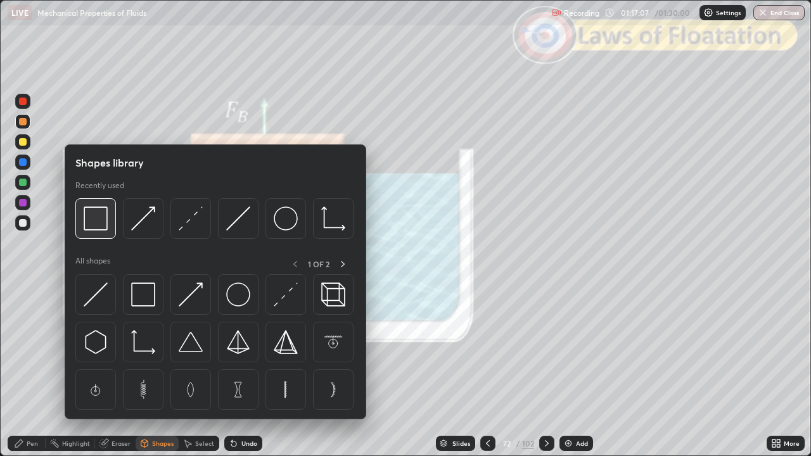
click at [99, 222] on img at bounding box center [96, 219] width 24 height 24
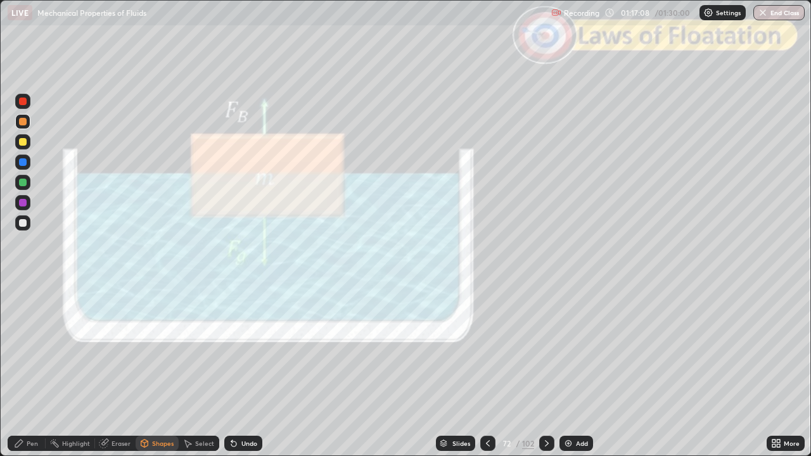
click at [23, 103] on div at bounding box center [23, 102] width 8 height 8
click at [25, 370] on div "Pen" at bounding box center [27, 443] width 38 height 15
click at [450, 370] on div "Slides" at bounding box center [455, 443] width 39 height 15
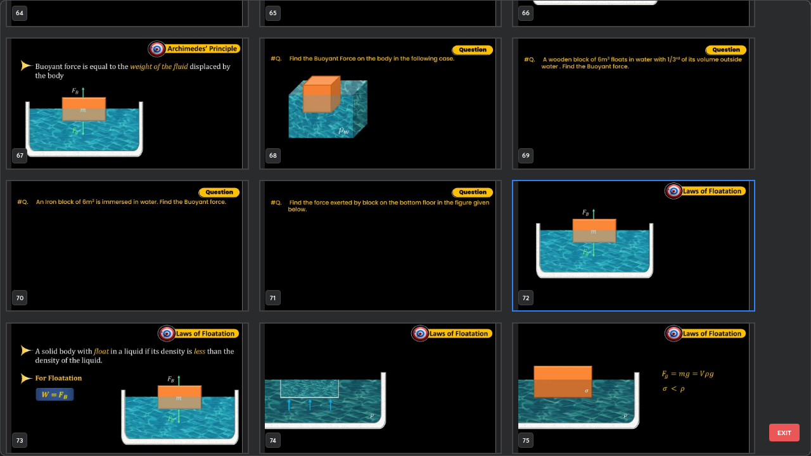
scroll to position [3104, 0]
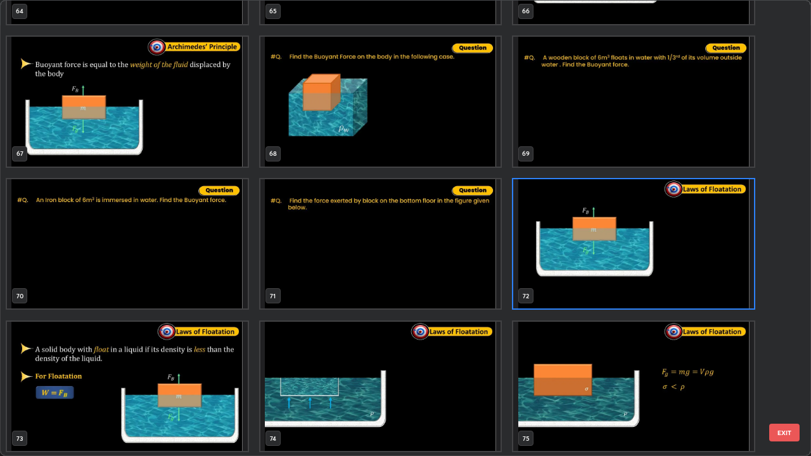
click at [784, 370] on button "EXIT" at bounding box center [784, 433] width 30 height 18
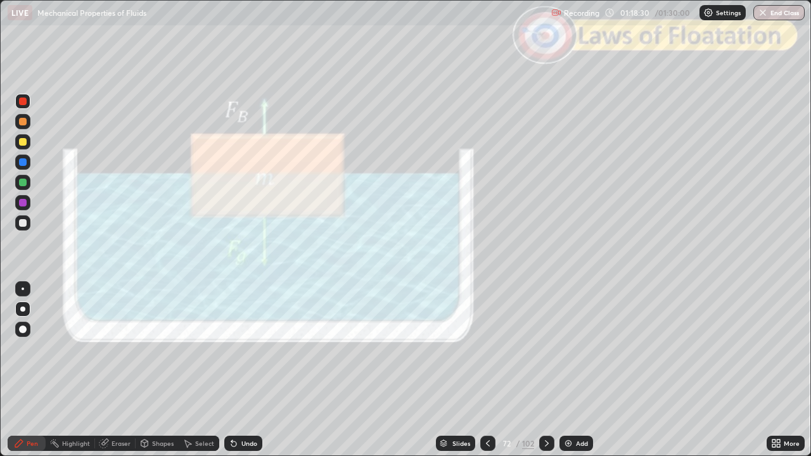
click at [23, 143] on div at bounding box center [23, 142] width 8 height 8
click at [24, 205] on div at bounding box center [23, 203] width 8 height 8
click at [544, 370] on icon at bounding box center [547, 443] width 10 height 10
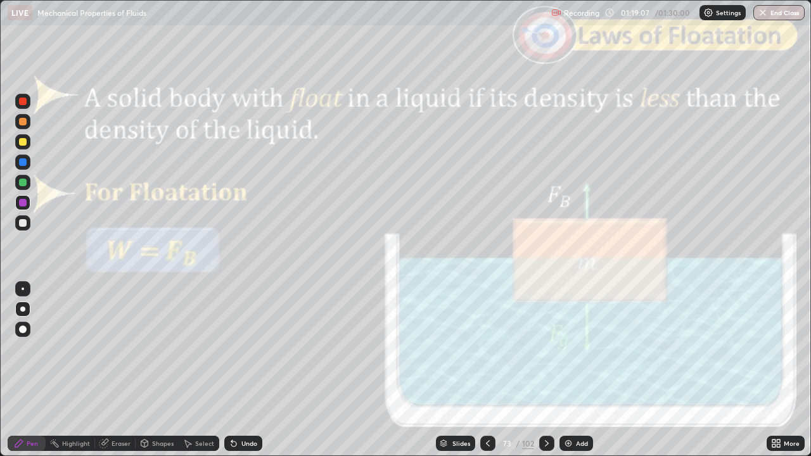
click at [456, 370] on div "Slides" at bounding box center [461, 443] width 18 height 6
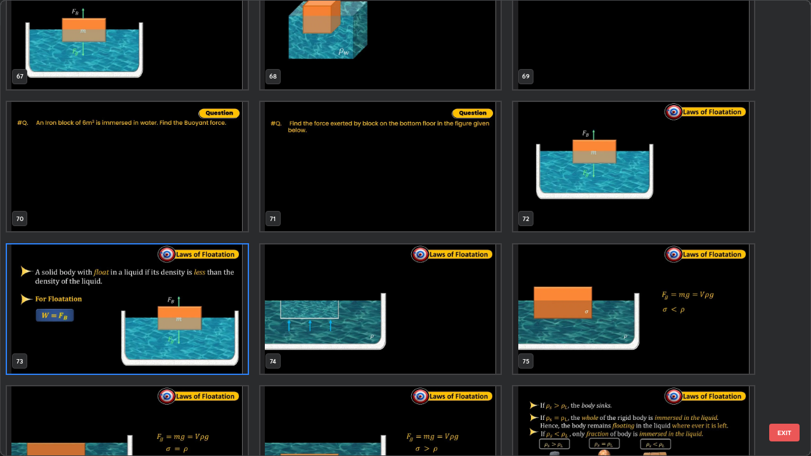
scroll to position [3197, 0]
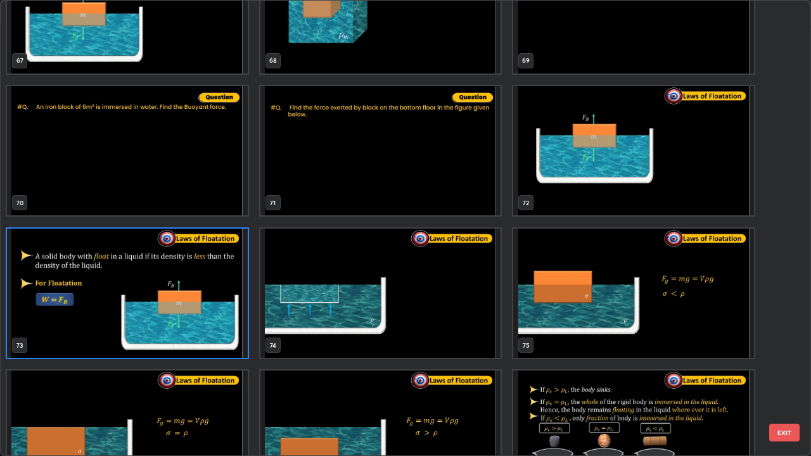
click at [783, 370] on button "EXIT" at bounding box center [784, 433] width 30 height 18
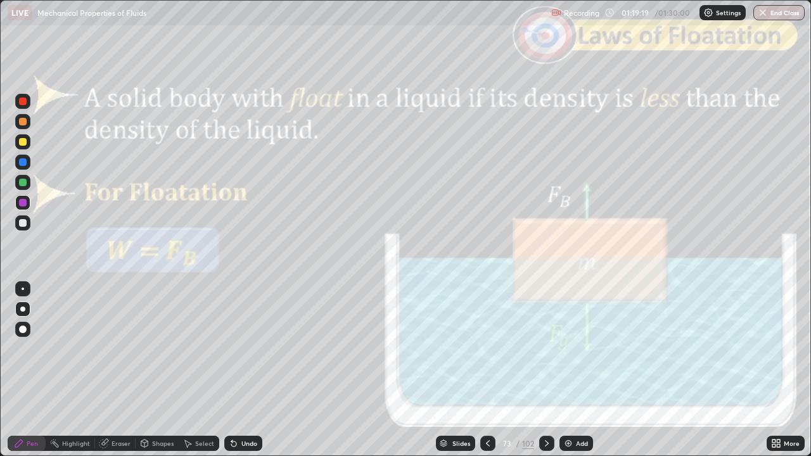
click at [153, 370] on div "Shapes" at bounding box center [163, 443] width 22 height 6
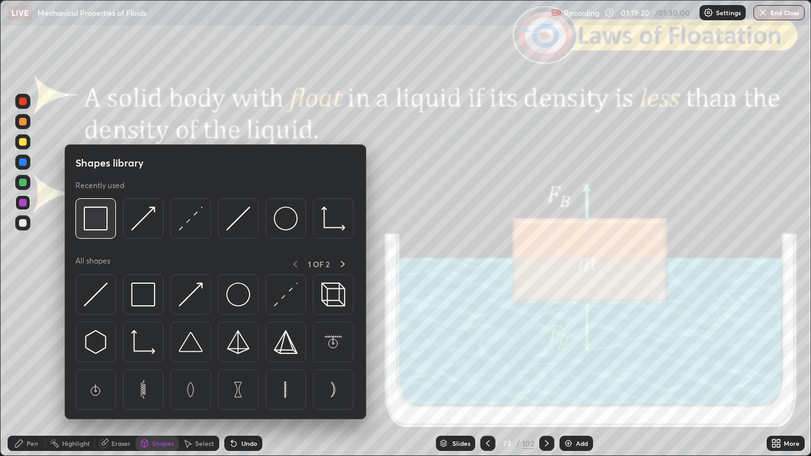
click at [101, 221] on img at bounding box center [96, 219] width 24 height 24
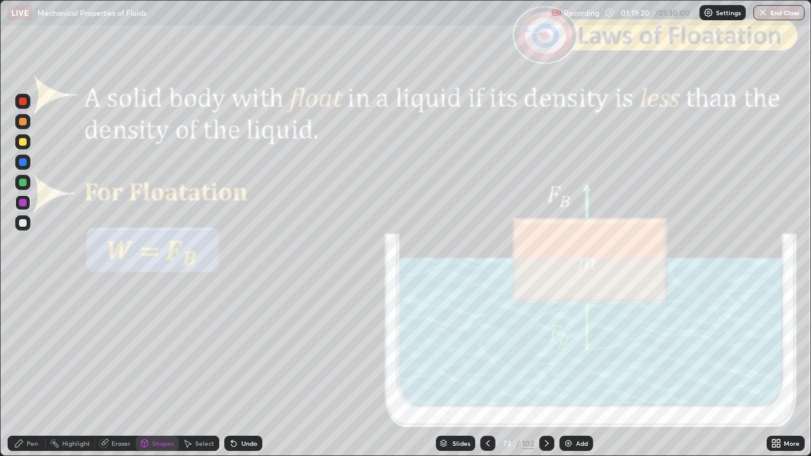
click at [23, 102] on div at bounding box center [23, 102] width 8 height 8
click at [30, 370] on div "Pen" at bounding box center [32, 443] width 11 height 6
click at [22, 224] on div at bounding box center [23, 223] width 8 height 8
click at [151, 370] on div "Shapes" at bounding box center [157, 443] width 43 height 15
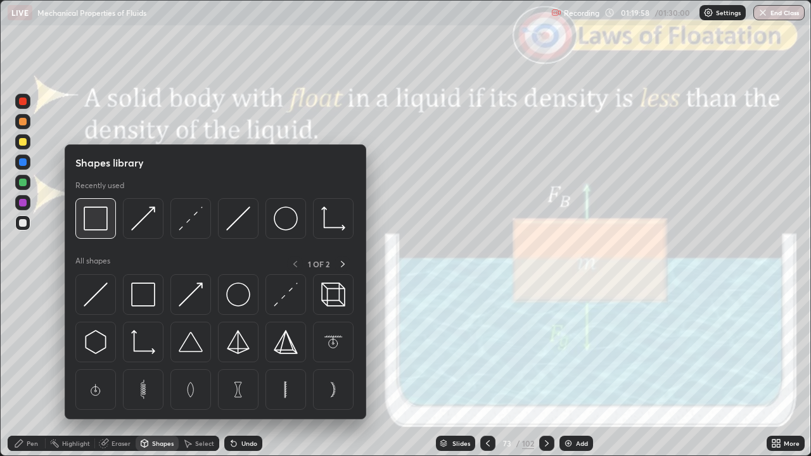
click at [100, 225] on img at bounding box center [96, 219] width 24 height 24
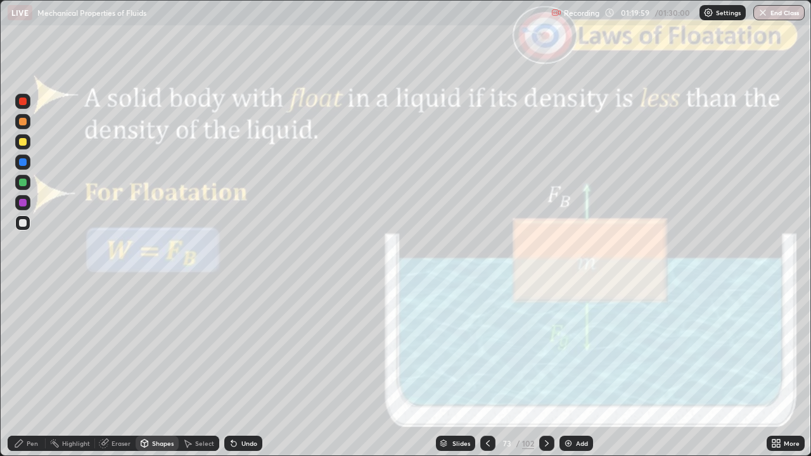
click at [25, 103] on div at bounding box center [23, 102] width 8 height 8
click at [457, 370] on div "Slides" at bounding box center [461, 443] width 18 height 6
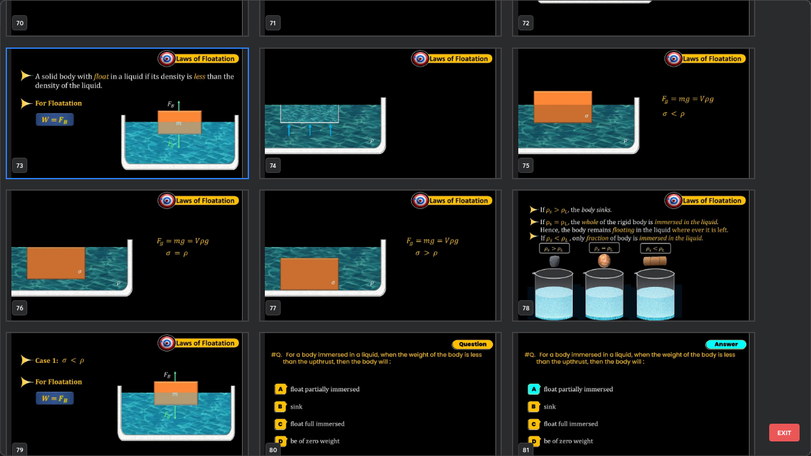
scroll to position [3373, 0]
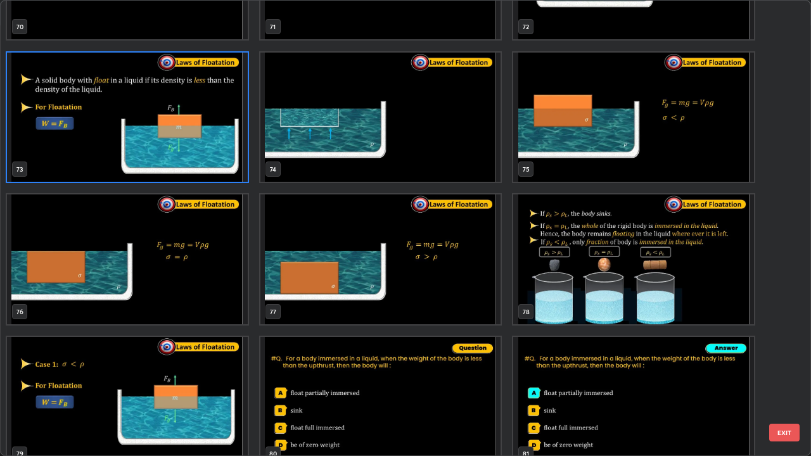
click at [786, 370] on button "EXIT" at bounding box center [784, 433] width 30 height 18
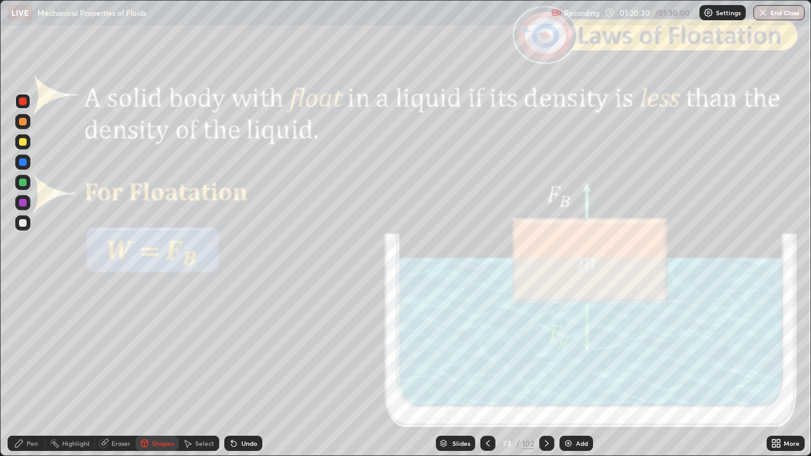
click at [547, 370] on icon at bounding box center [547, 443] width 4 height 6
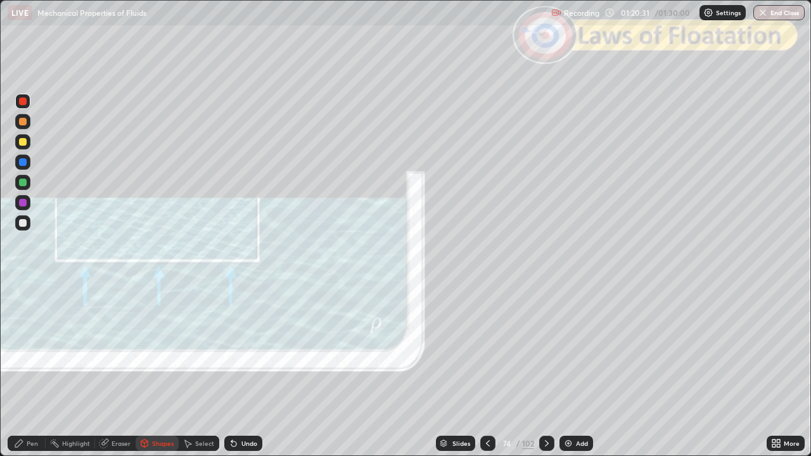
click at [547, 370] on icon at bounding box center [547, 443] width 10 height 10
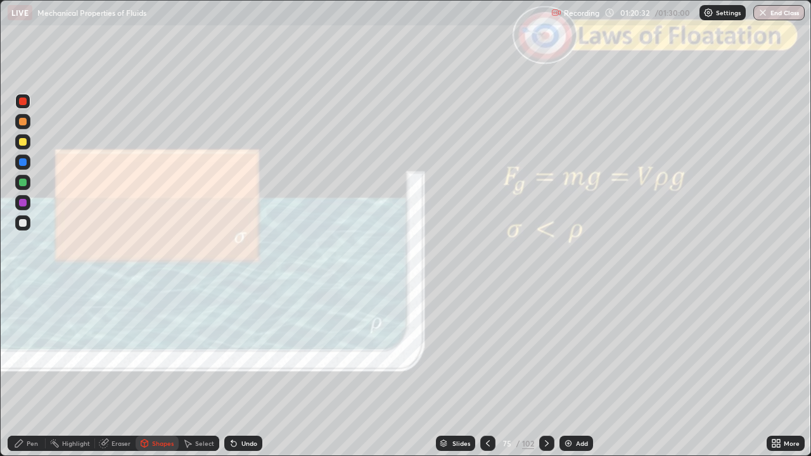
click at [548, 370] on icon at bounding box center [547, 443] width 10 height 10
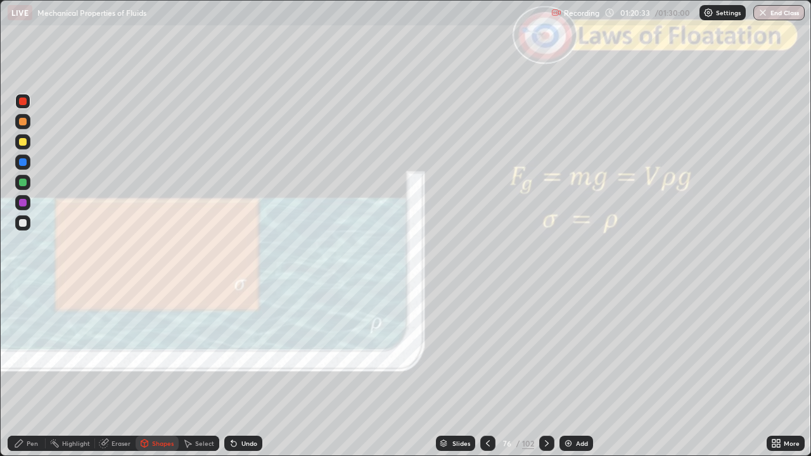
click at [547, 370] on icon at bounding box center [547, 443] width 10 height 10
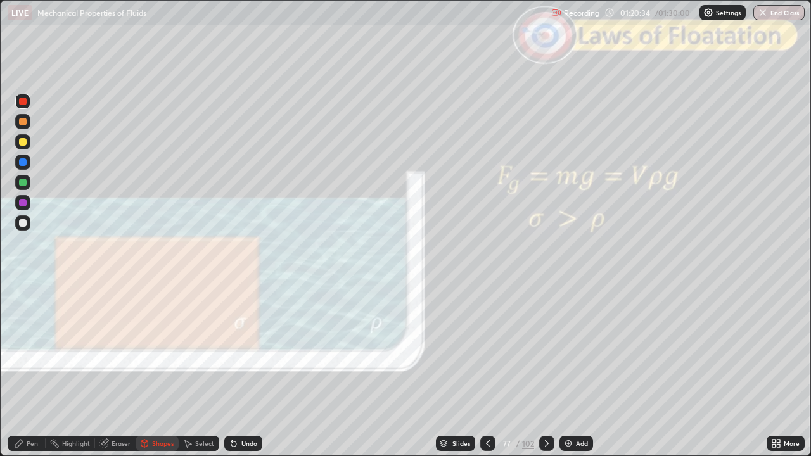
click at [545, 370] on icon at bounding box center [547, 443] width 10 height 10
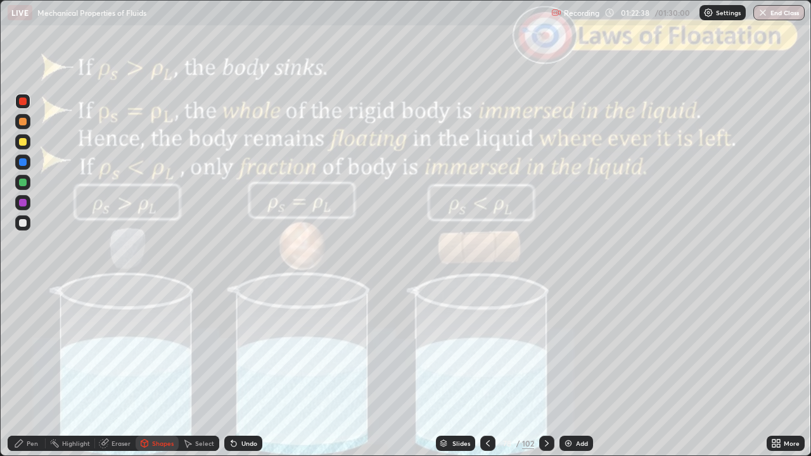
click at [27, 370] on div "Pen" at bounding box center [32, 443] width 11 height 6
click at [452, 370] on div "Slides" at bounding box center [461, 443] width 18 height 6
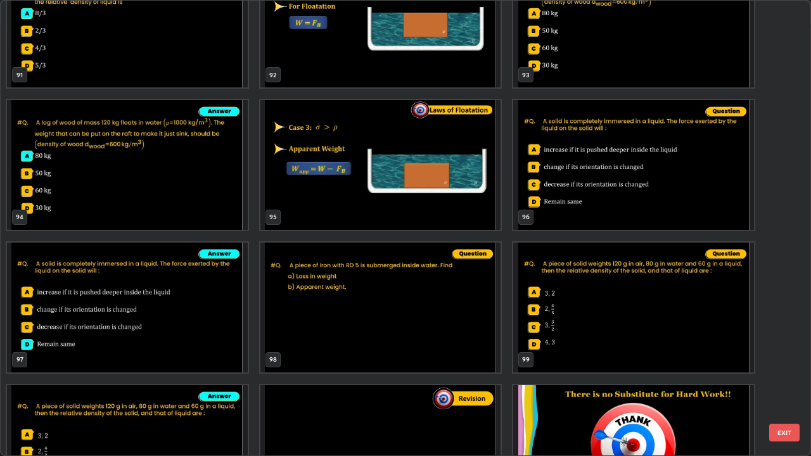
scroll to position [4387, 0]
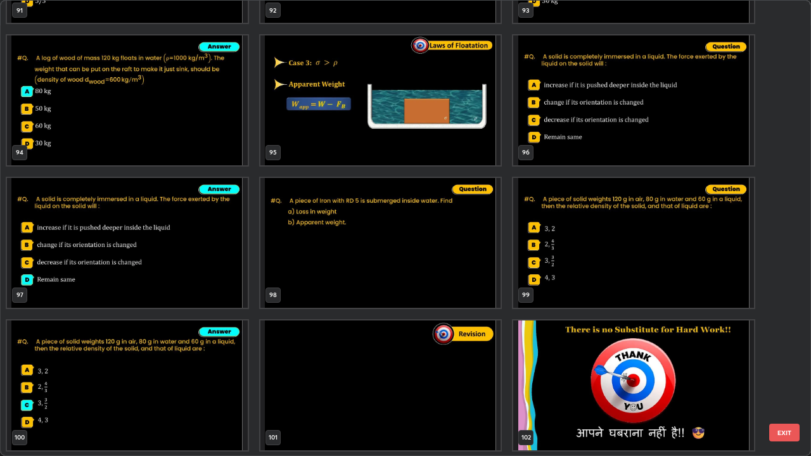
click at [573, 370] on img "grid" at bounding box center [633, 386] width 241 height 130
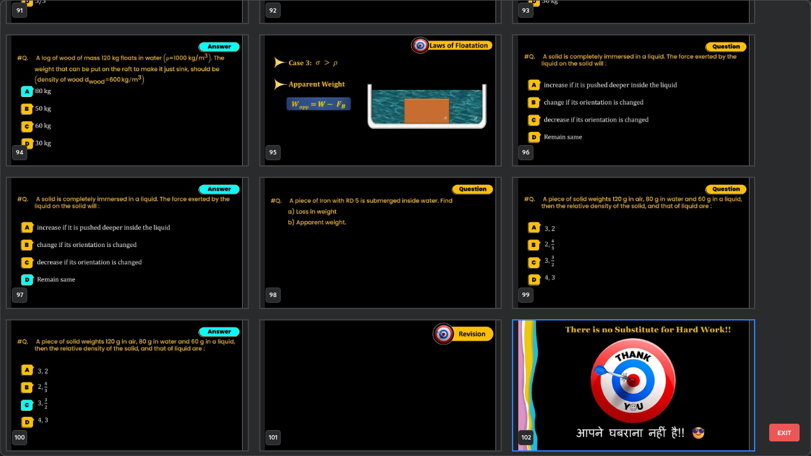
click at [794, 370] on button "EXIT" at bounding box center [784, 433] width 30 height 18
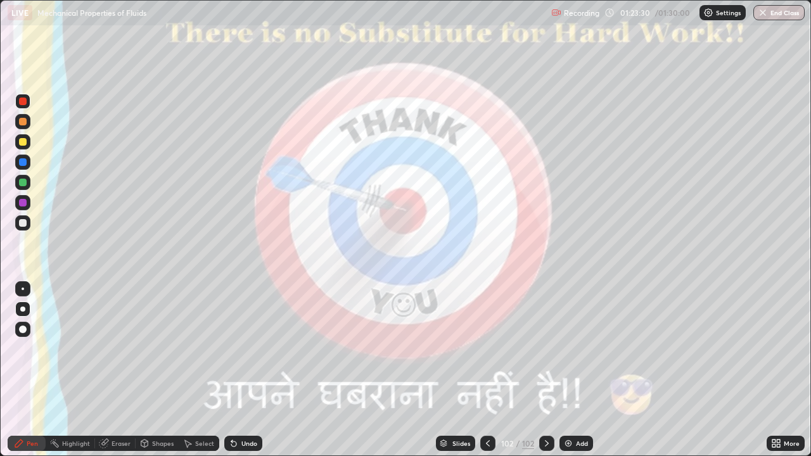
click at [769, 16] on button "End Class" at bounding box center [778, 12] width 51 height 15
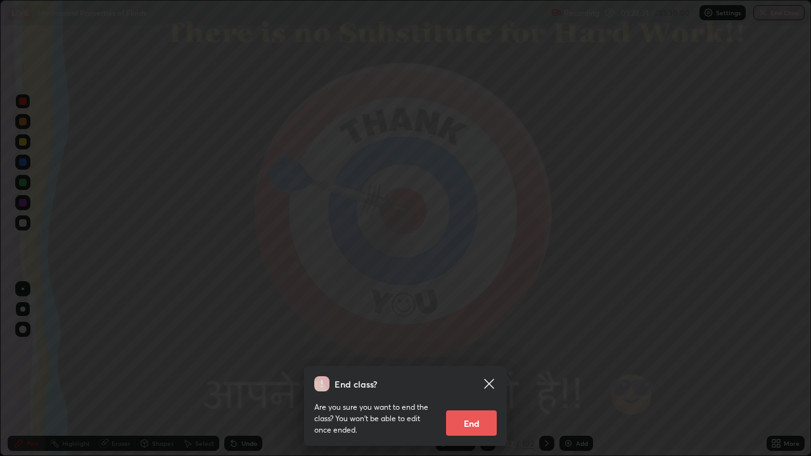
click at [469, 370] on button "End" at bounding box center [471, 423] width 51 height 25
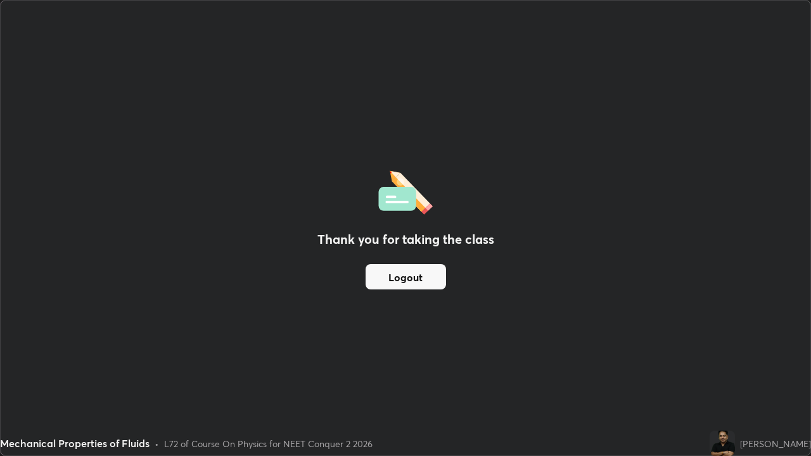
click at [425, 276] on button "Logout" at bounding box center [406, 276] width 80 height 25
